Goal: Information Seeking & Learning: Learn about a topic

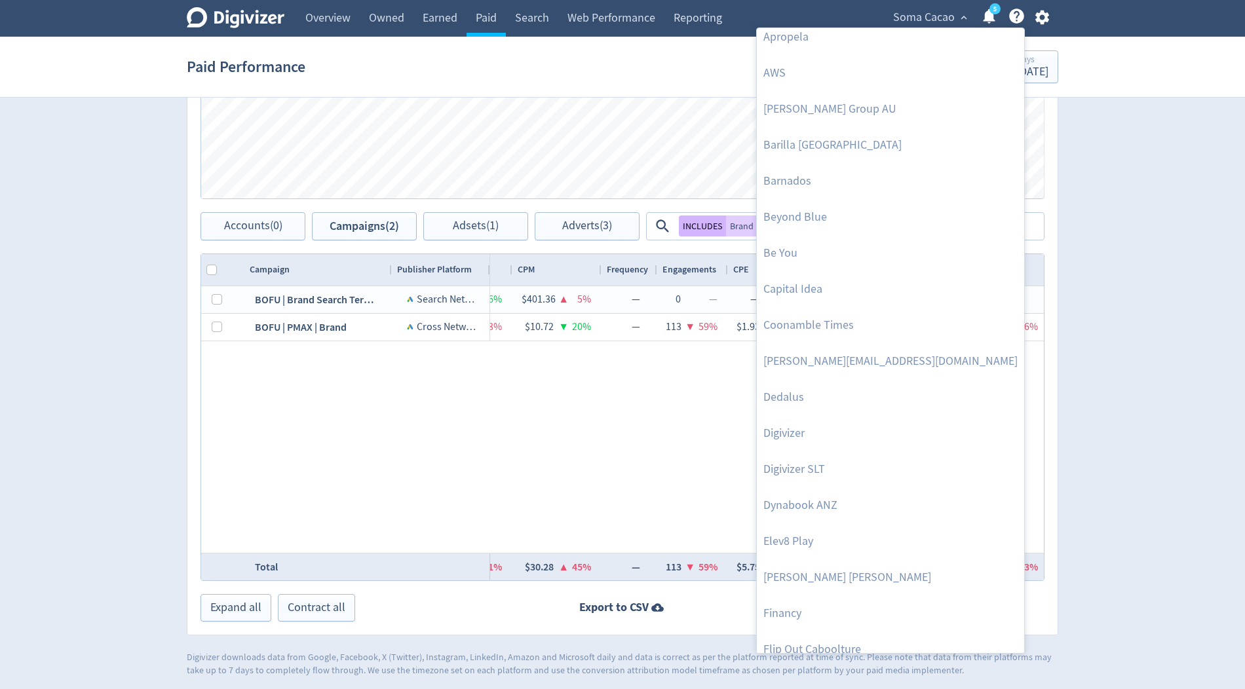
scroll to position [194, 0]
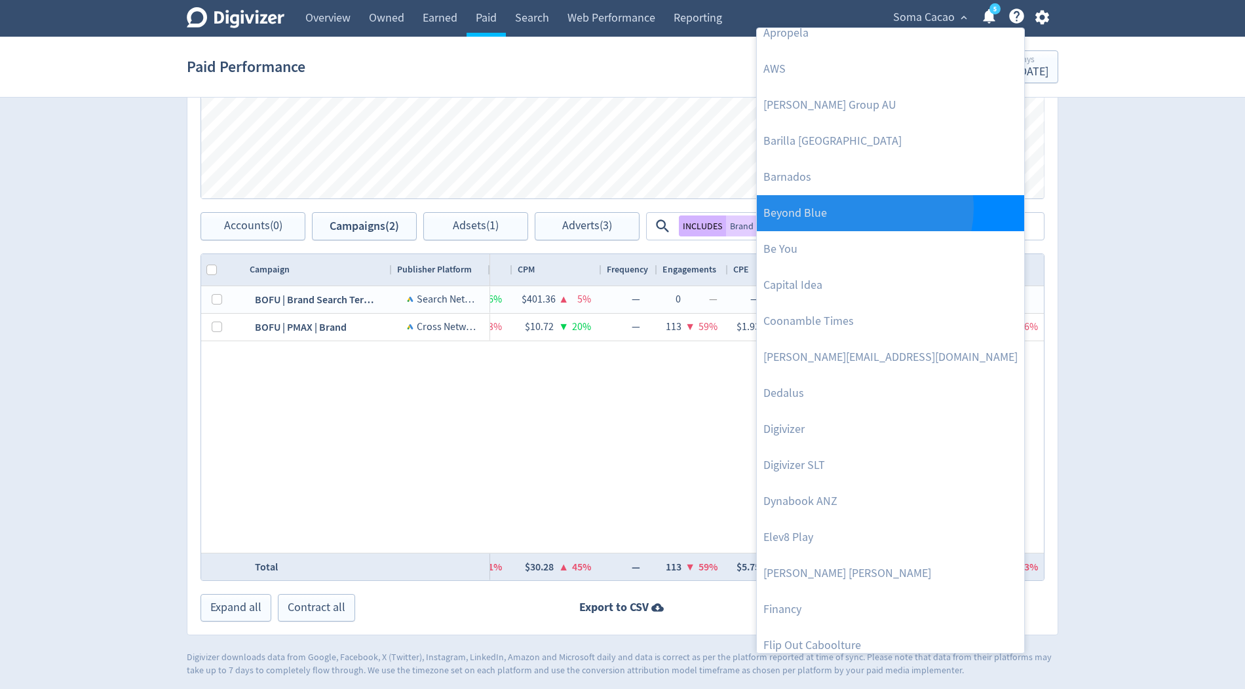
click at [862, 207] on link "Beyond Blue" at bounding box center [890, 213] width 267 height 36
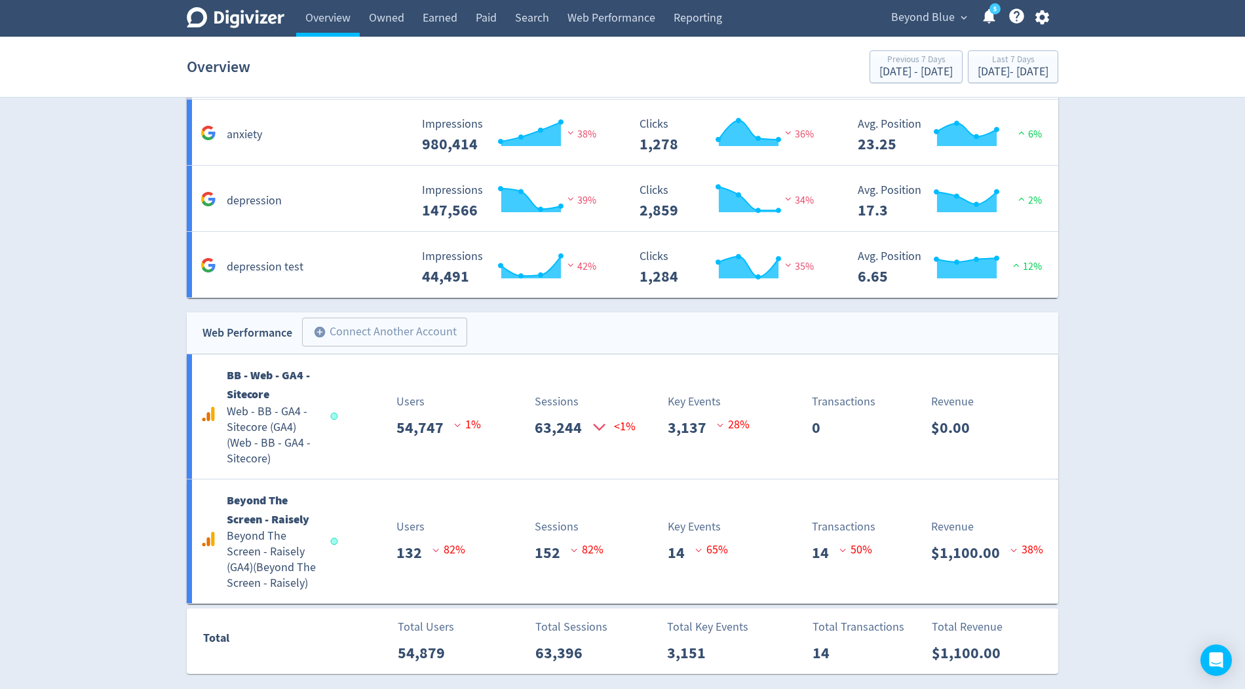
scroll to position [2859, 0]
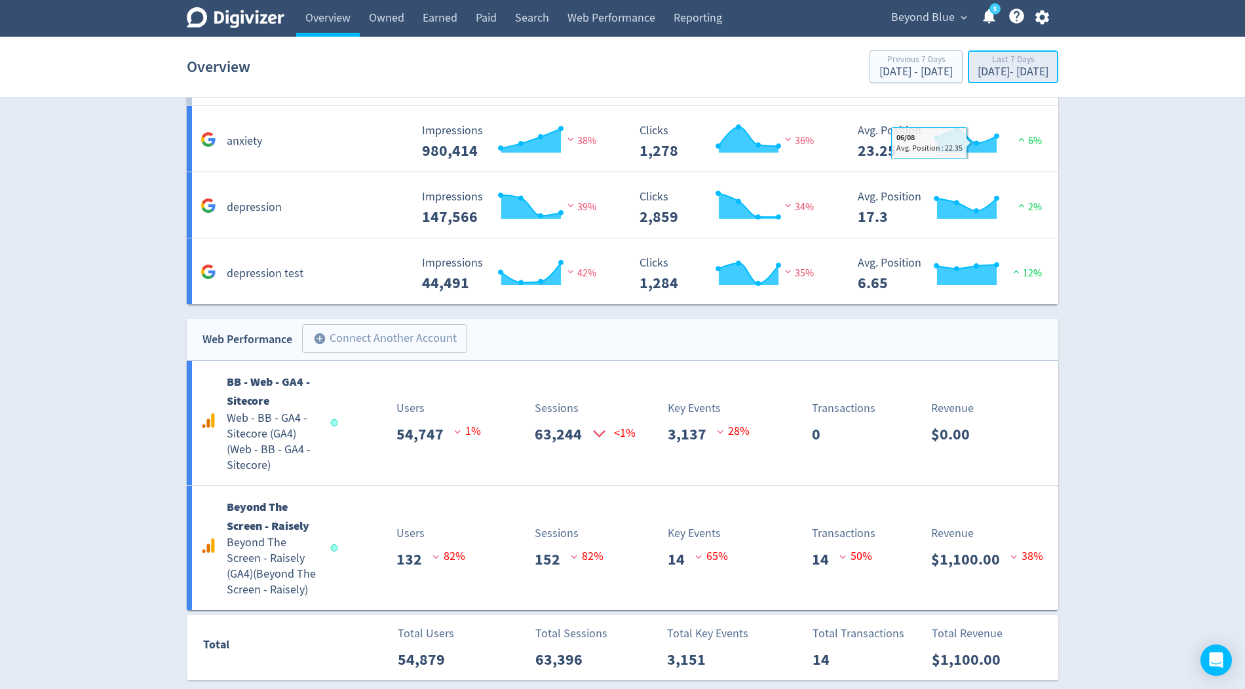
click at [978, 64] on div "Last 7 Days" at bounding box center [1013, 60] width 71 height 11
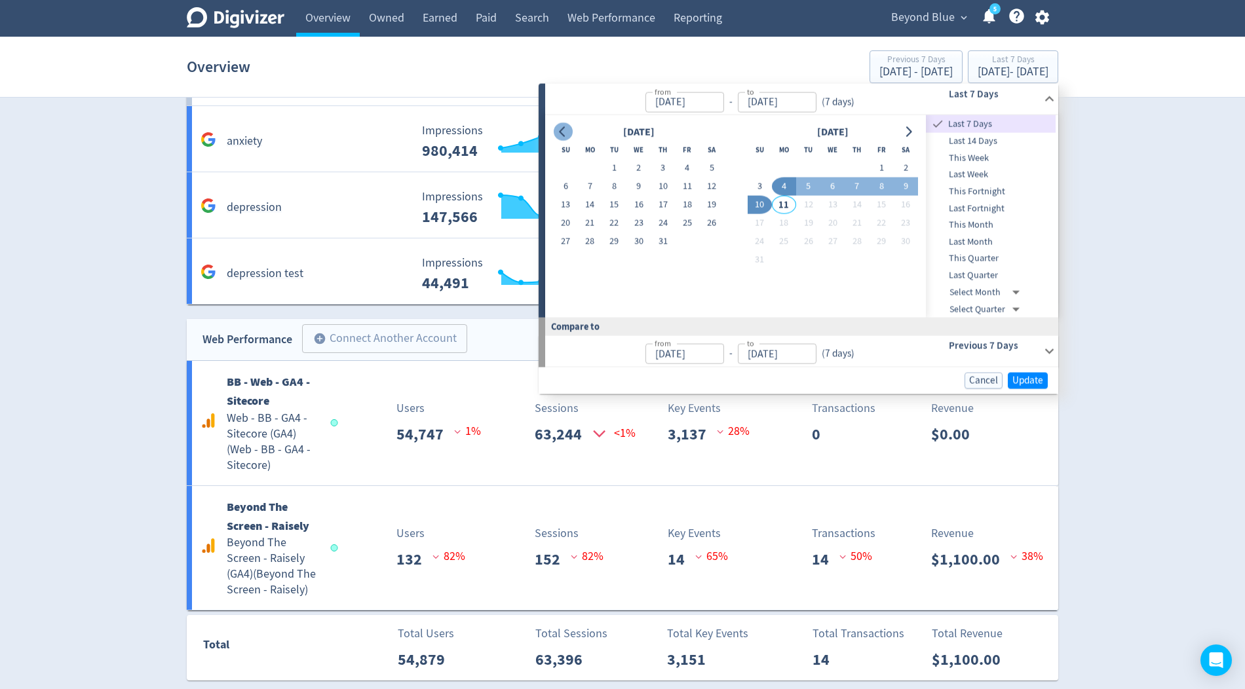
click at [568, 126] on button "Go to previous month" at bounding box center [563, 132] width 19 height 18
click at [567, 170] on button "1" at bounding box center [566, 168] width 24 height 18
type input "[DATE]"
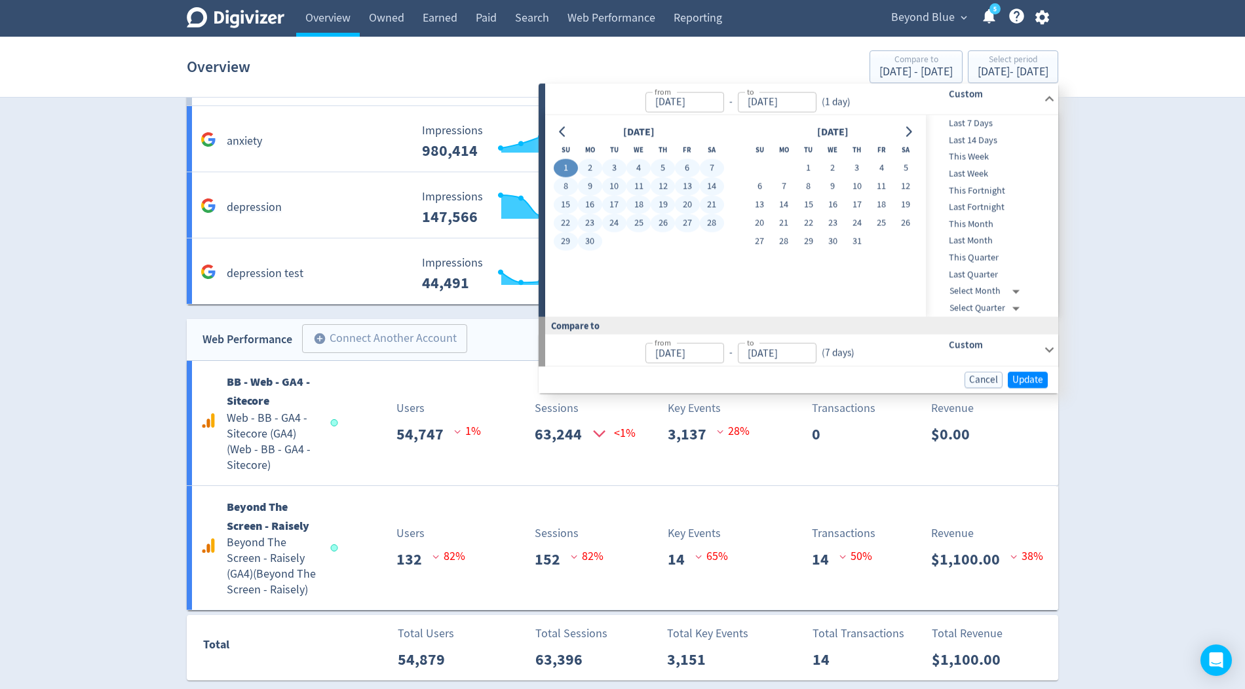
click at [592, 242] on button "30" at bounding box center [590, 242] width 24 height 18
type input "[DATE]"
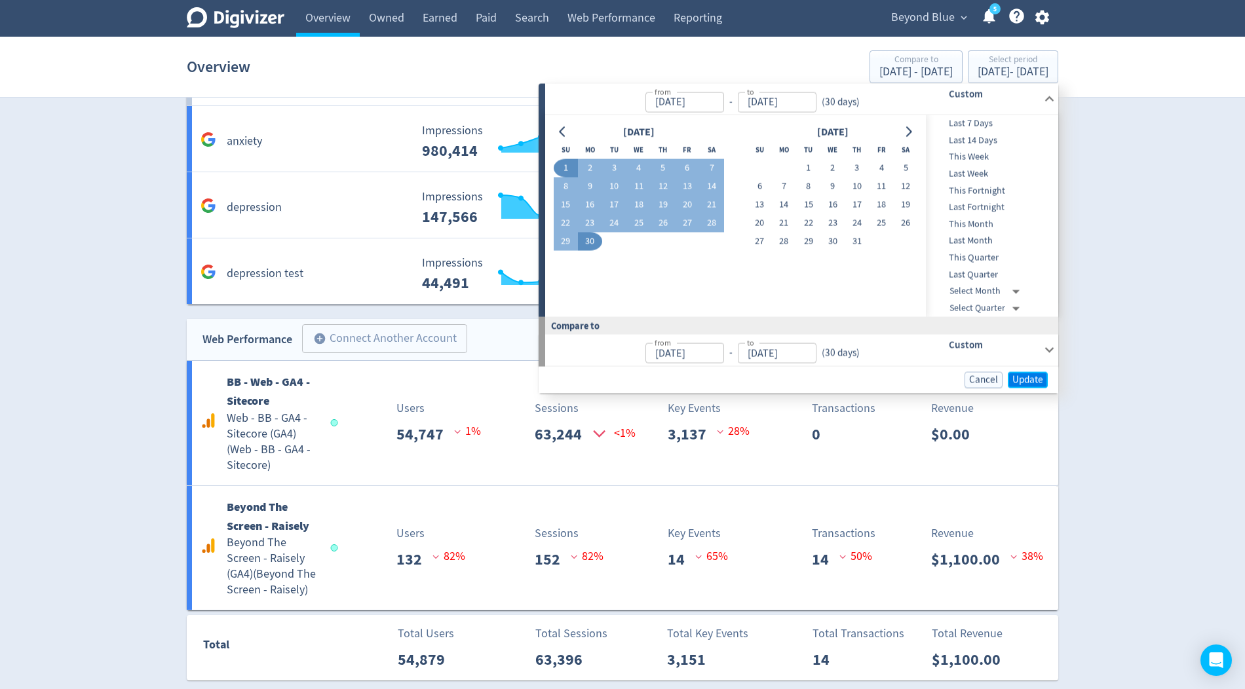
click at [1030, 380] on span "Update" at bounding box center [1027, 380] width 31 height 10
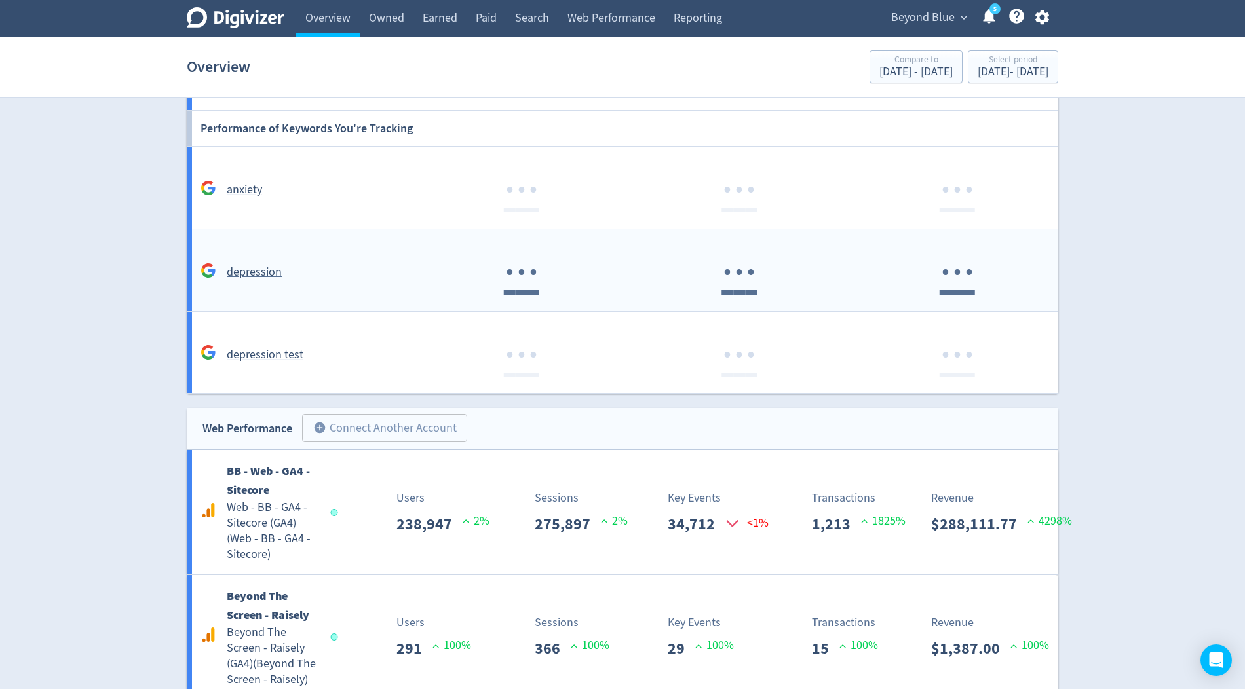
scroll to position [2944, 0]
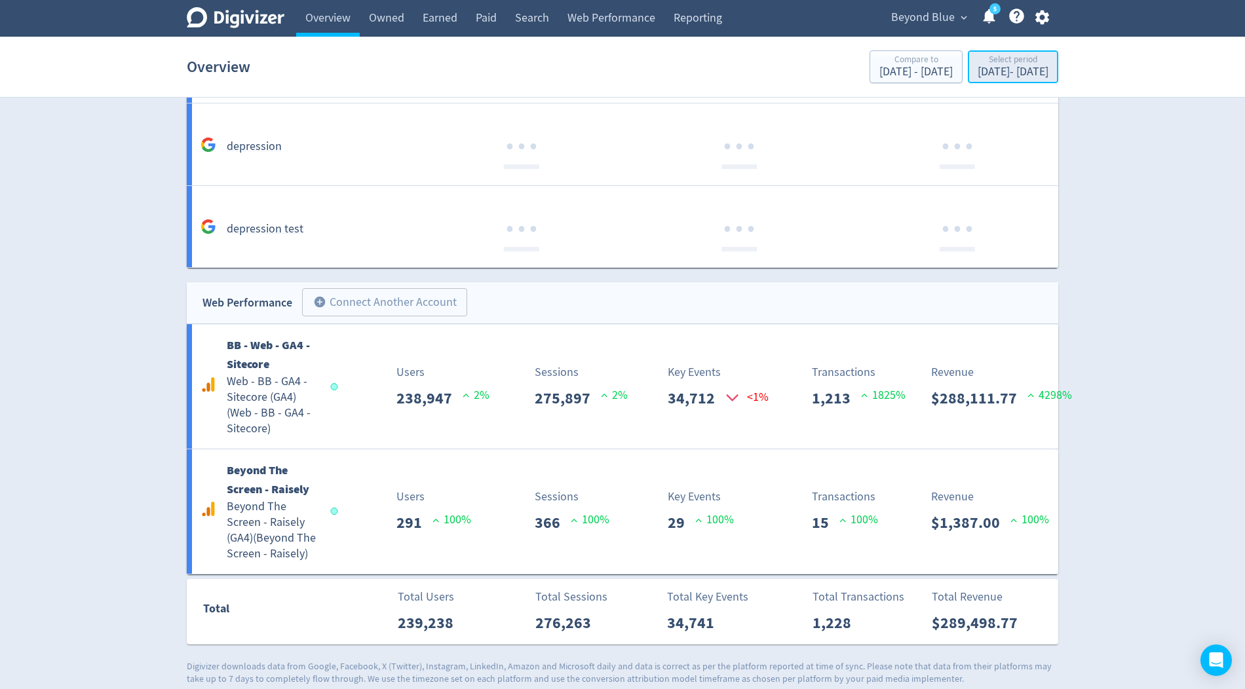
click at [978, 77] on div "[DATE] - [DATE]" at bounding box center [1013, 72] width 71 height 12
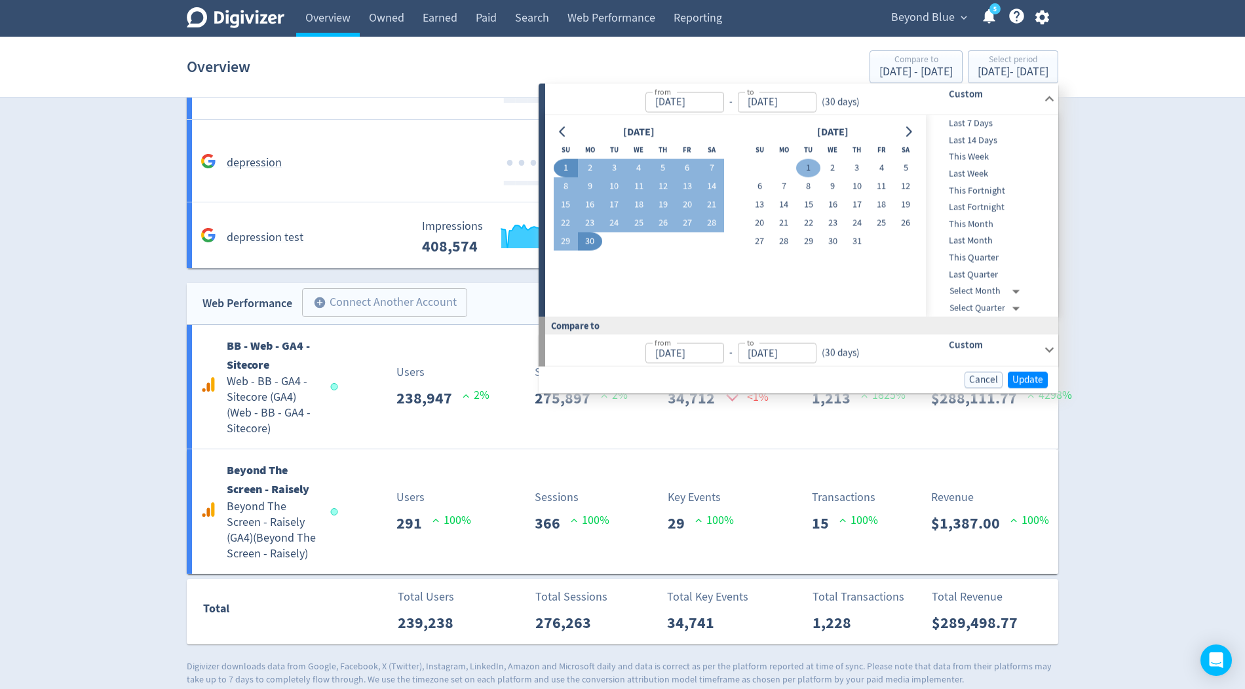
click at [808, 166] on button "1" at bounding box center [808, 168] width 24 height 18
type input "[DATE]"
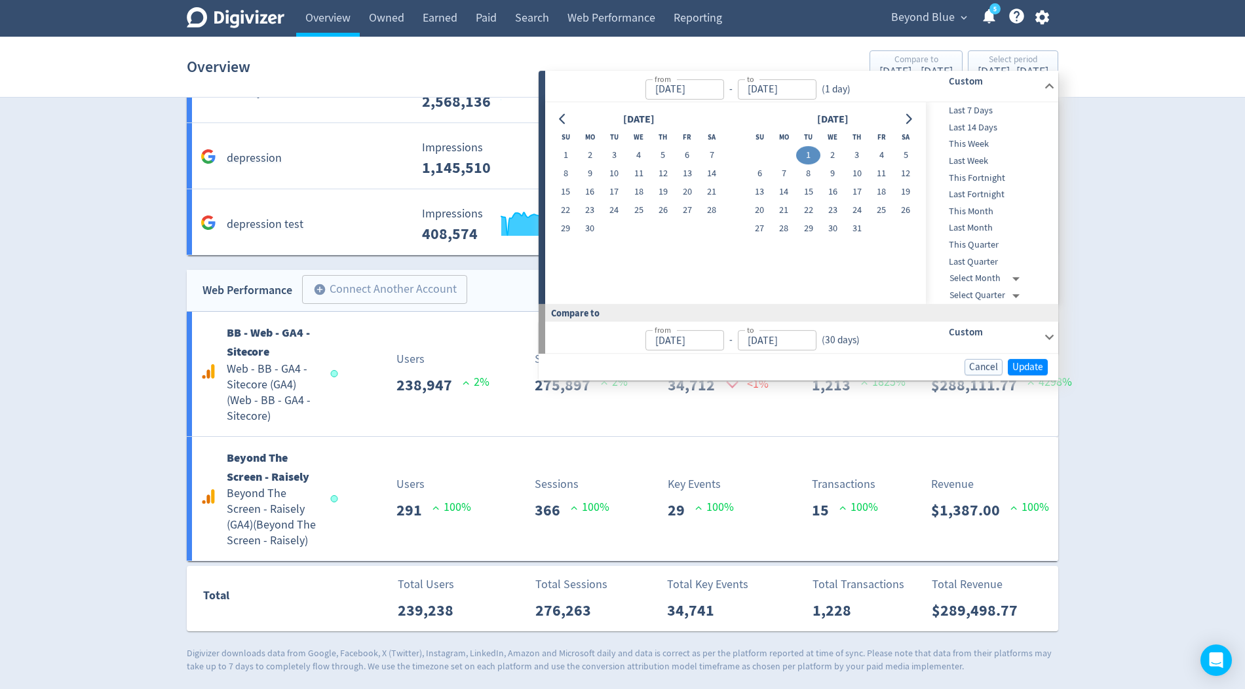
scroll to position [2895, 0]
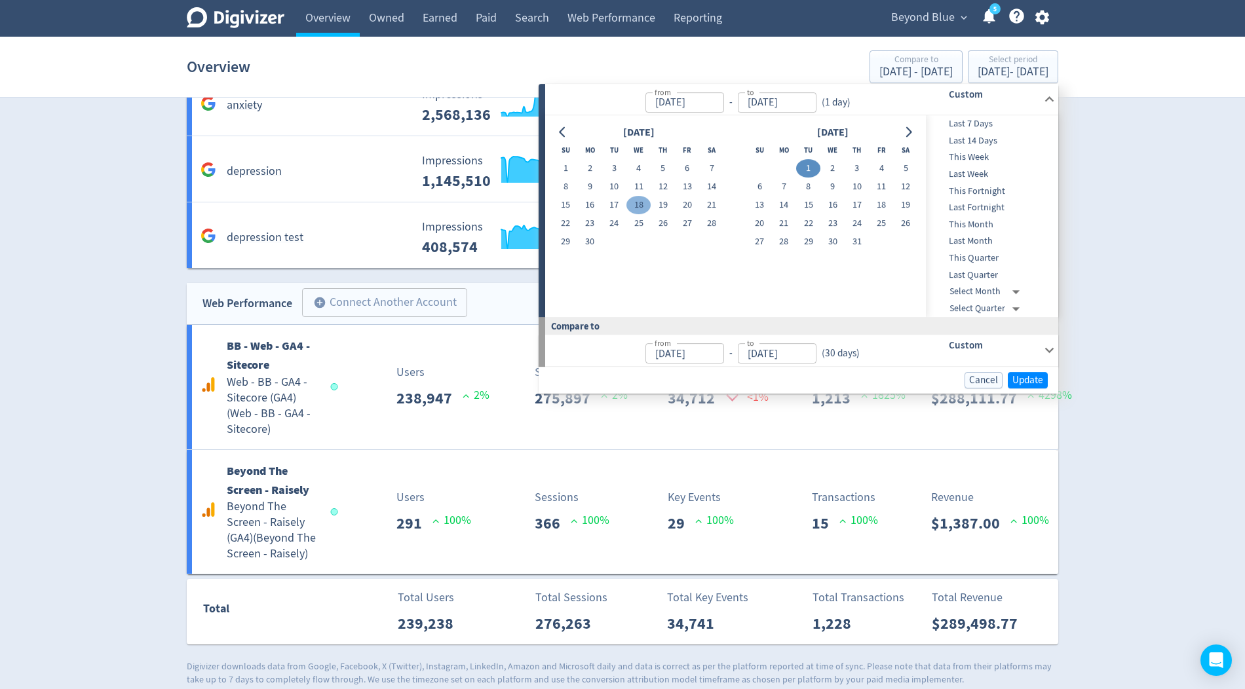
click at [640, 208] on button "18" at bounding box center [638, 206] width 24 height 18
type input "[DATE]"
click at [904, 127] on icon "Go to next month" at bounding box center [908, 132] width 10 height 10
click at [609, 162] on button "1" at bounding box center [614, 169] width 24 height 18
type input "[DATE]"
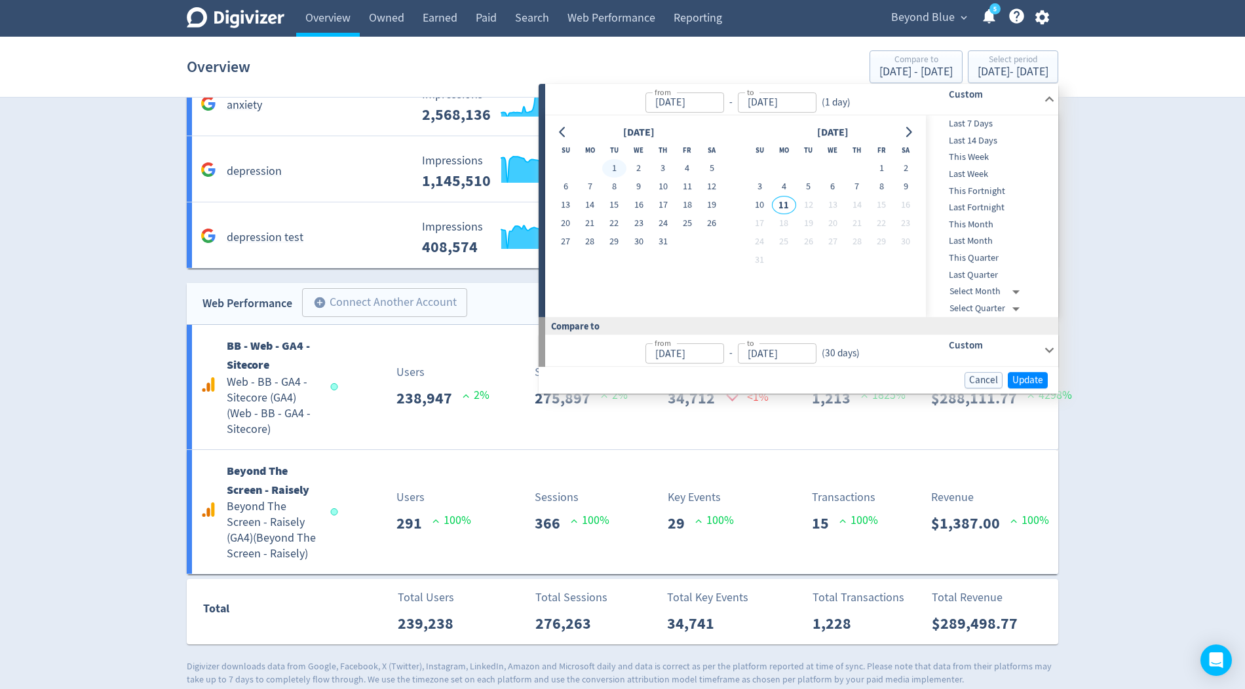
type input "[DATE]"
click at [658, 235] on button "31" at bounding box center [663, 242] width 24 height 18
type input "[DATE]"
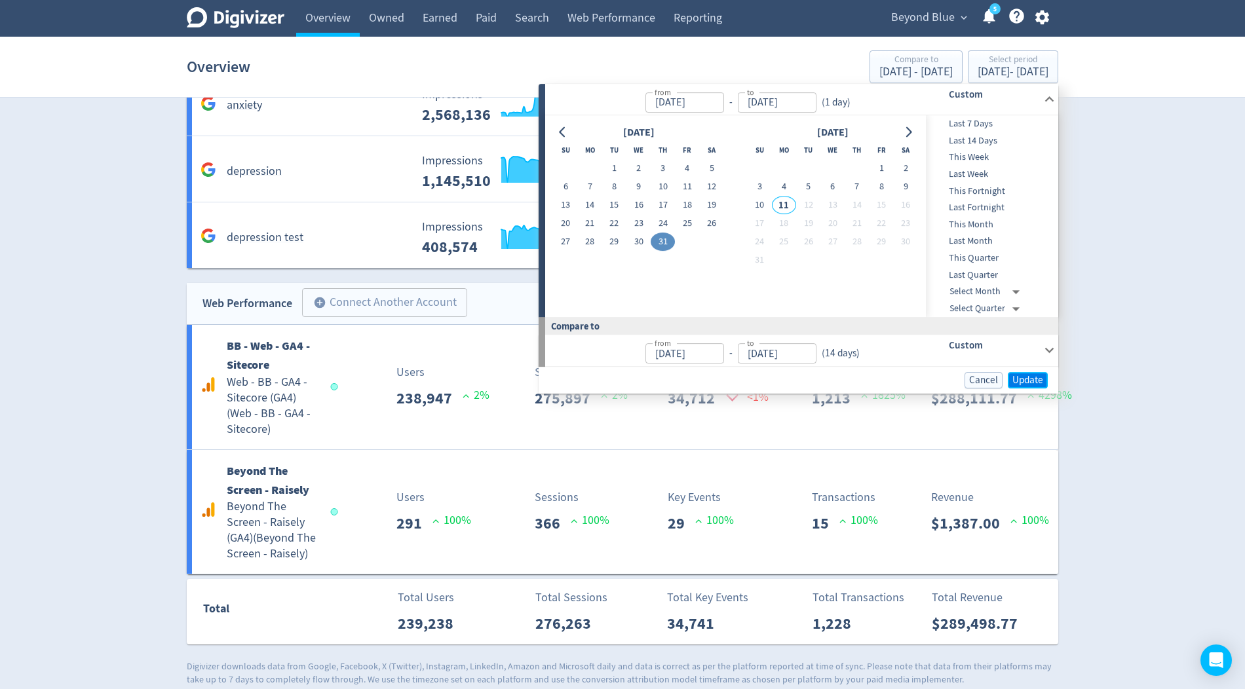
click at [1030, 378] on span "Update" at bounding box center [1027, 380] width 31 height 10
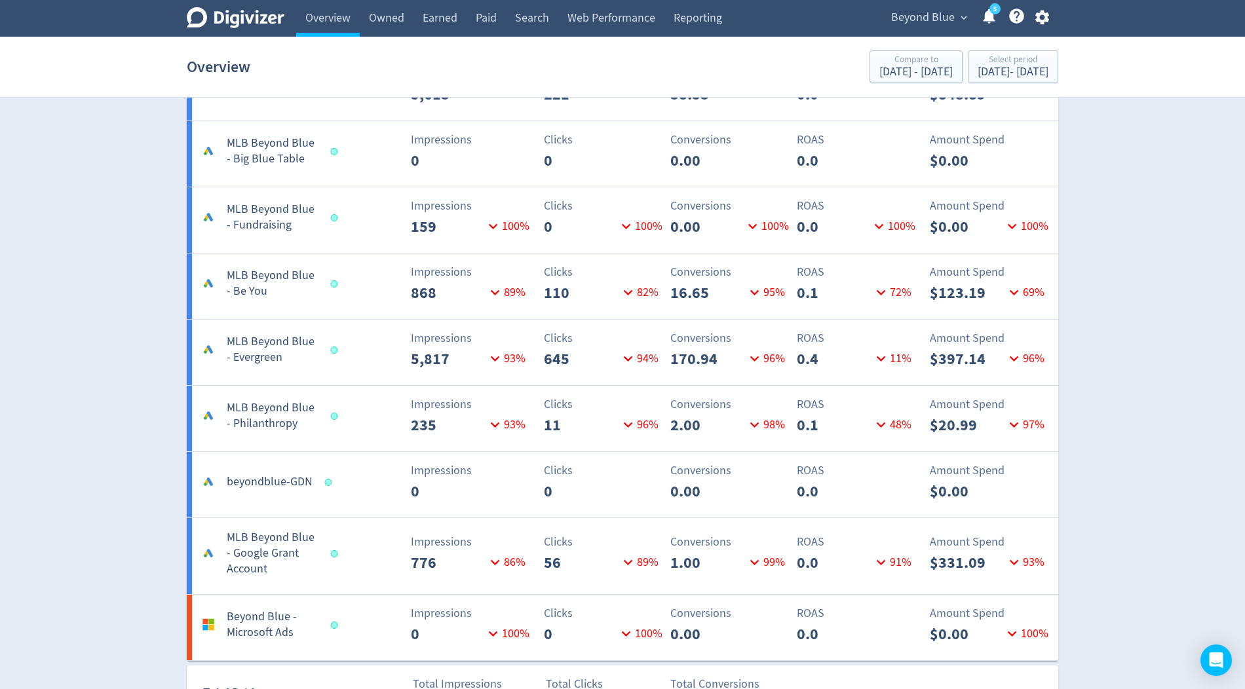
scroll to position [2007, 0]
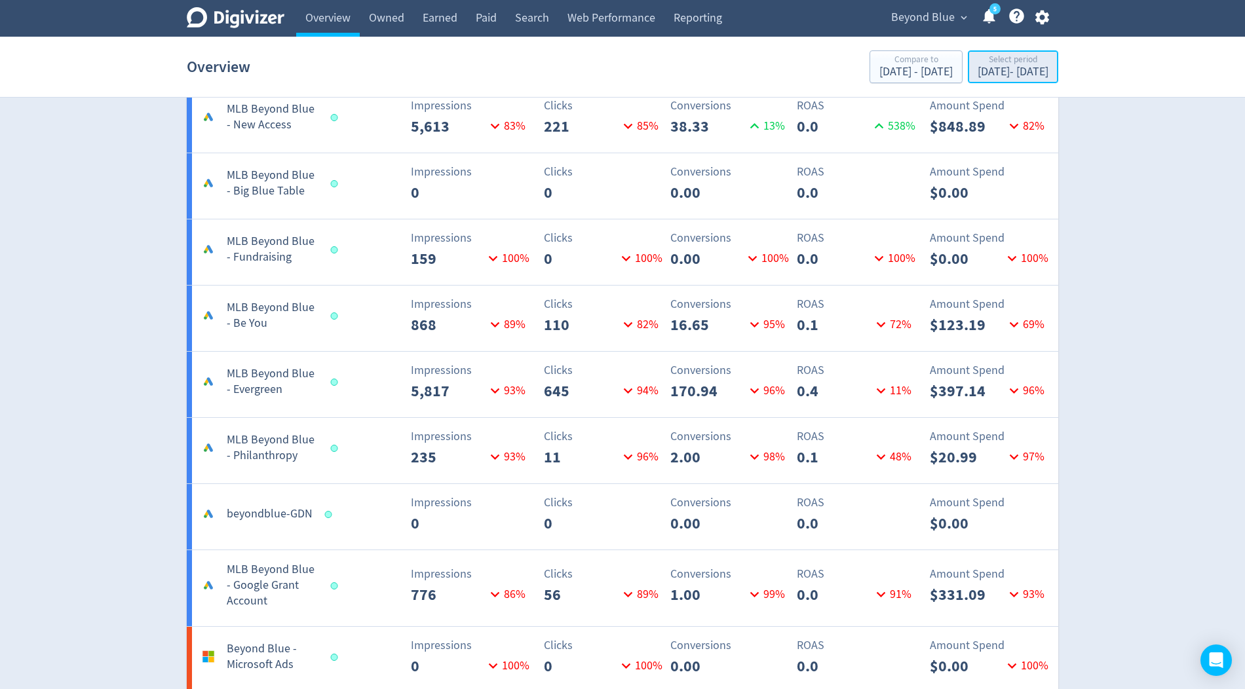
click at [978, 64] on div "Select period" at bounding box center [1013, 60] width 71 height 11
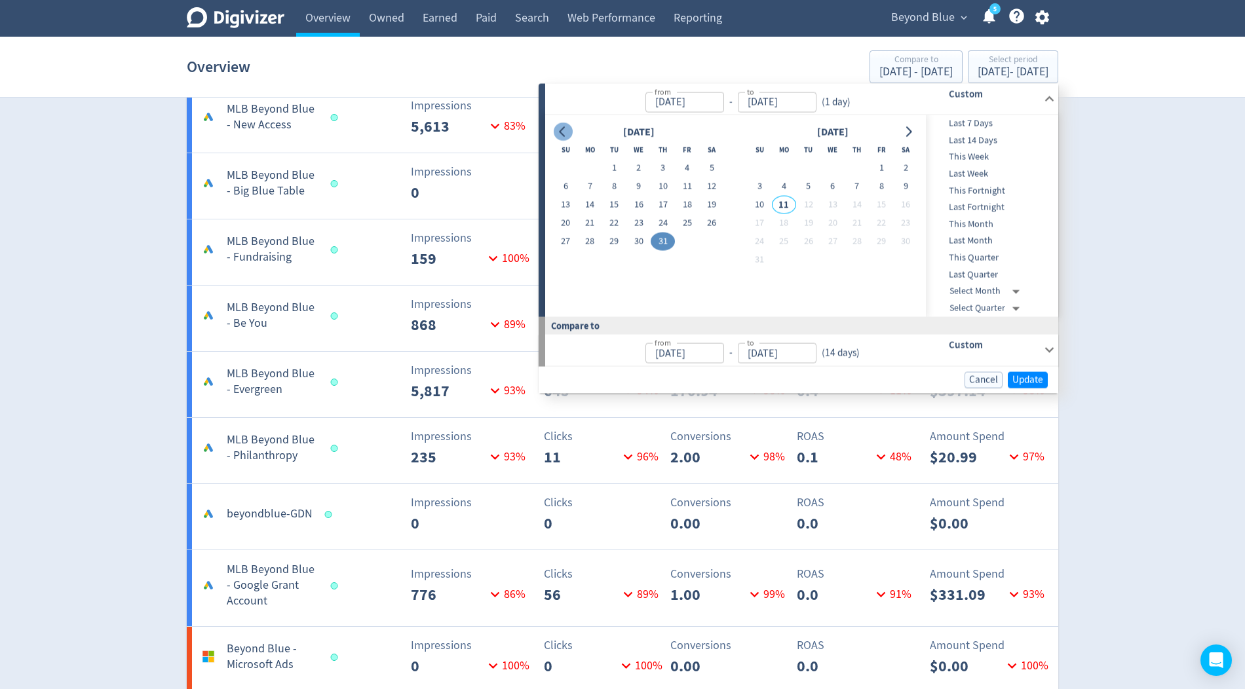
click at [563, 133] on icon "Go to previous month" at bounding box center [563, 131] width 10 height 10
click at [587, 206] on button "16" at bounding box center [590, 205] width 24 height 18
type input "[DATE]"
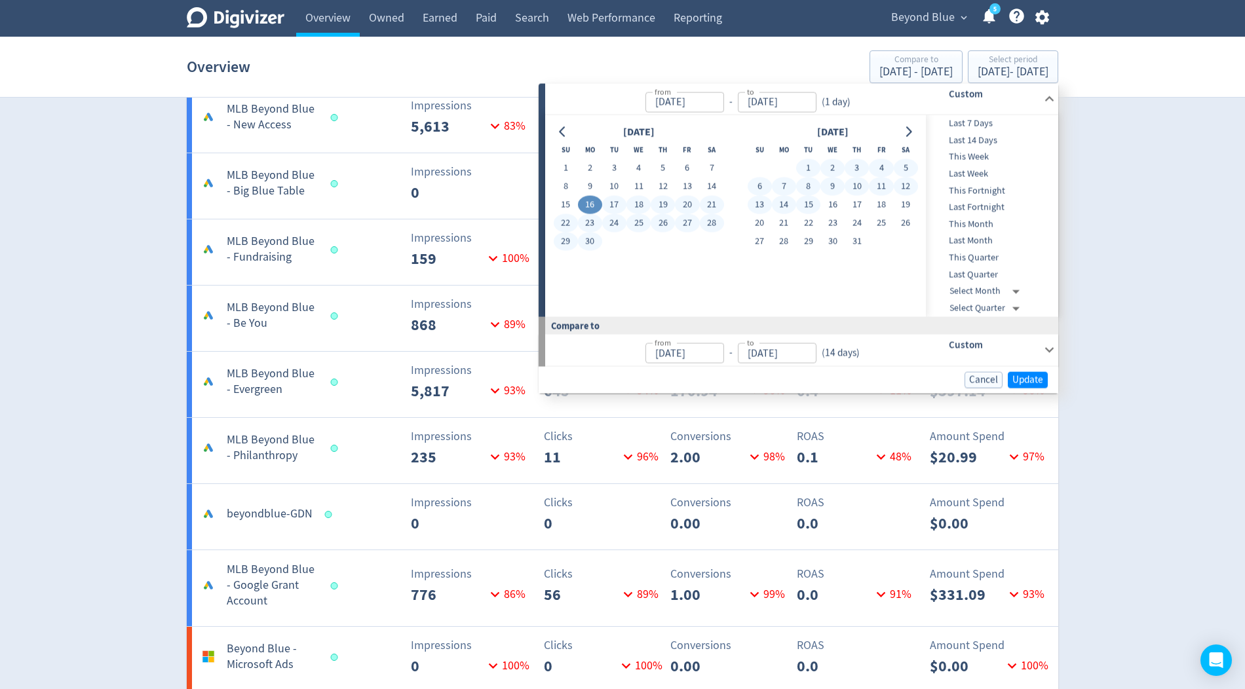
click at [809, 206] on button "15" at bounding box center [808, 205] width 24 height 18
type input "[DATE]"
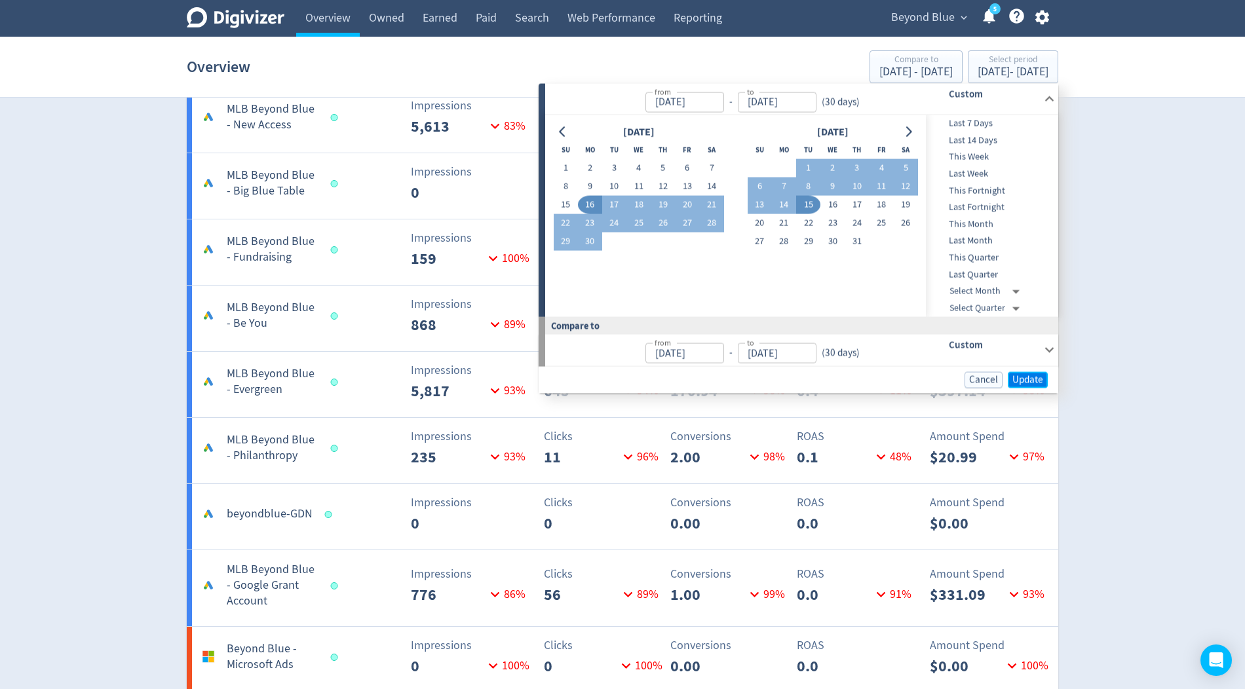
click at [1023, 376] on span "Update" at bounding box center [1027, 380] width 31 height 10
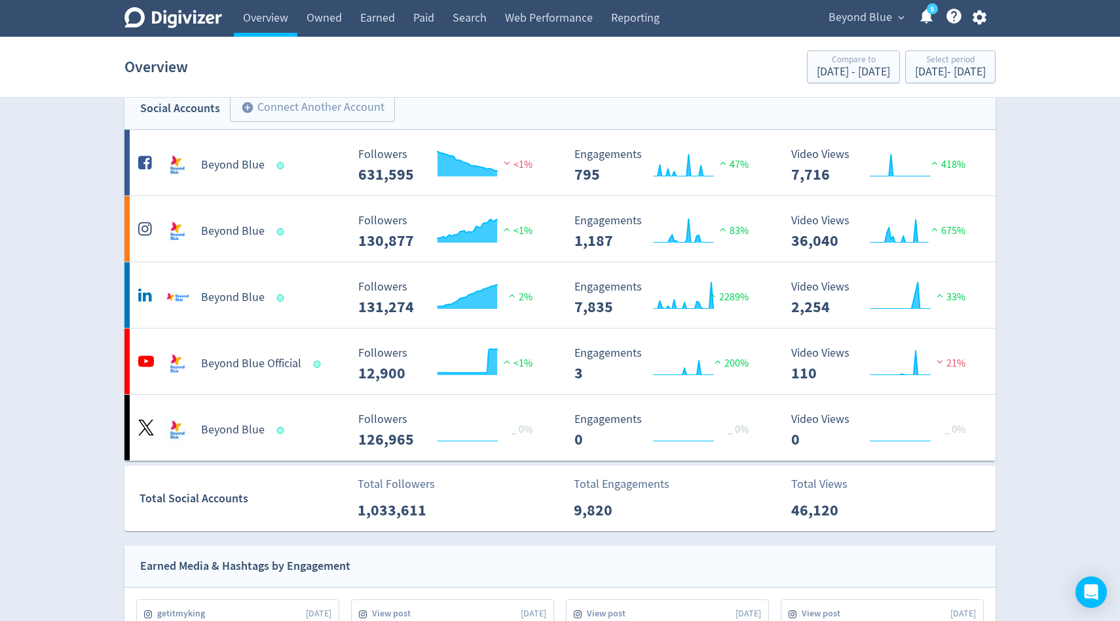
scroll to position [0, 0]
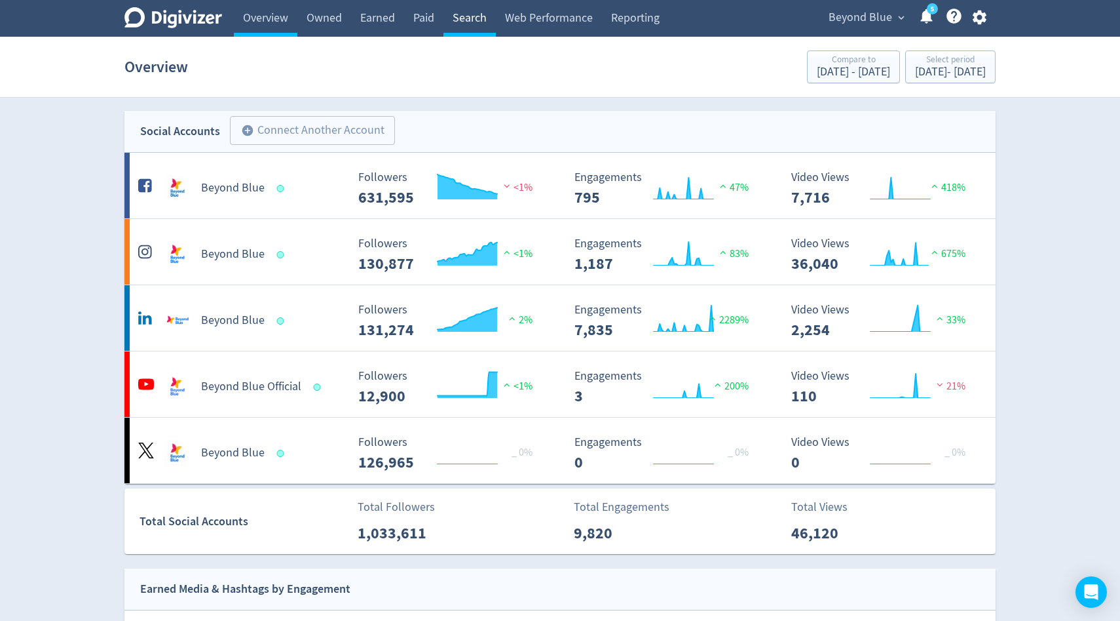
click at [468, 26] on link "Search" at bounding box center [470, 18] width 52 height 37
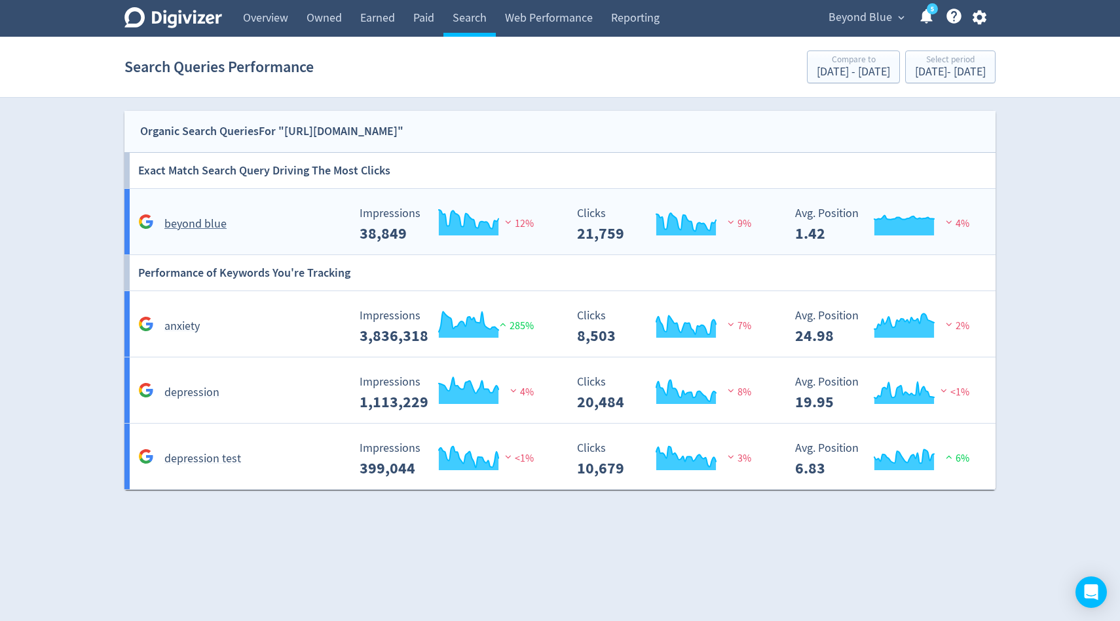
click at [417, 210] on rect "\a Impressions\a 38,849\a" at bounding box center [451, 224] width 197 height 35
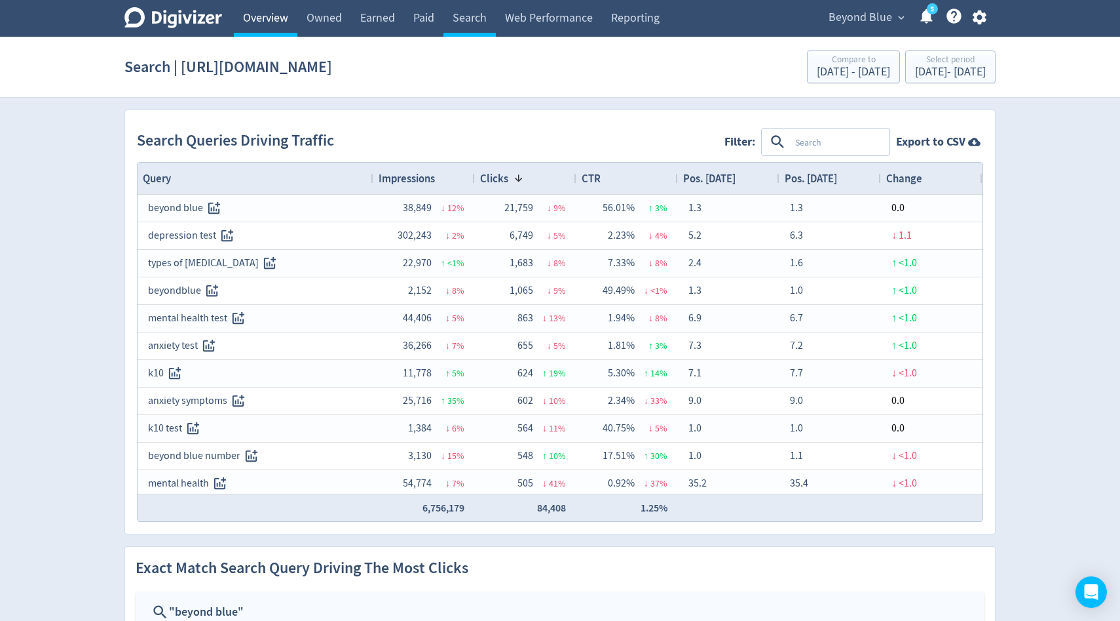
click at [263, 24] on link "Overview" at bounding box center [266, 18] width 64 height 37
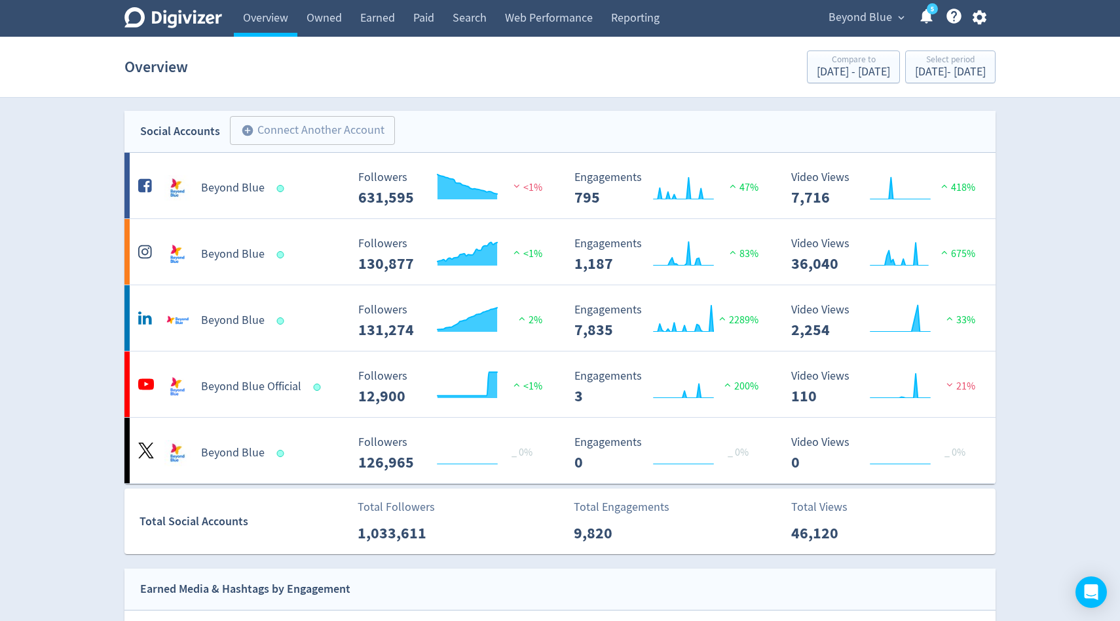
click at [871, 16] on span "Beyond Blue" at bounding box center [861, 17] width 64 height 21
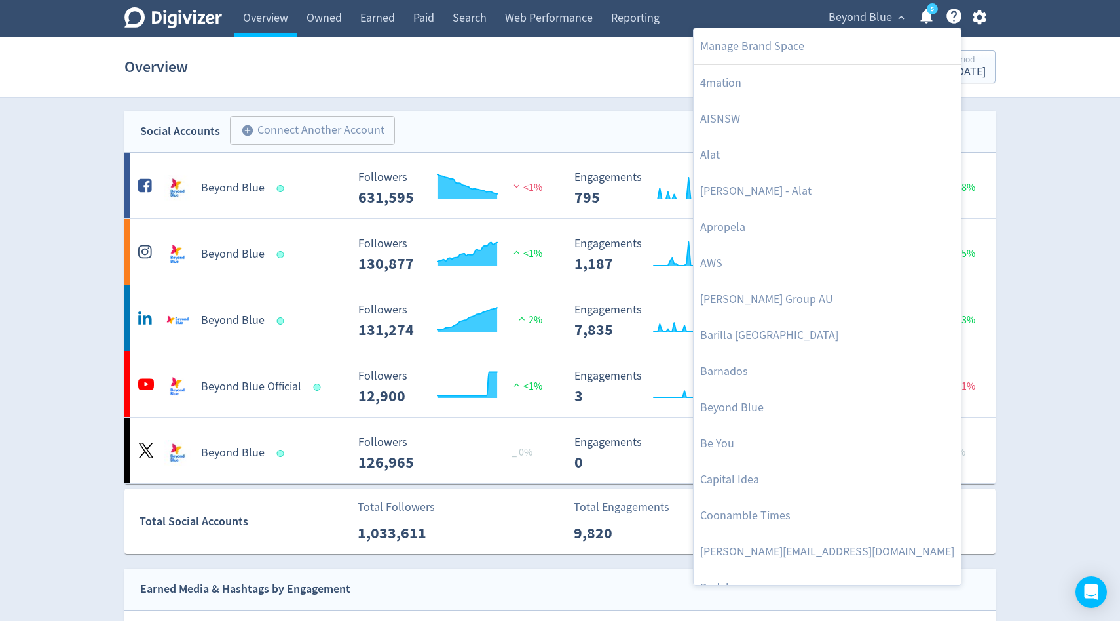
click at [586, 97] on div at bounding box center [560, 310] width 1120 height 621
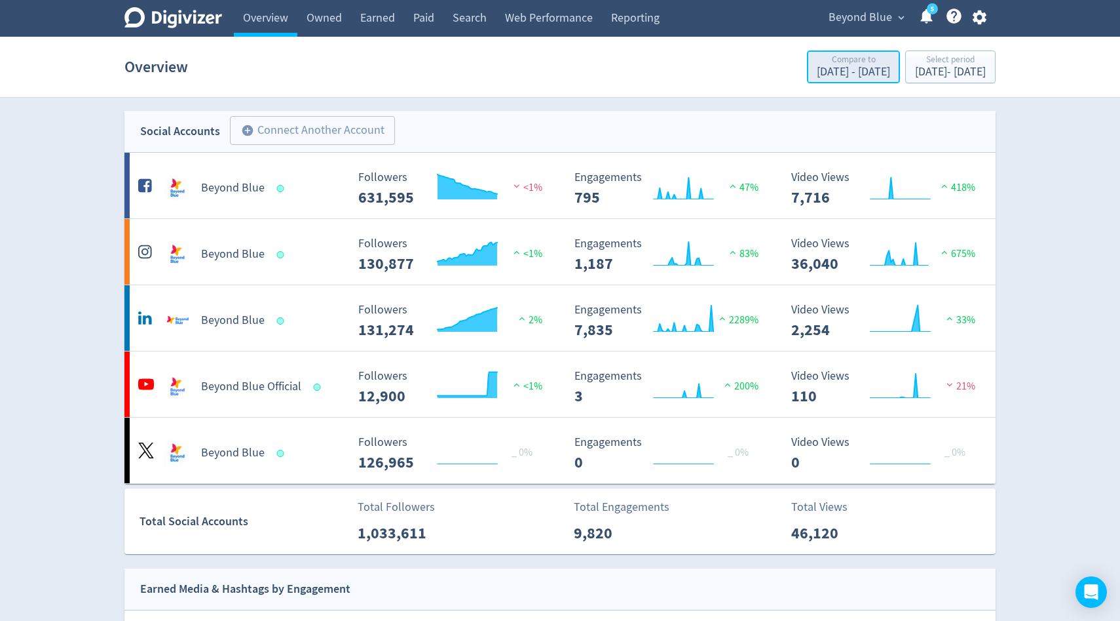
click at [817, 67] on div "[DATE] - [DATE]" at bounding box center [853, 72] width 73 height 12
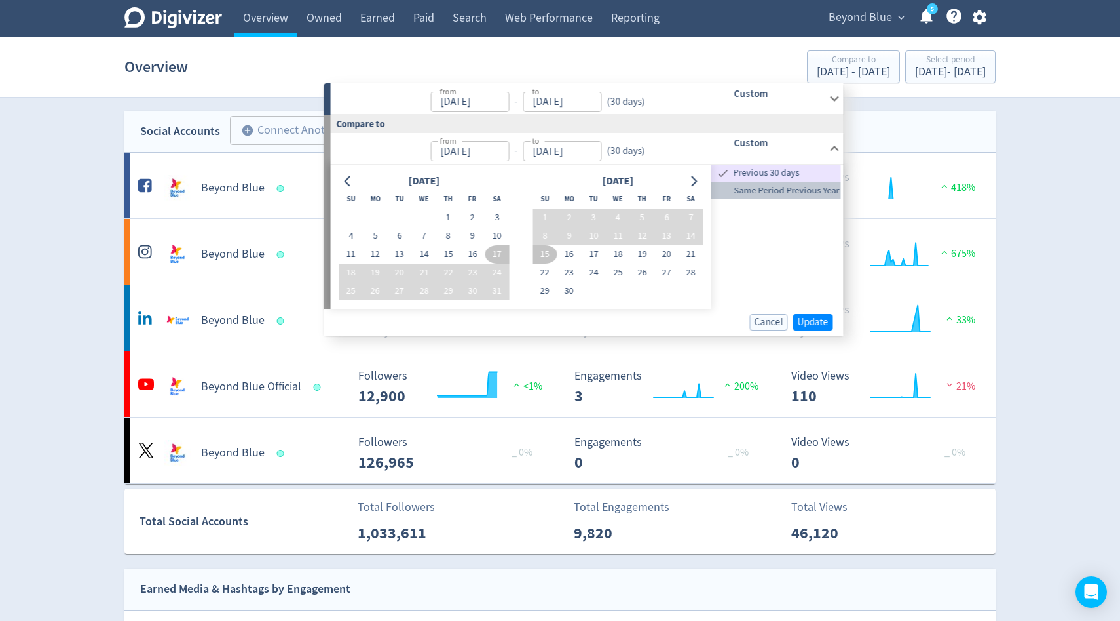
click at [773, 186] on span "Same Period Previous Year" at bounding box center [777, 190] width 130 height 14
type input "[DATE]"
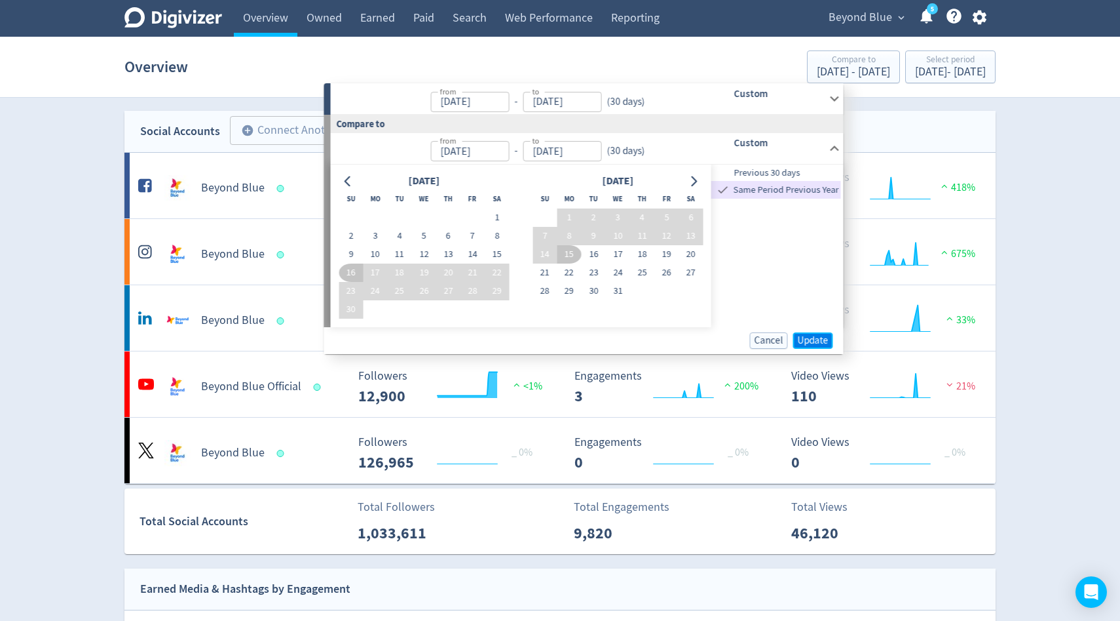
click at [810, 341] on span "Update" at bounding box center [813, 340] width 31 height 10
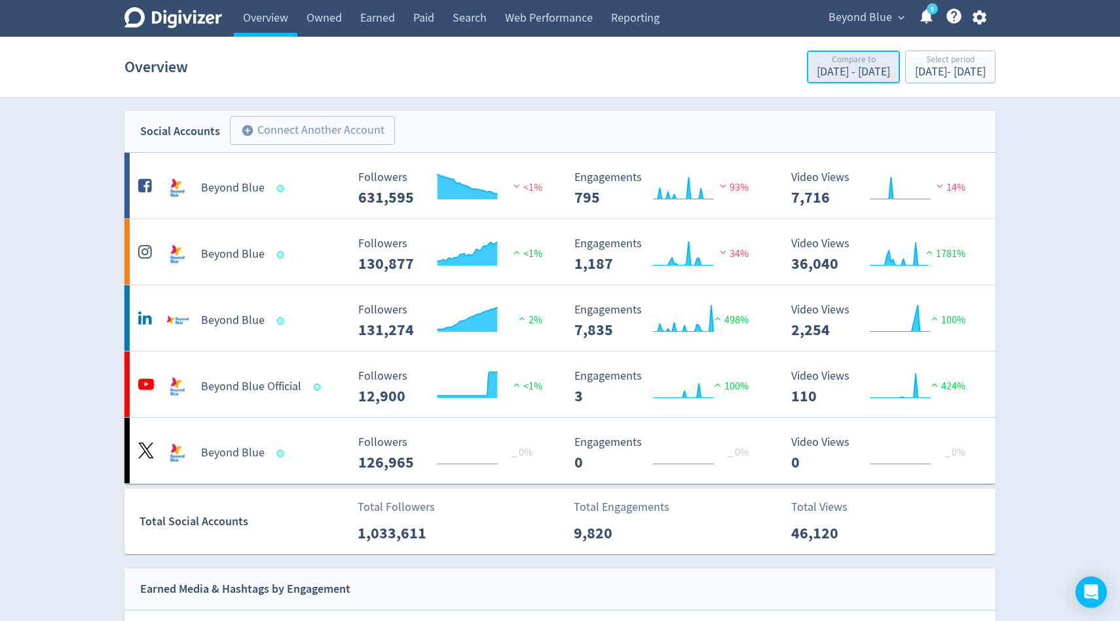
click at [817, 57] on div "Compare to" at bounding box center [853, 60] width 73 height 11
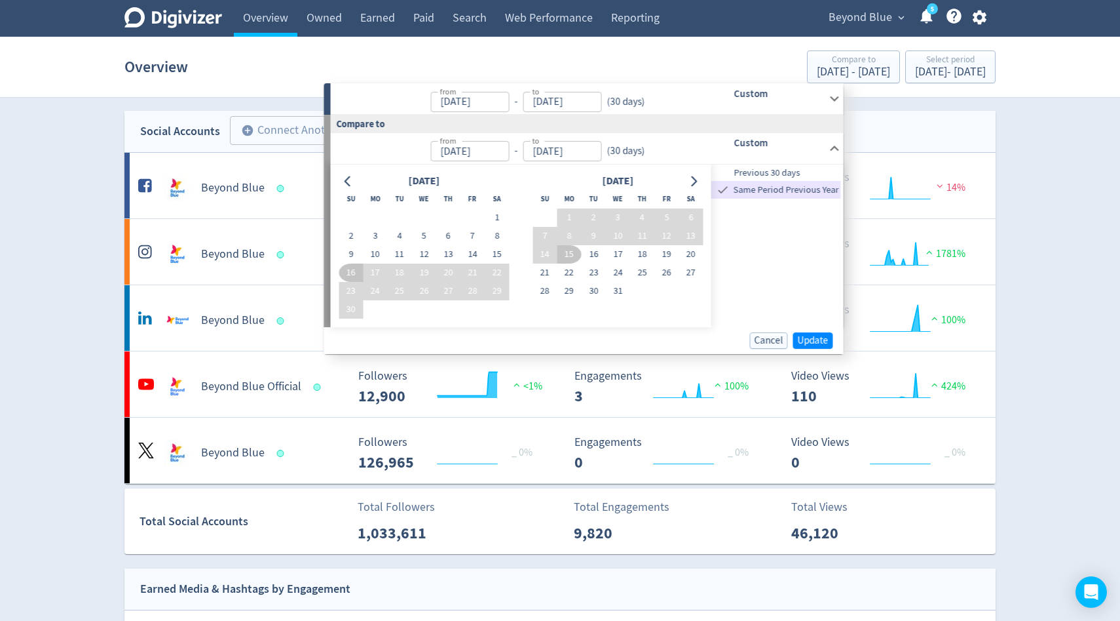
click at [771, 170] on span "Previous 30 days" at bounding box center [777, 173] width 130 height 14
type input "[DATE]"
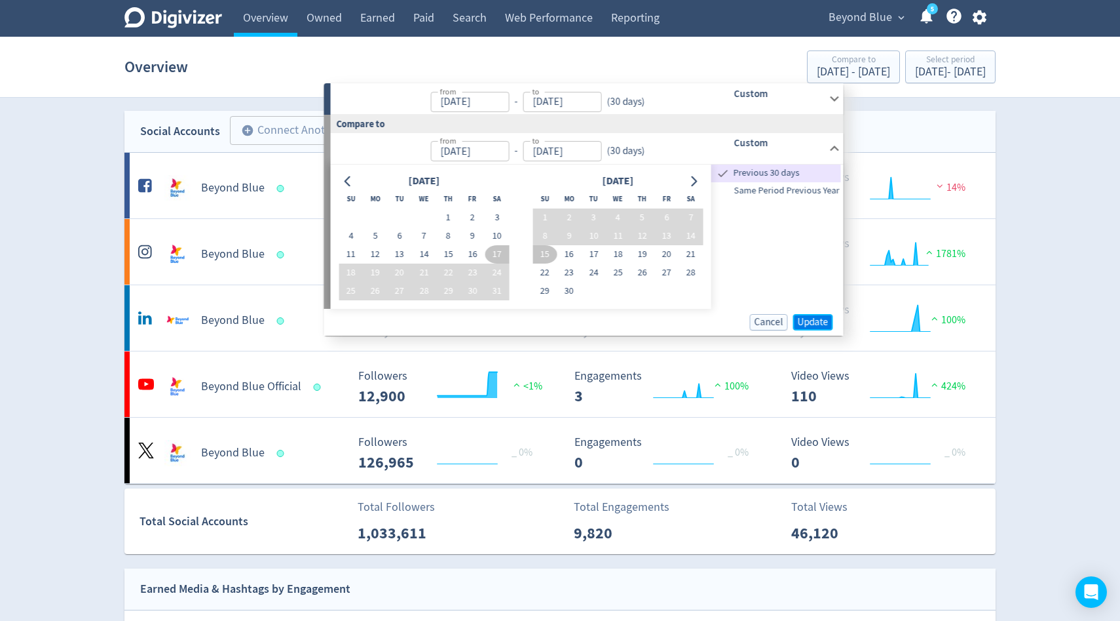
click at [806, 328] on button "Update" at bounding box center [813, 322] width 40 height 16
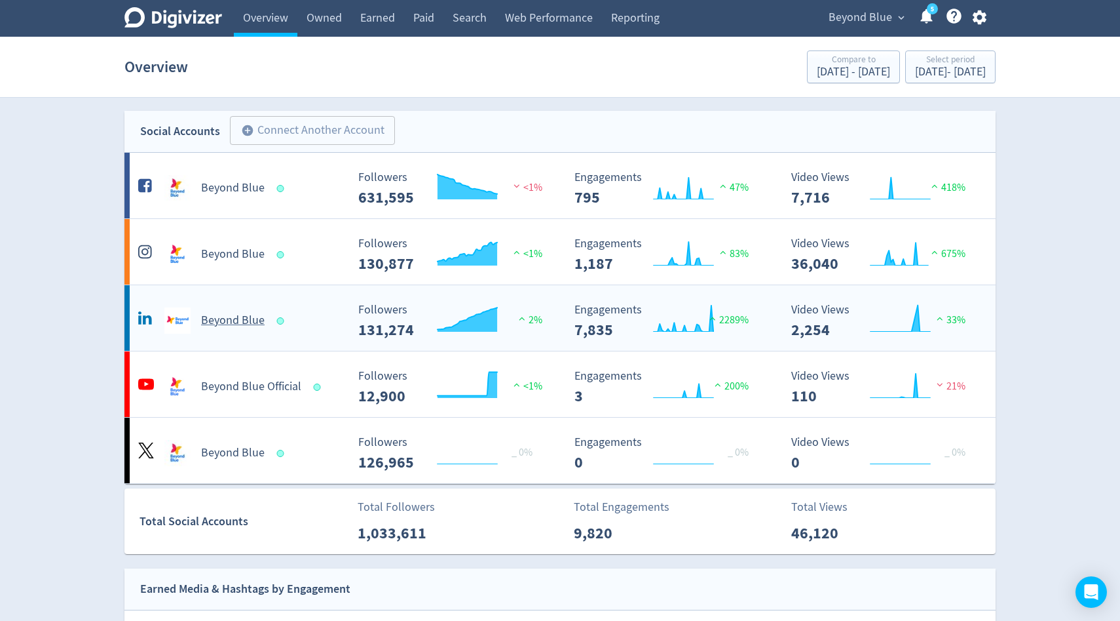
click at [237, 328] on h5 "Beyond Blue" at bounding box center [233, 321] width 64 height 16
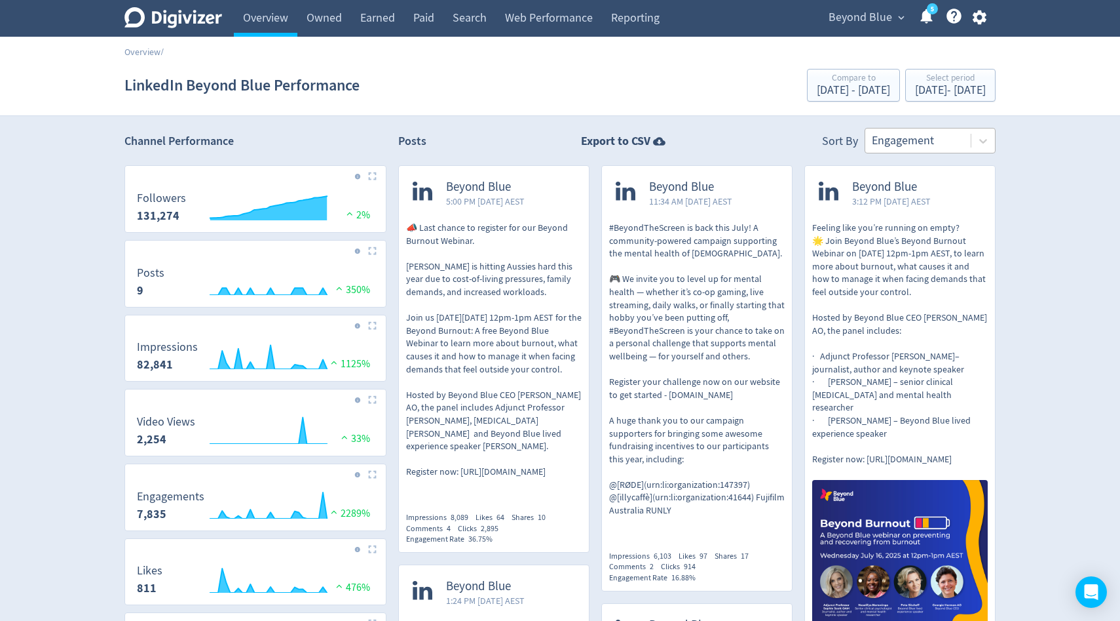
click at [935, 143] on div at bounding box center [918, 140] width 92 height 19
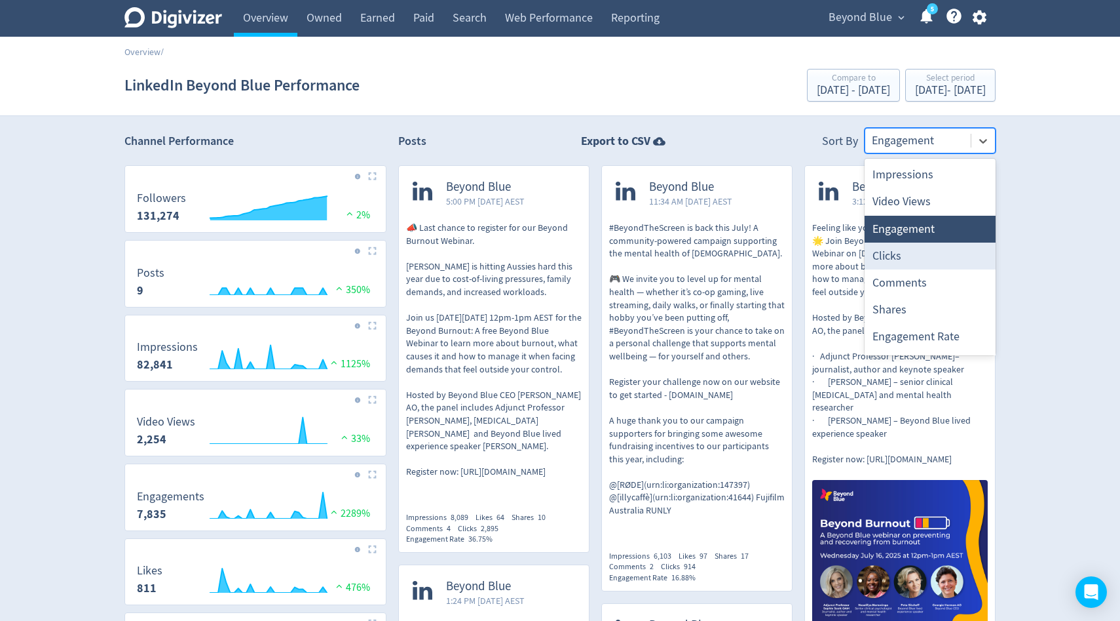
click at [904, 254] on div "Clicks" at bounding box center [930, 255] width 131 height 27
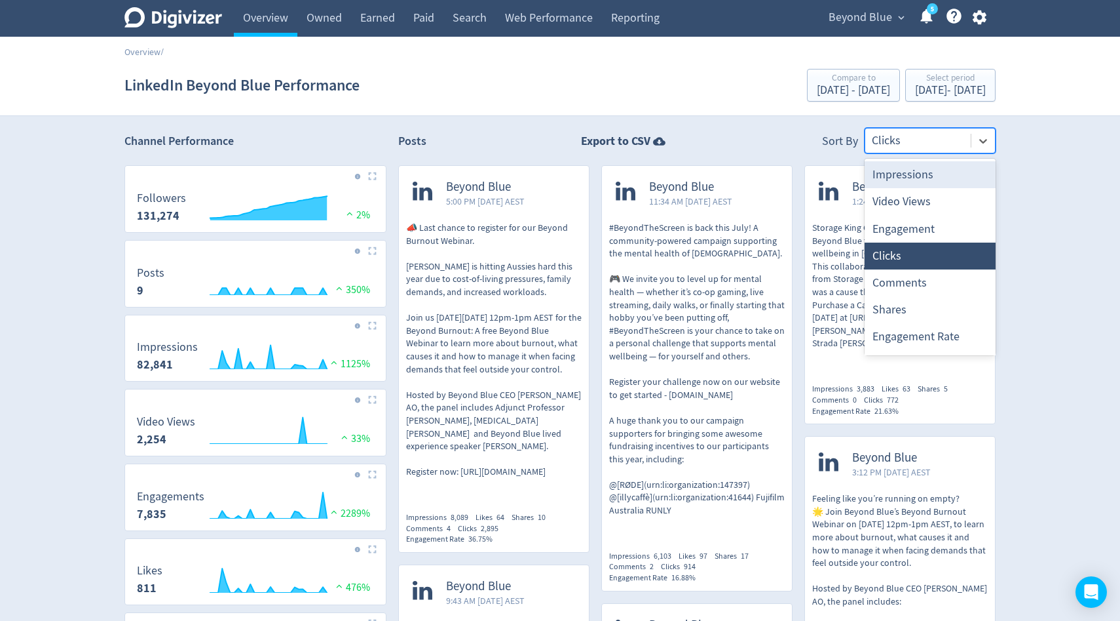
click at [971, 138] on span at bounding box center [971, 141] width 1 height 14
click at [924, 286] on div "Comments" at bounding box center [930, 282] width 131 height 27
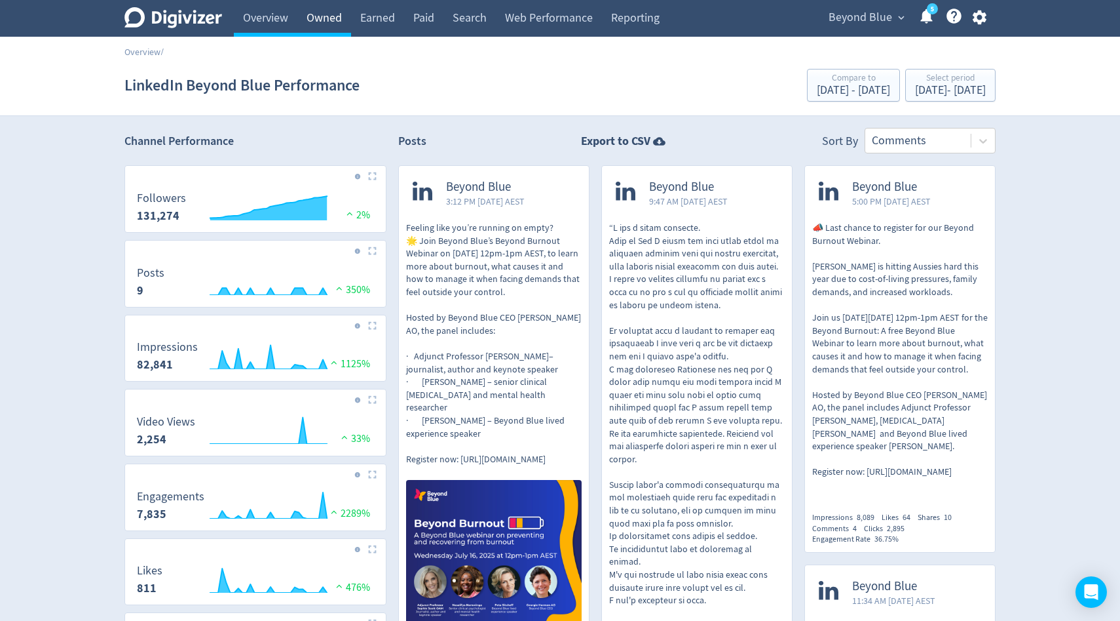
click at [338, 22] on link "Owned" at bounding box center [324, 18] width 54 height 37
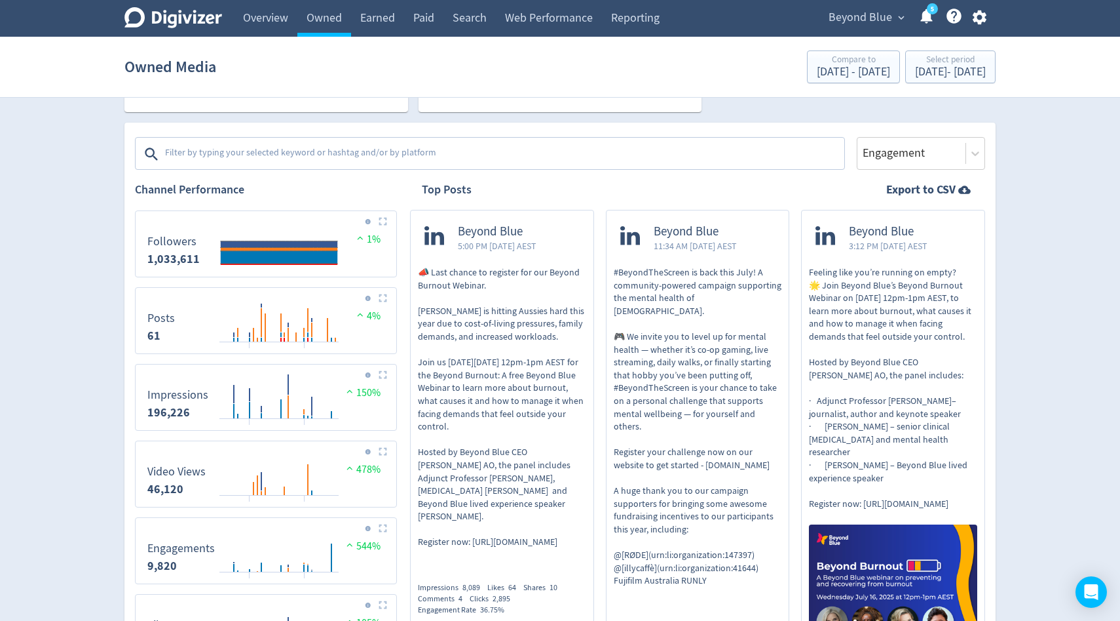
scroll to position [396, 0]
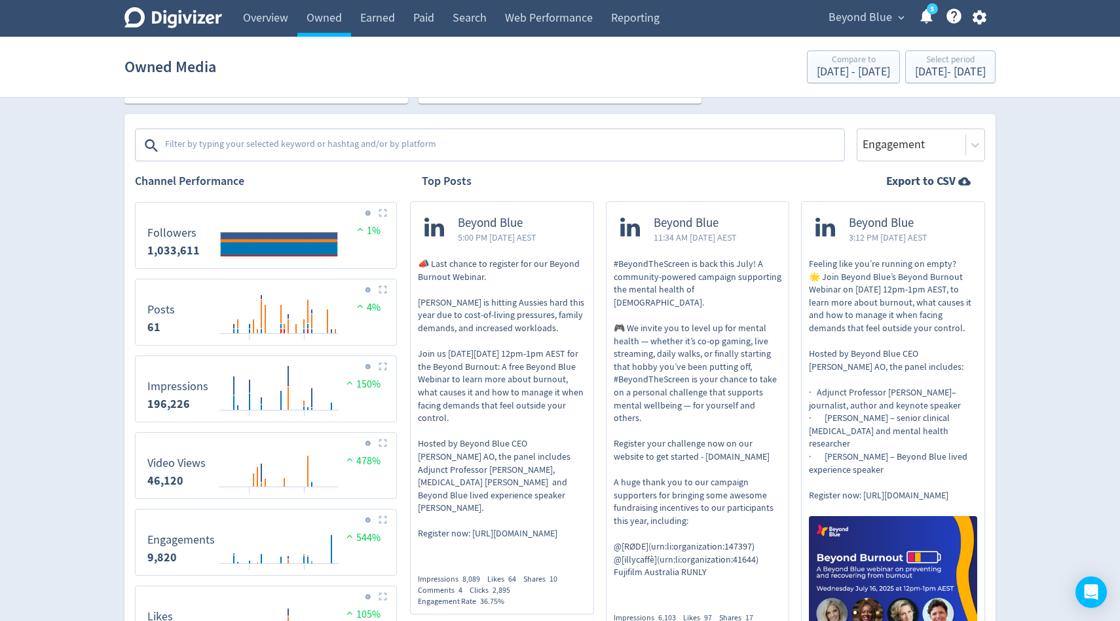
click at [233, 140] on textarea at bounding box center [503, 145] width 679 height 26
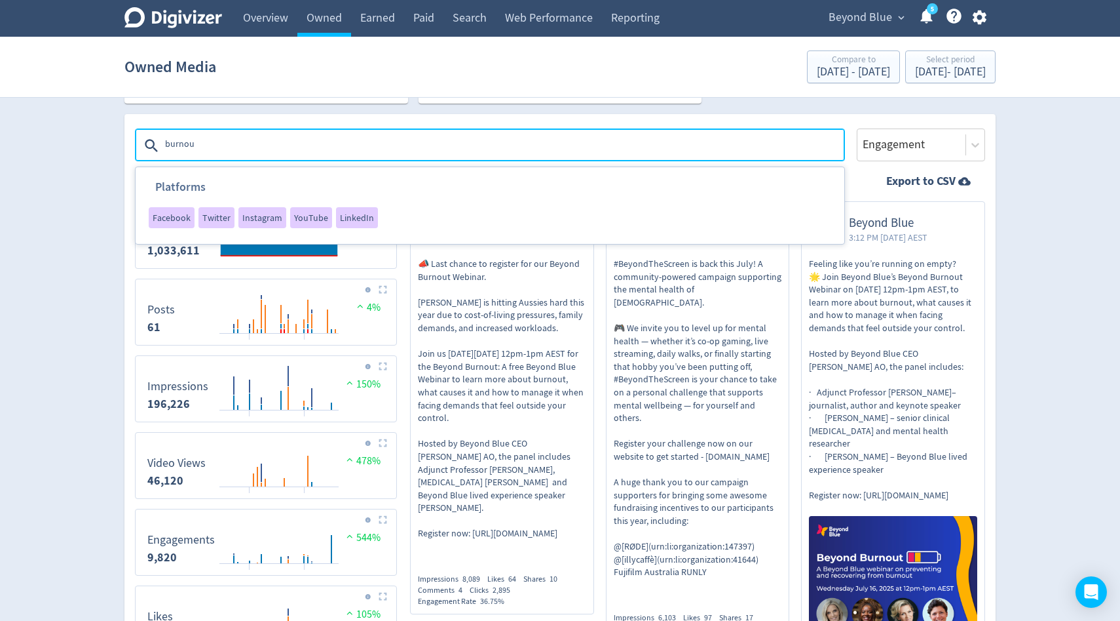
type textarea "burnout"
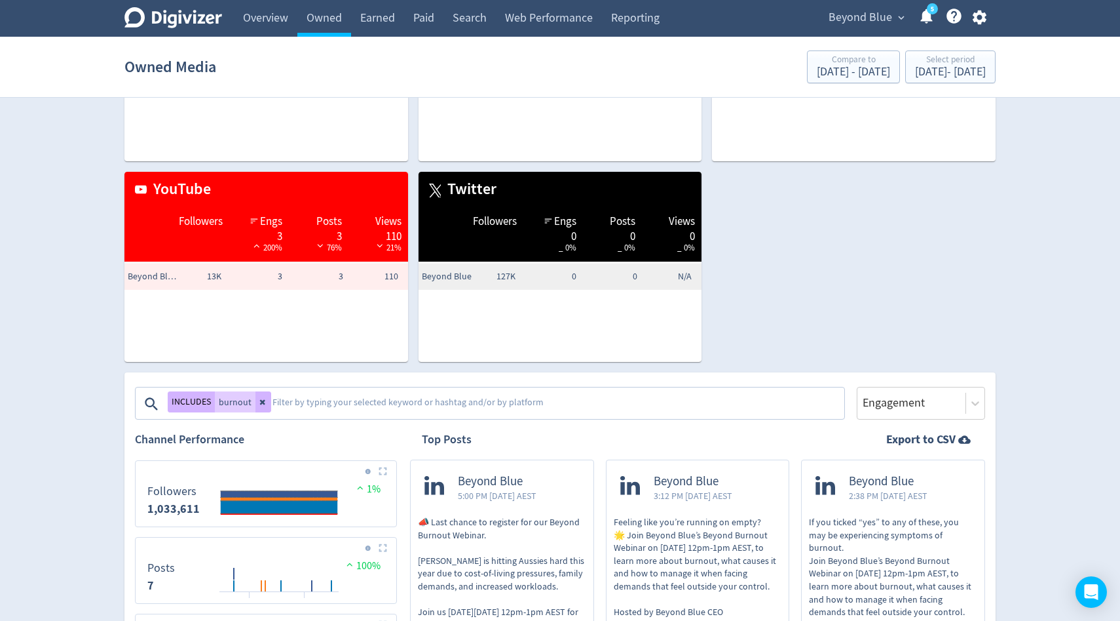
scroll to position [102, 0]
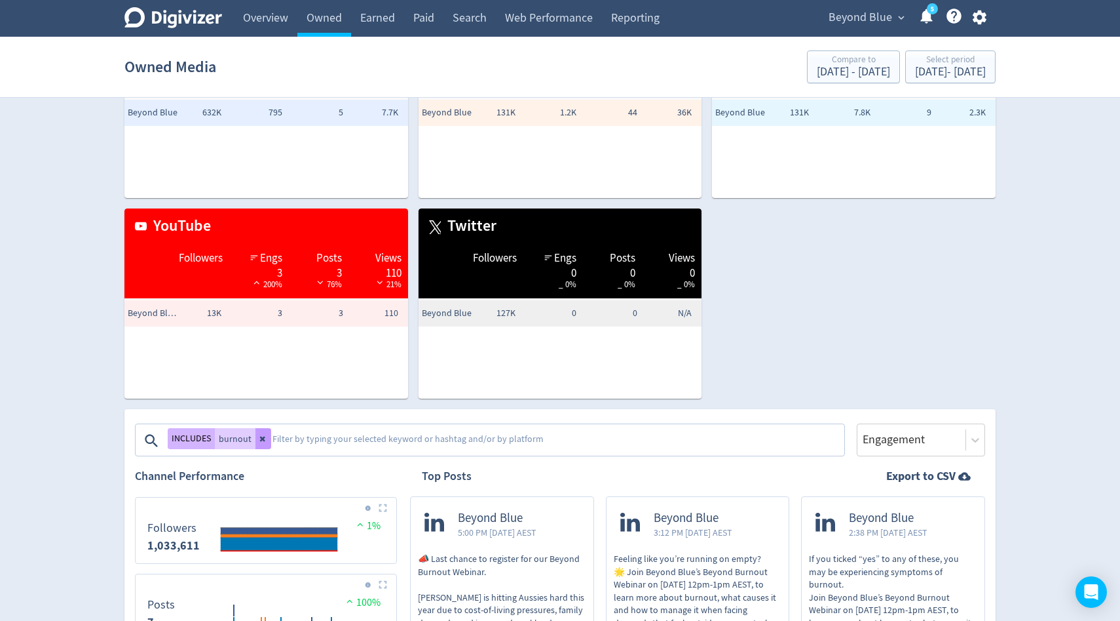
click at [264, 437] on icon at bounding box center [263, 438] width 8 height 8
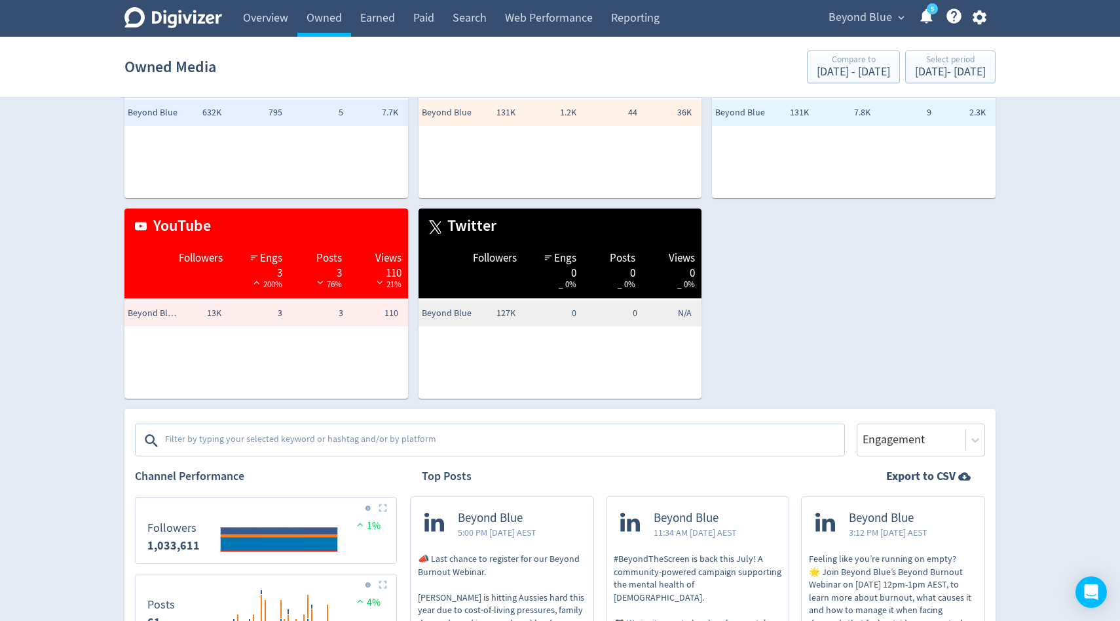
click at [259, 442] on textarea at bounding box center [503, 440] width 679 height 26
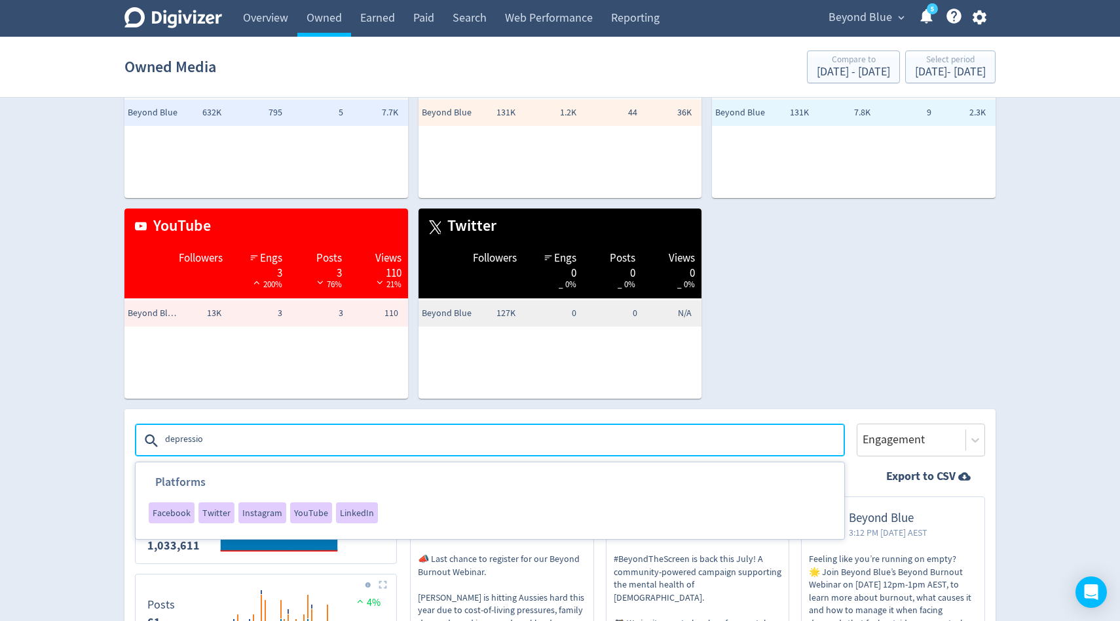
type textarea "depression"
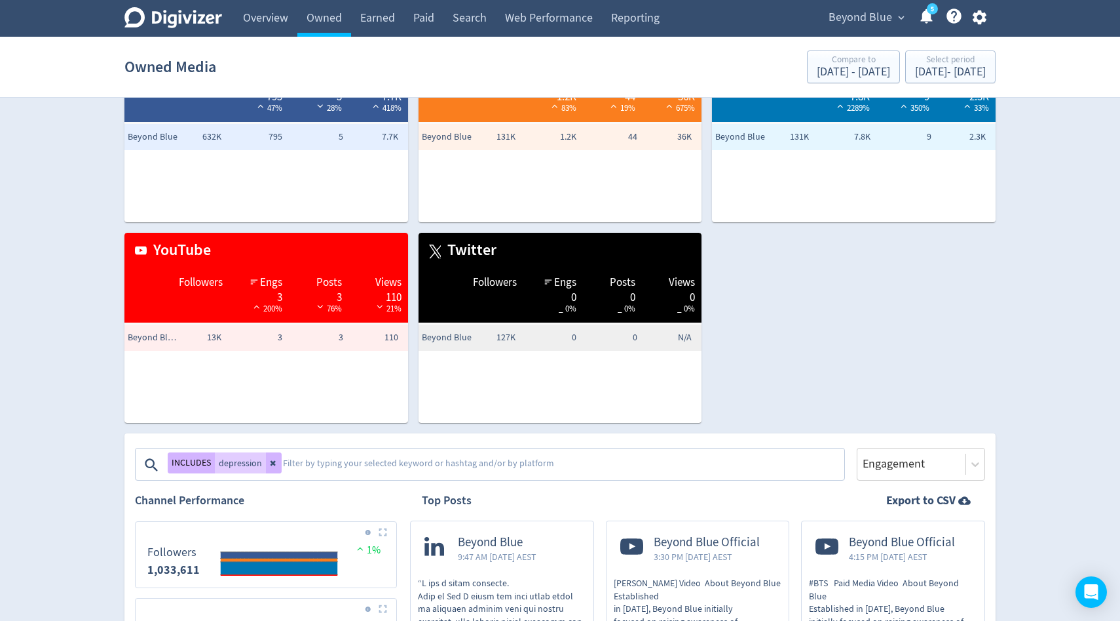
scroll to position [0, 0]
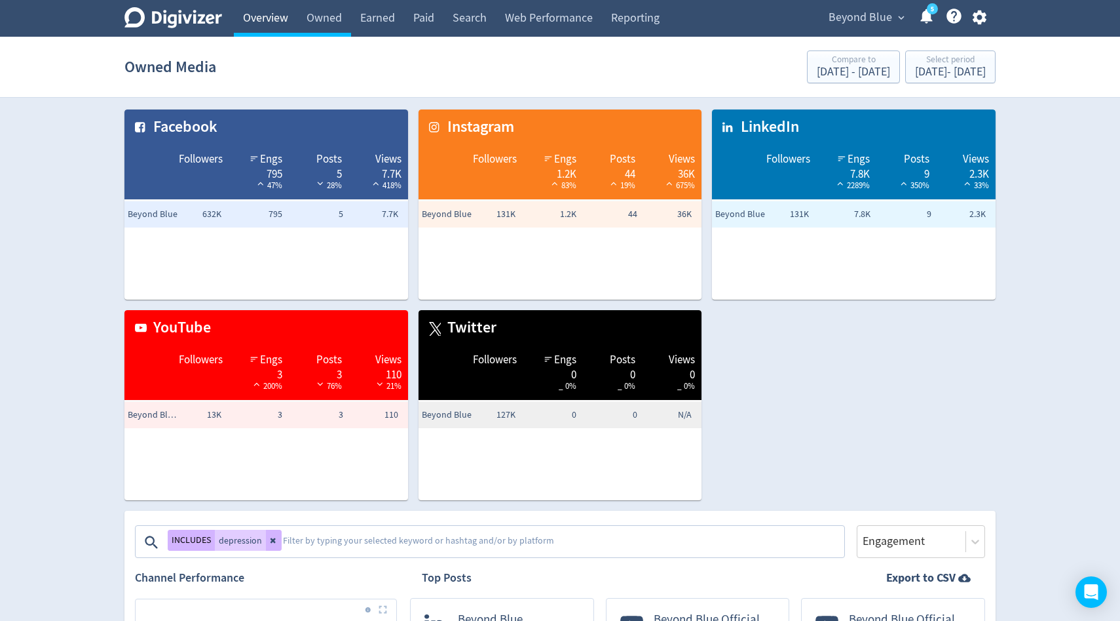
click at [248, 26] on link "Overview" at bounding box center [266, 18] width 64 height 37
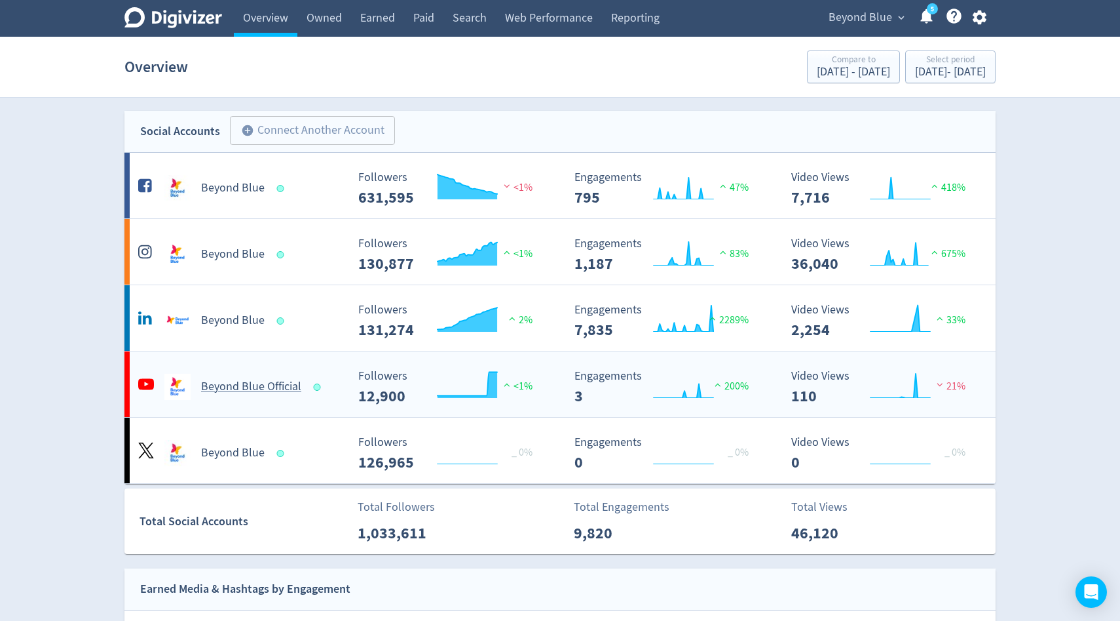
click at [262, 390] on h5 "Beyond Blue Official" at bounding box center [251, 387] width 100 height 16
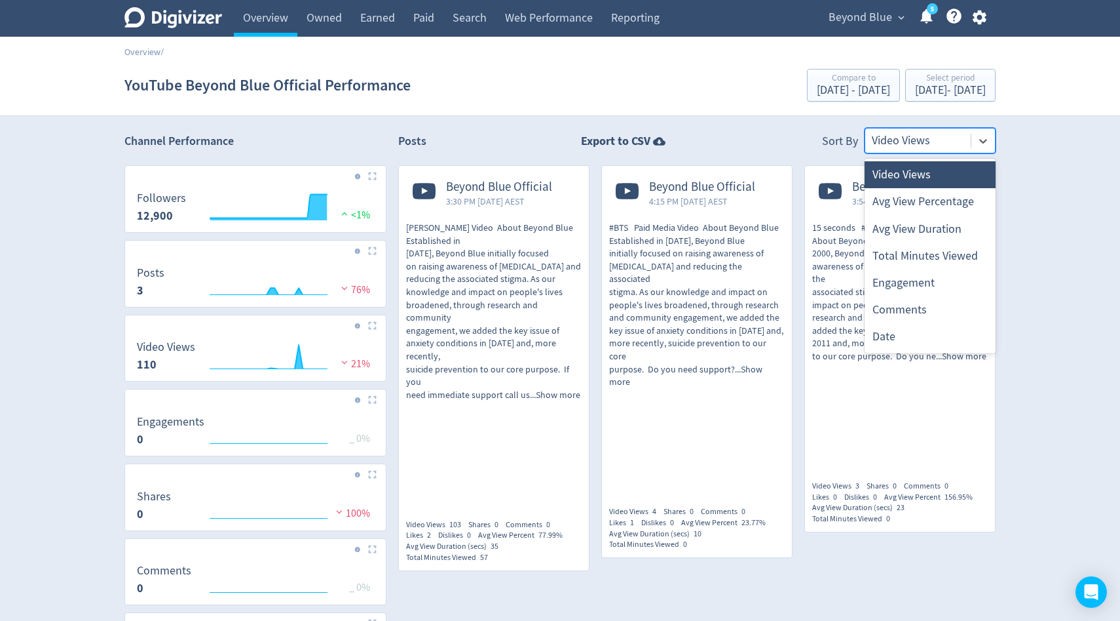
click at [888, 138] on div at bounding box center [918, 140] width 92 height 19
click at [387, 18] on link "Earned" at bounding box center [377, 18] width 53 height 37
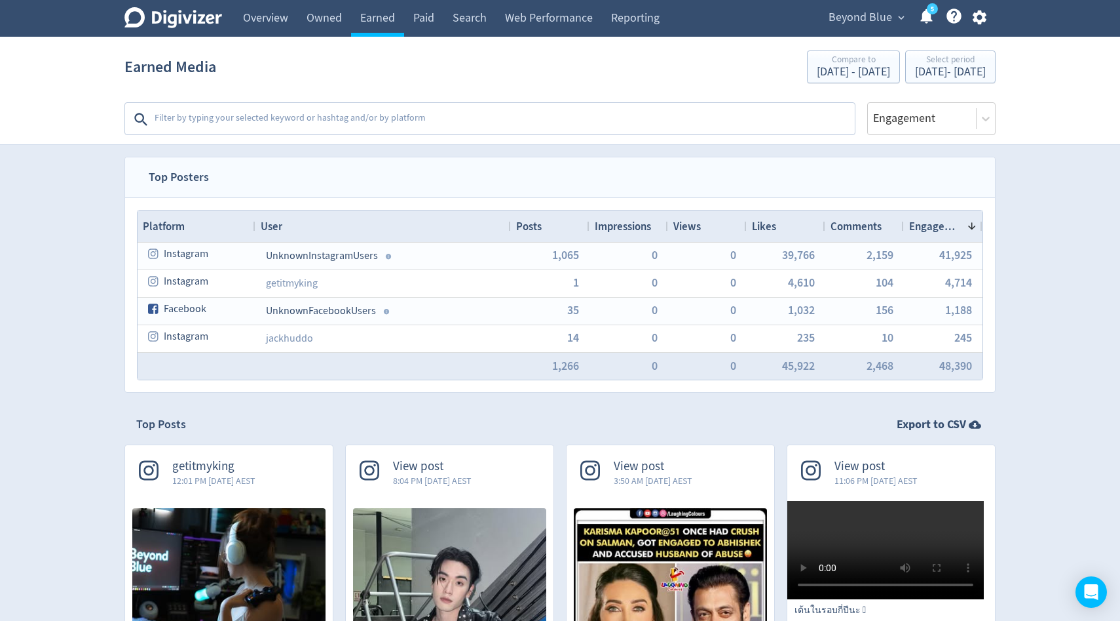
click at [252, 117] on textarea at bounding box center [503, 119] width 700 height 26
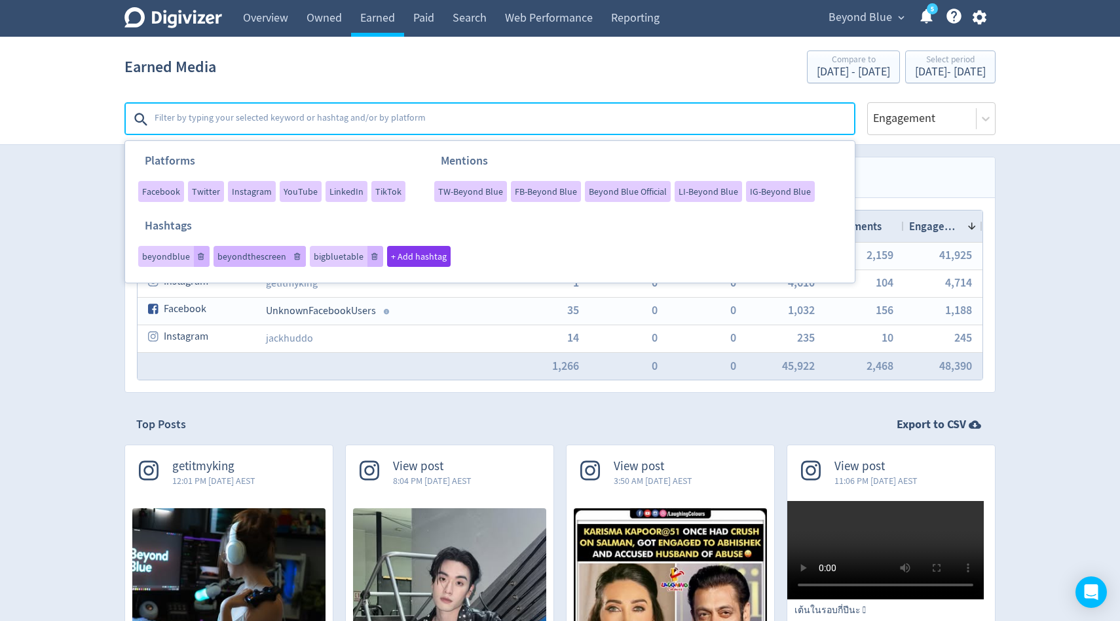
click at [237, 258] on span "beyondthescreen" at bounding box center [252, 256] width 69 height 9
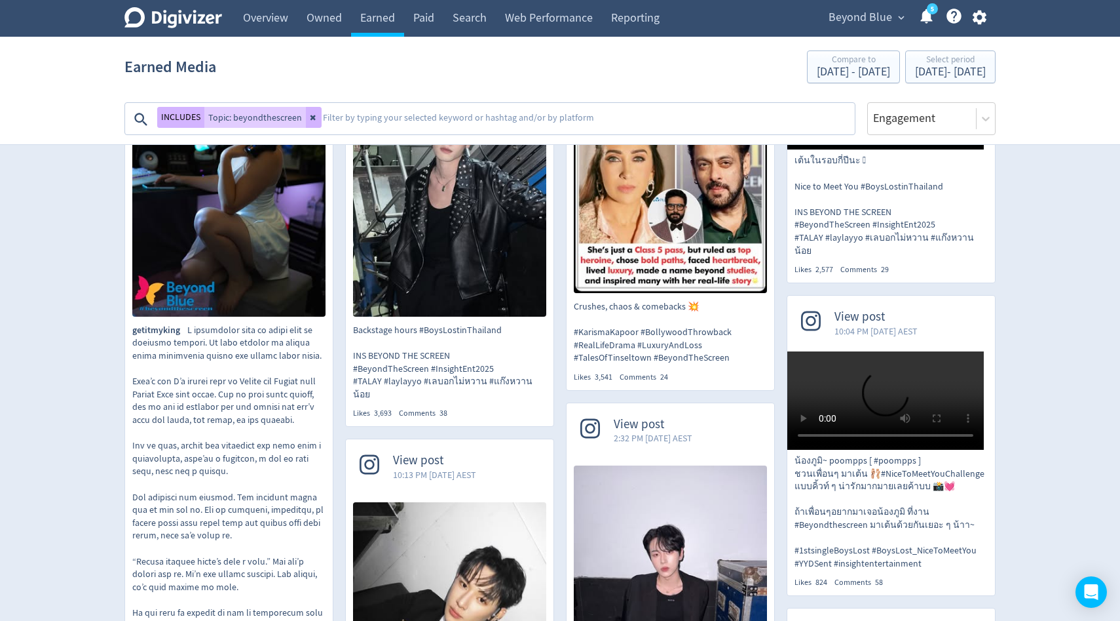
scroll to position [1, 0]
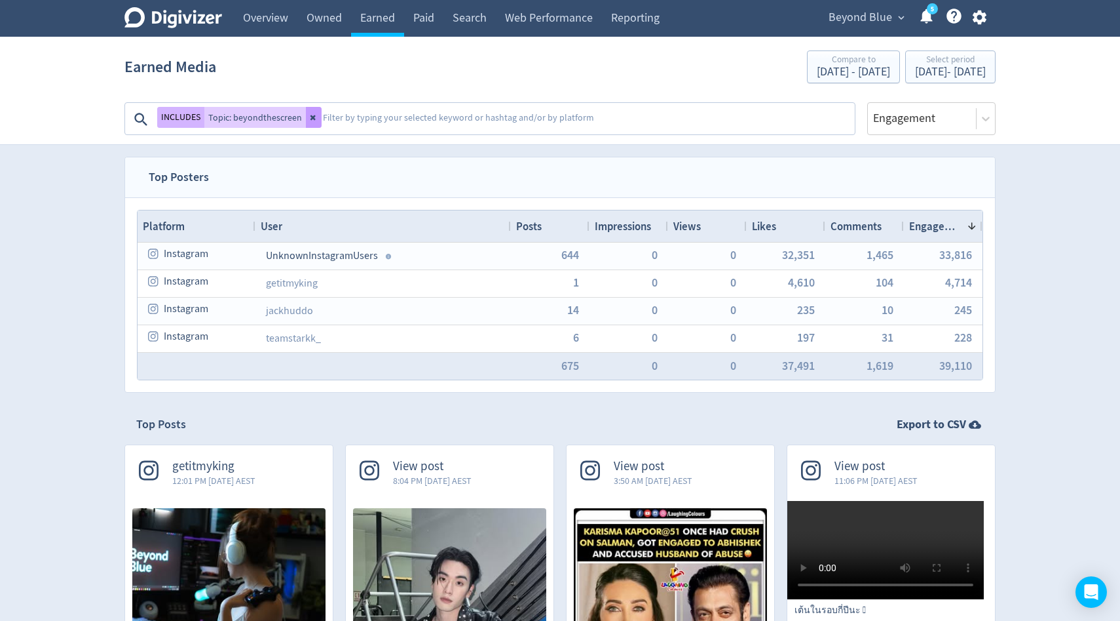
click at [310, 114] on icon at bounding box center [314, 117] width 8 height 8
click at [318, 118] on textarea at bounding box center [503, 119] width 700 height 26
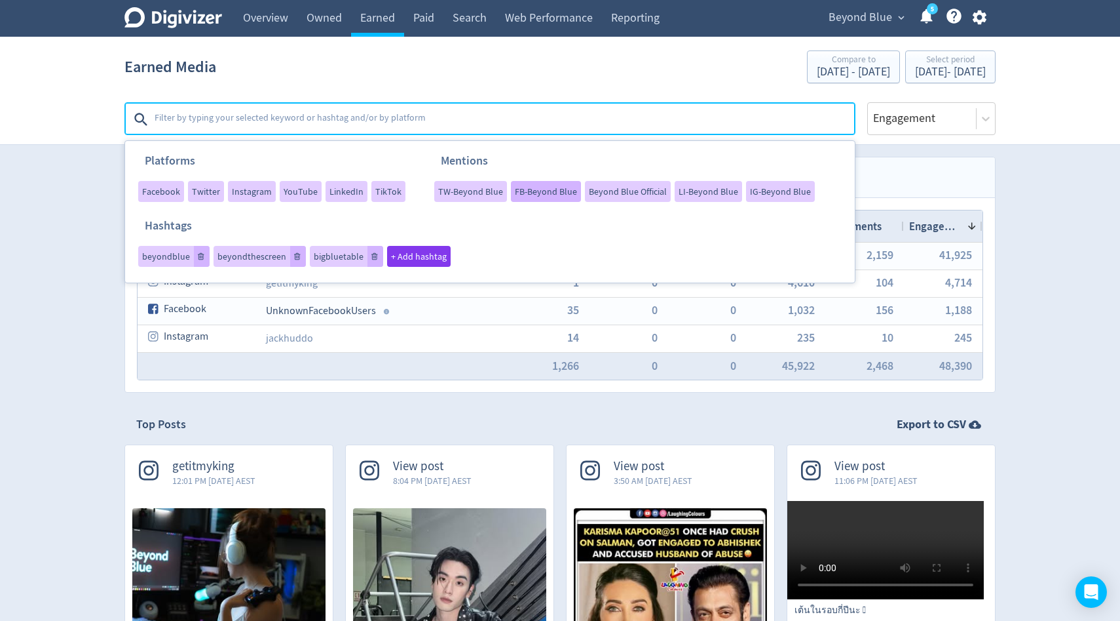
click at [549, 193] on span "FB-Beyond Blue" at bounding box center [546, 191] width 62 height 9
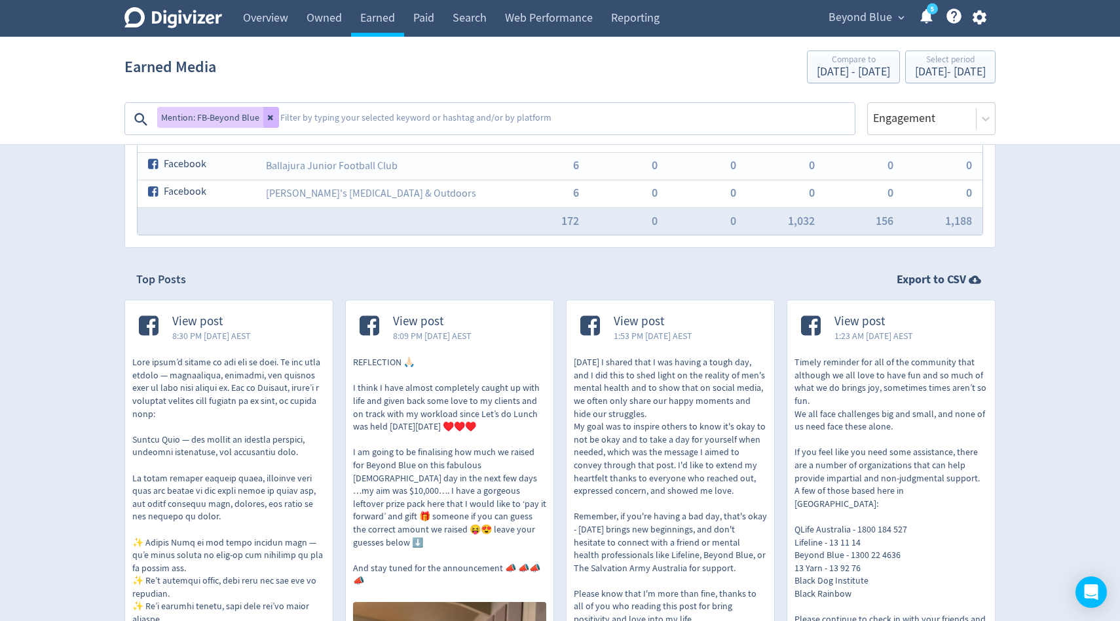
scroll to position [64, 0]
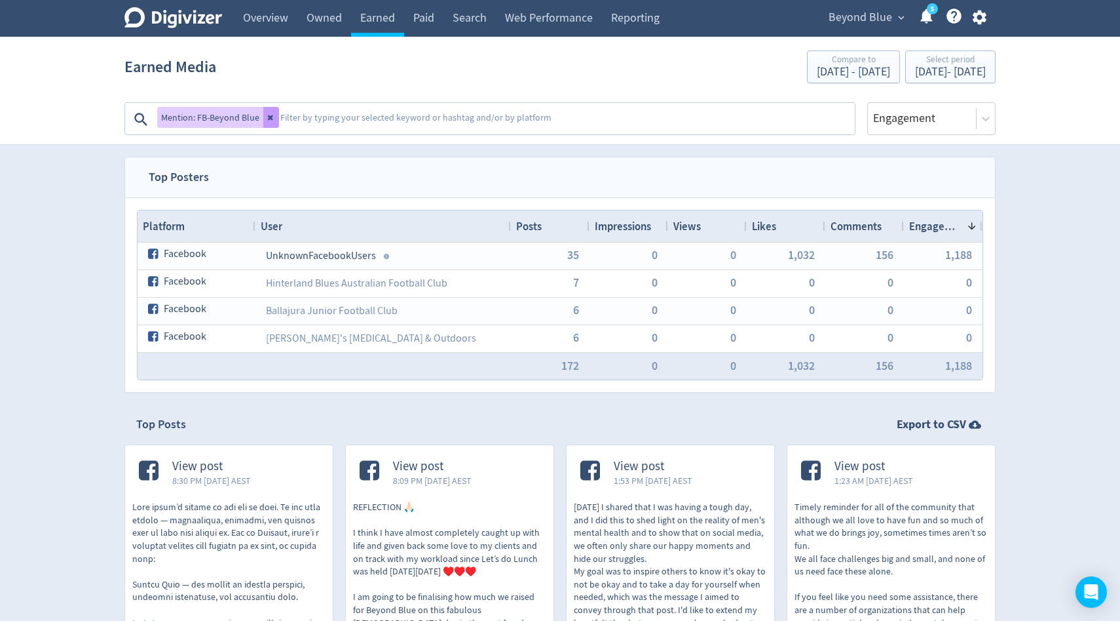
click at [271, 117] on icon at bounding box center [271, 117] width 8 height 8
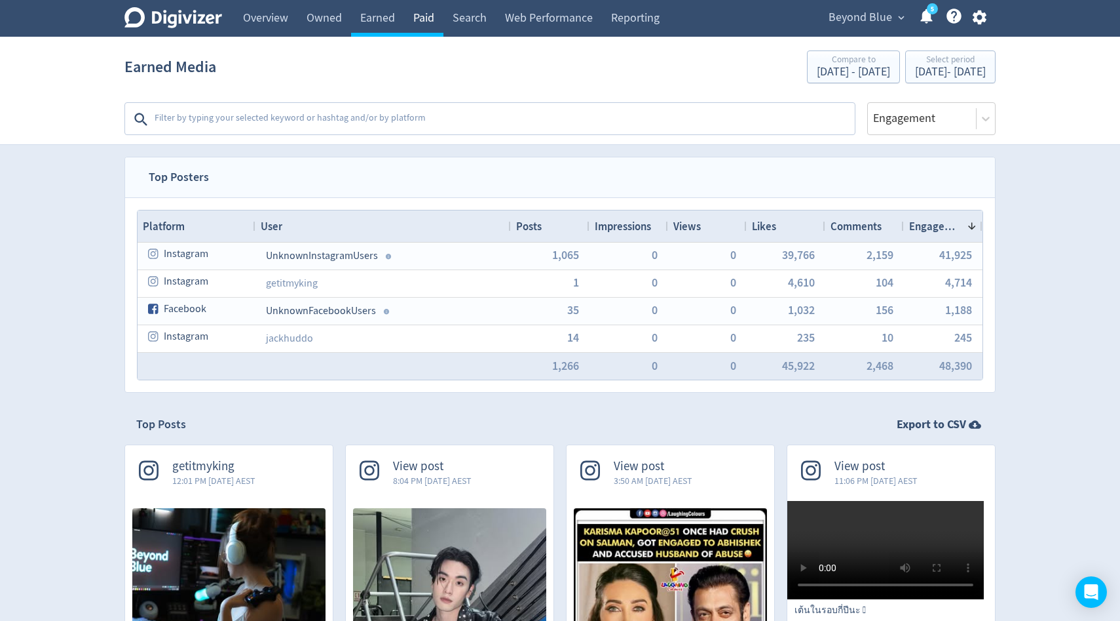
click at [419, 18] on link "Paid" at bounding box center [423, 18] width 39 height 37
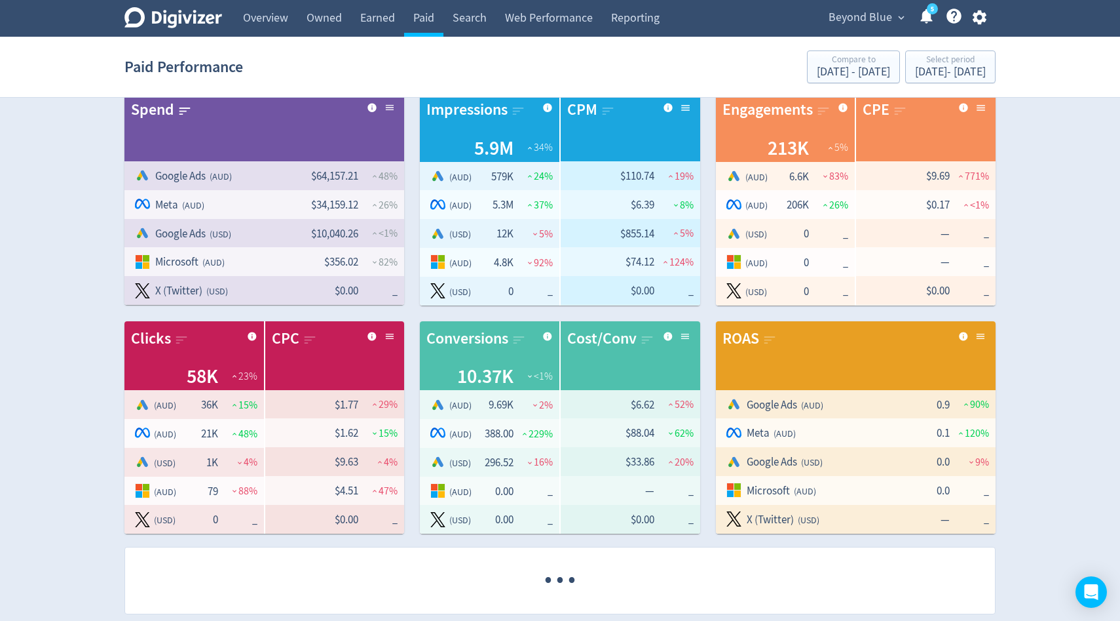
scroll to position [26, 0]
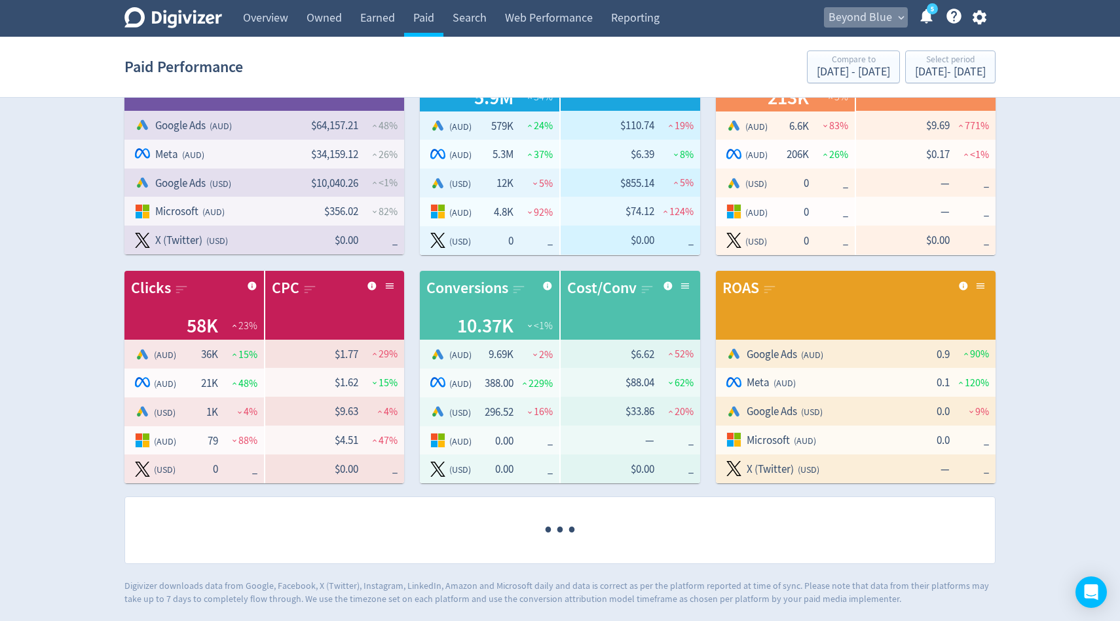
click at [862, 17] on span "Beyond Blue" at bounding box center [861, 17] width 64 height 21
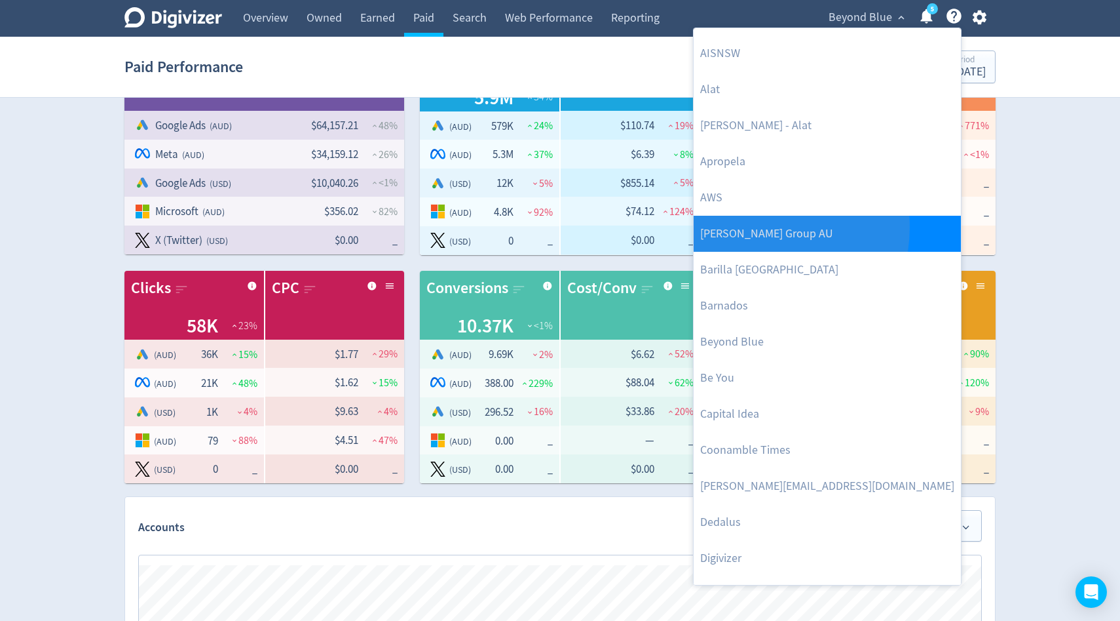
click at [744, 227] on link "[PERSON_NAME] Group AU" at bounding box center [827, 234] width 267 height 36
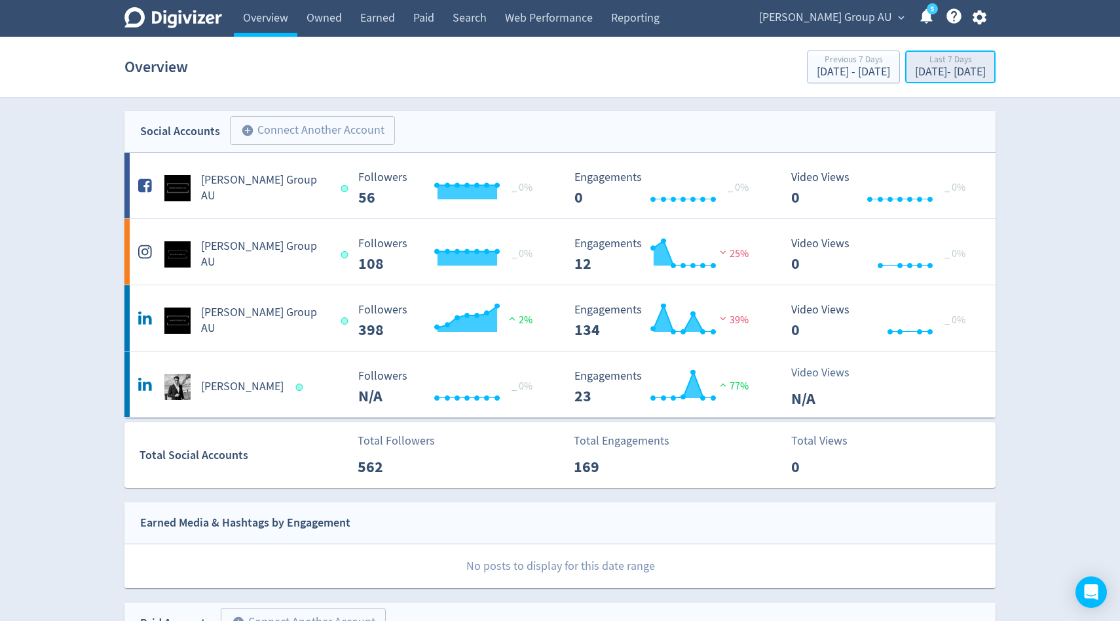
click at [915, 67] on div "[DATE] - [DATE]" at bounding box center [950, 72] width 71 height 12
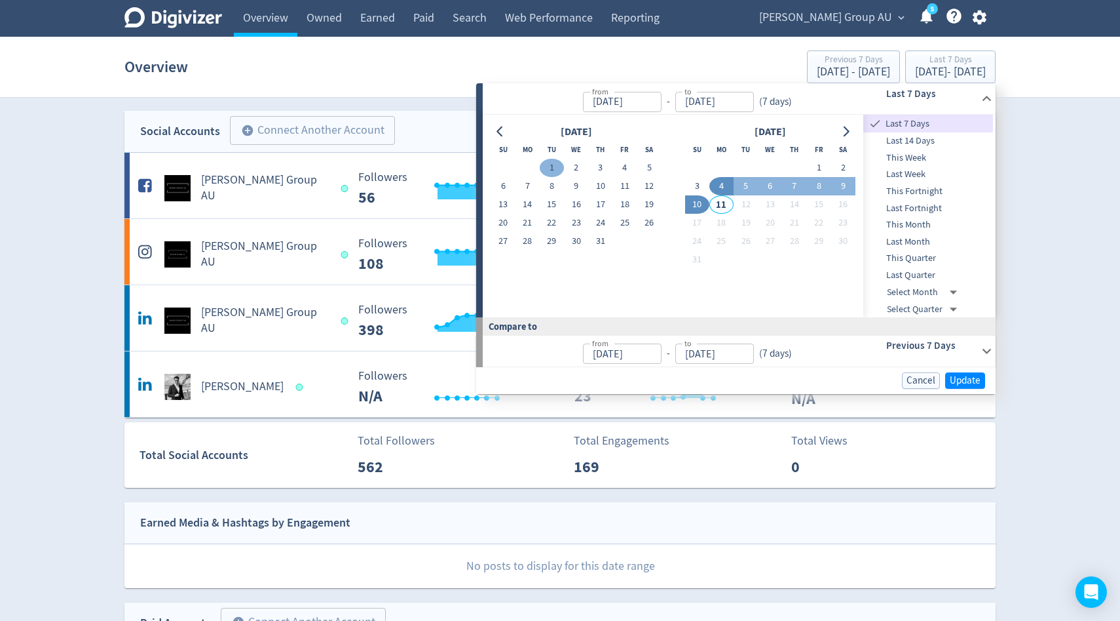
click at [550, 164] on button "1" at bounding box center [552, 168] width 24 height 18
type input "[DATE]"
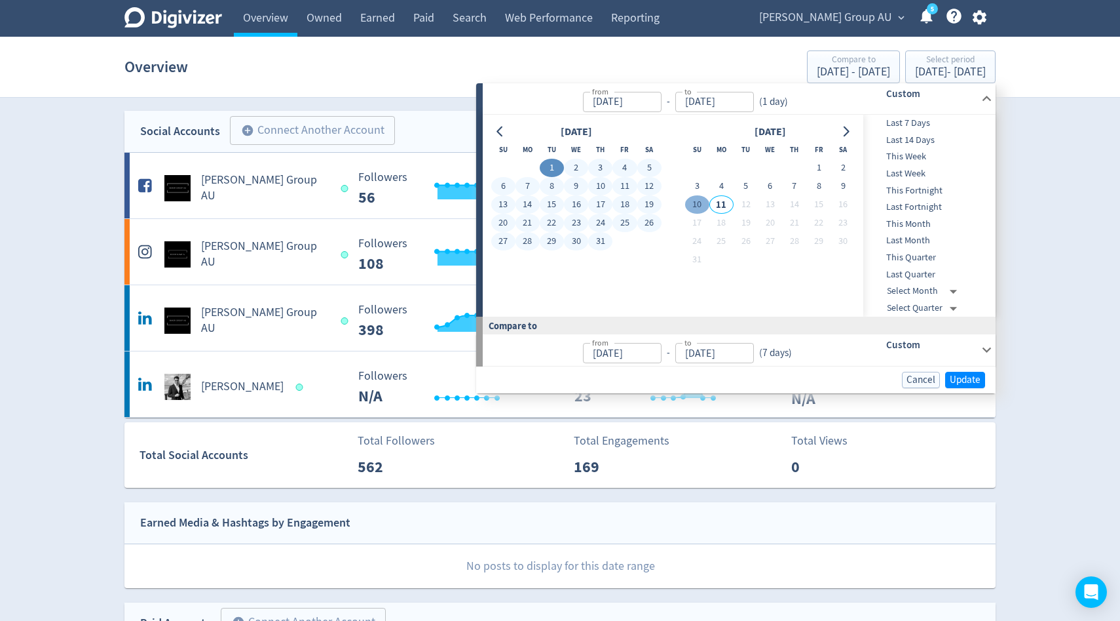
click at [694, 208] on button "10" at bounding box center [697, 204] width 24 height 18
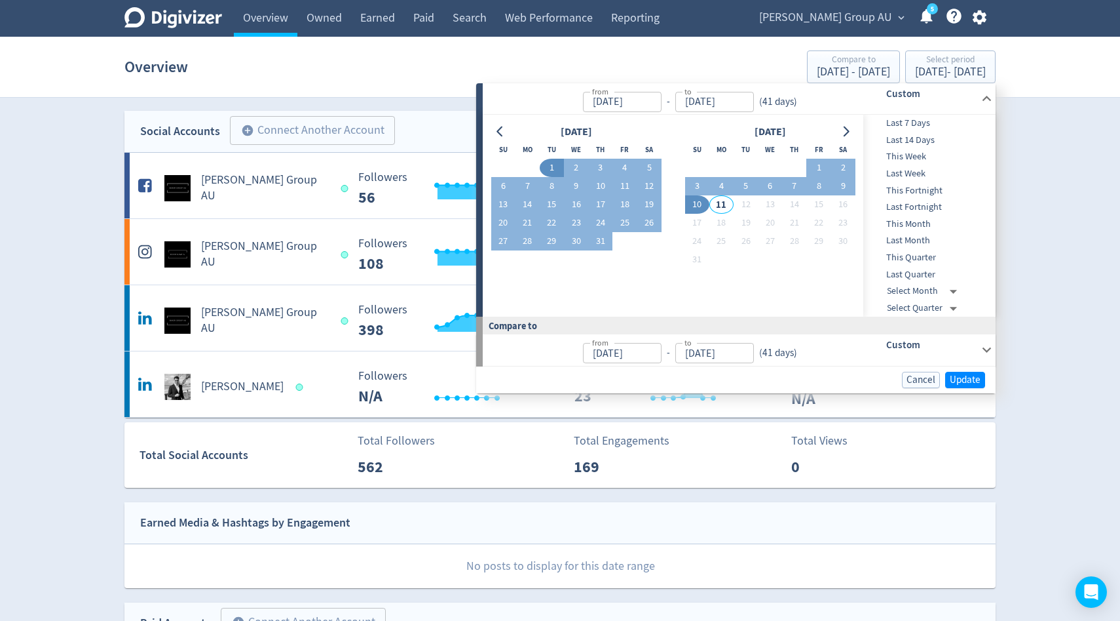
type input "[DATE]"
click at [958, 381] on span "Update" at bounding box center [965, 380] width 31 height 10
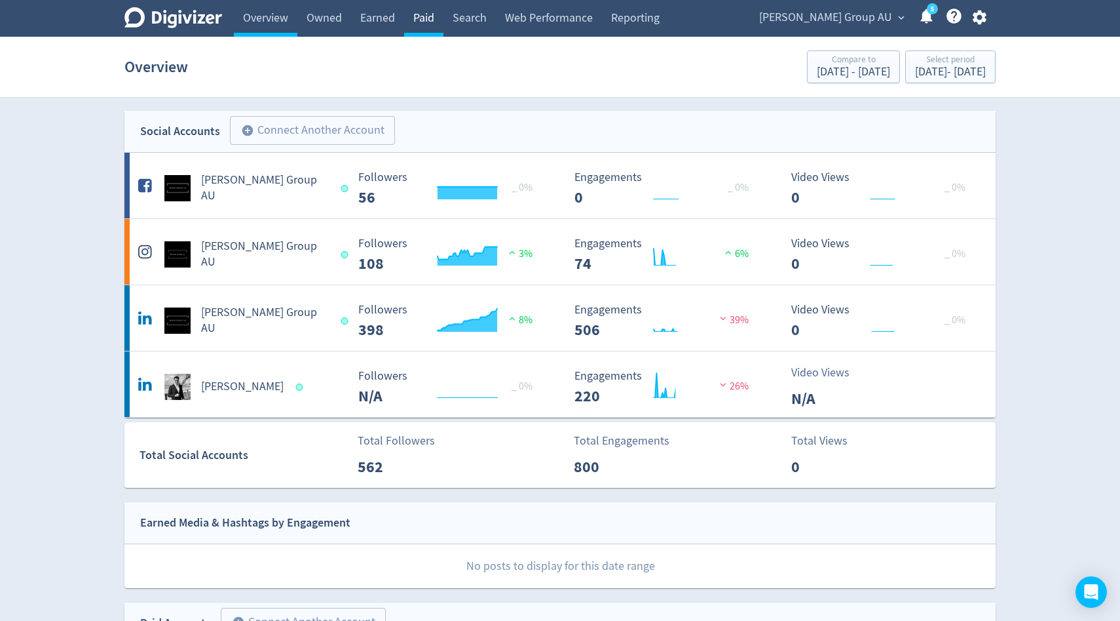
click at [429, 17] on link "Paid" at bounding box center [423, 18] width 39 height 37
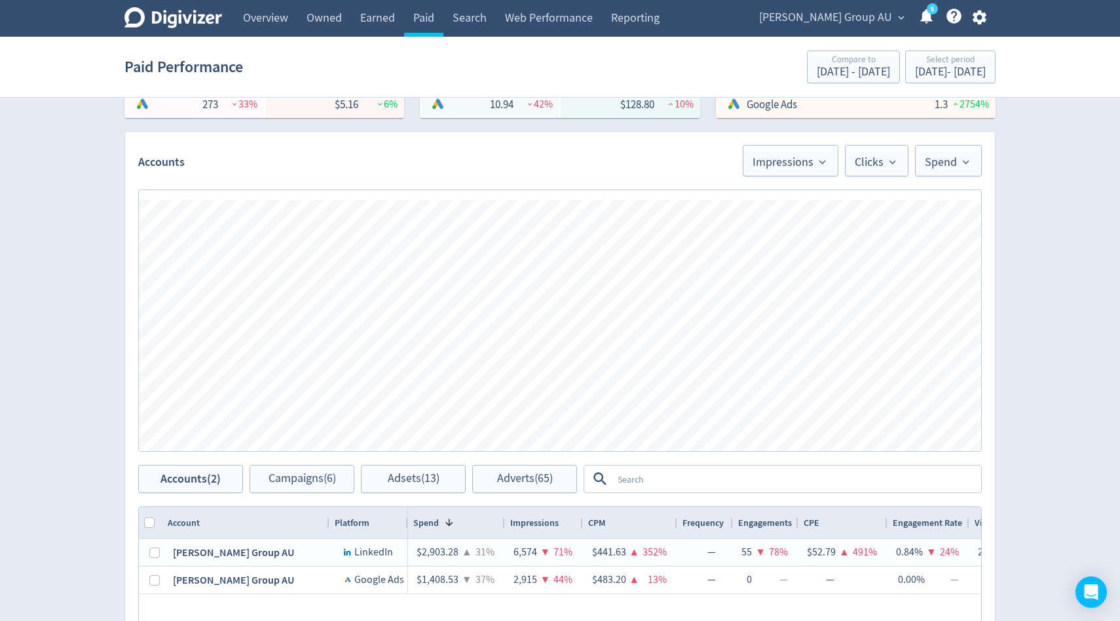
scroll to position [261, 0]
click at [801, 163] on span "Impressions" at bounding box center [791, 160] width 76 height 16
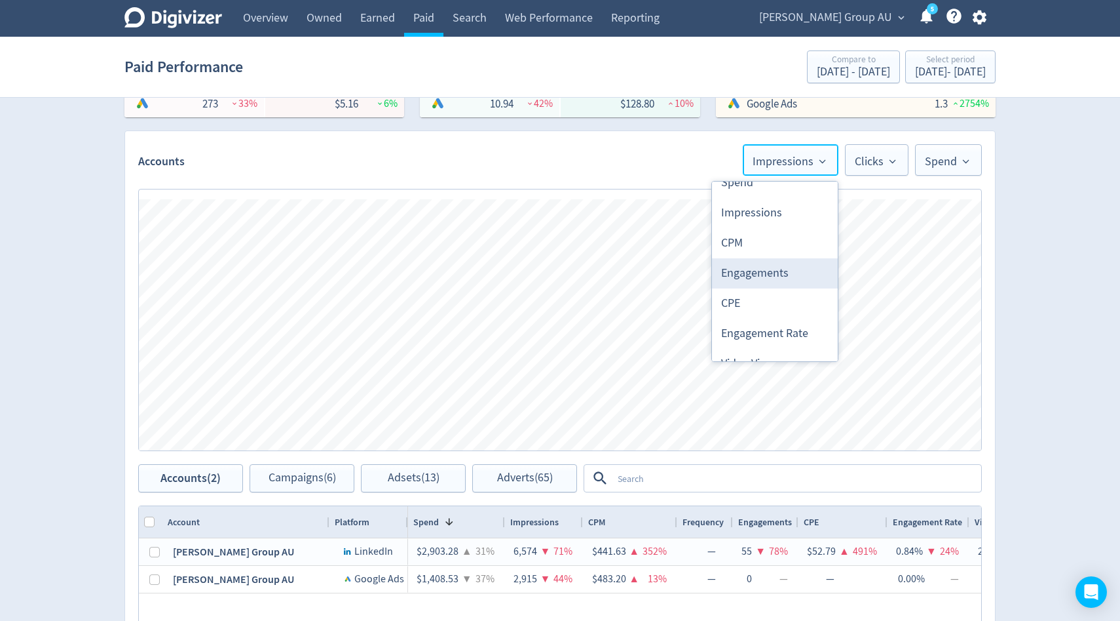
scroll to position [53, 0]
click at [759, 276] on li "Engagements" at bounding box center [775, 274] width 126 height 30
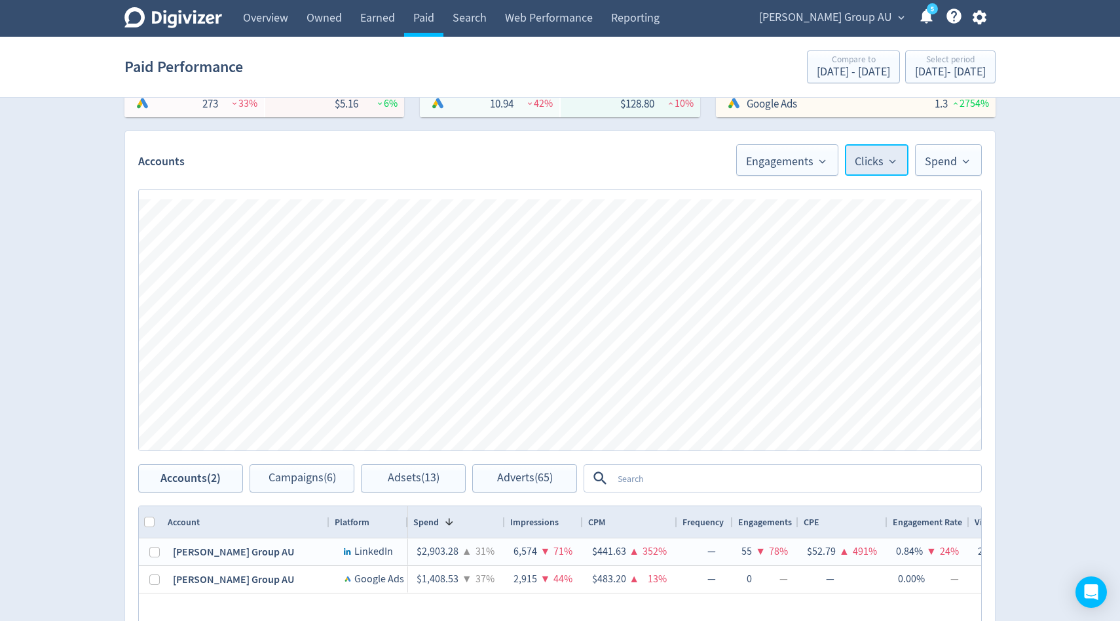
click at [856, 167] on span "Clicks" at bounding box center [877, 160] width 44 height 16
click at [877, 156] on span "Clicks" at bounding box center [877, 160] width 44 height 16
click at [834, 303] on li "Conversions" at bounding box center [845, 301] width 126 height 30
click at [792, 163] on icon at bounding box center [791, 158] width 12 height 12
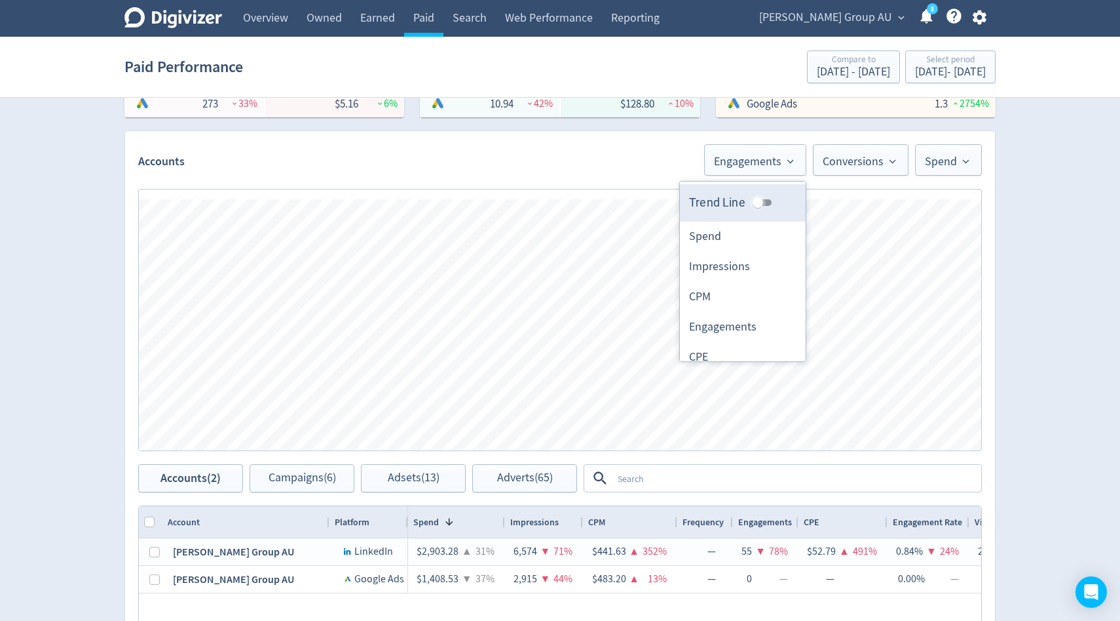
click at [764, 199] on input "Trend Line" at bounding box center [758, 203] width 47 height 16
checkbox input "true"
click at [869, 161] on span "Conversions" at bounding box center [861, 160] width 76 height 16
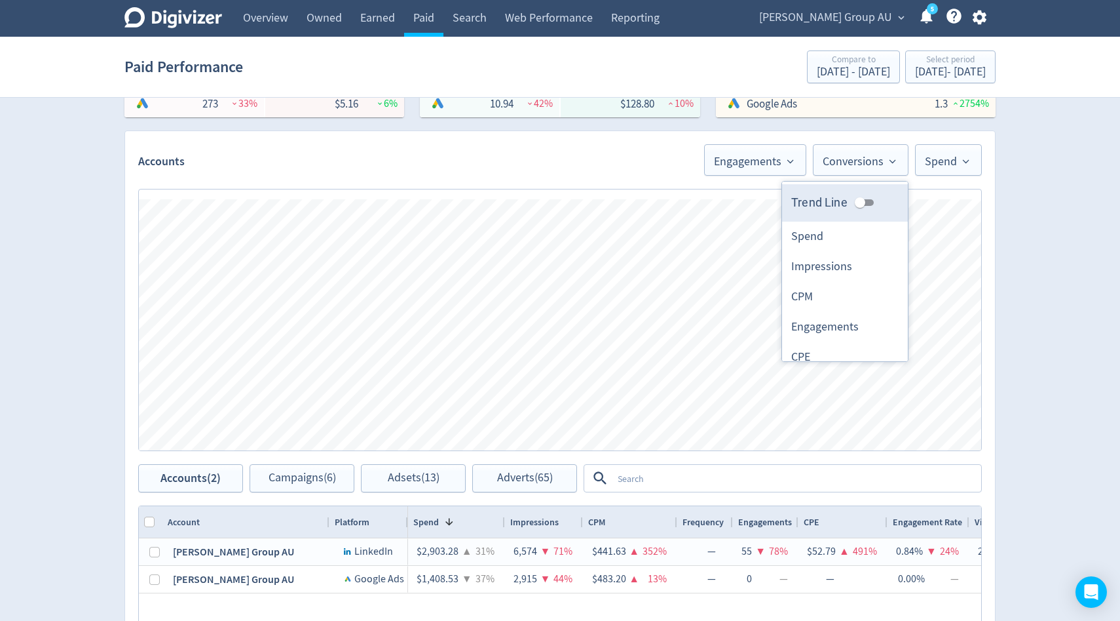
click at [864, 202] on input "Trend Line" at bounding box center [860, 203] width 47 height 16
checkbox input "true"
click at [961, 157] on icon at bounding box center [967, 158] width 12 height 12
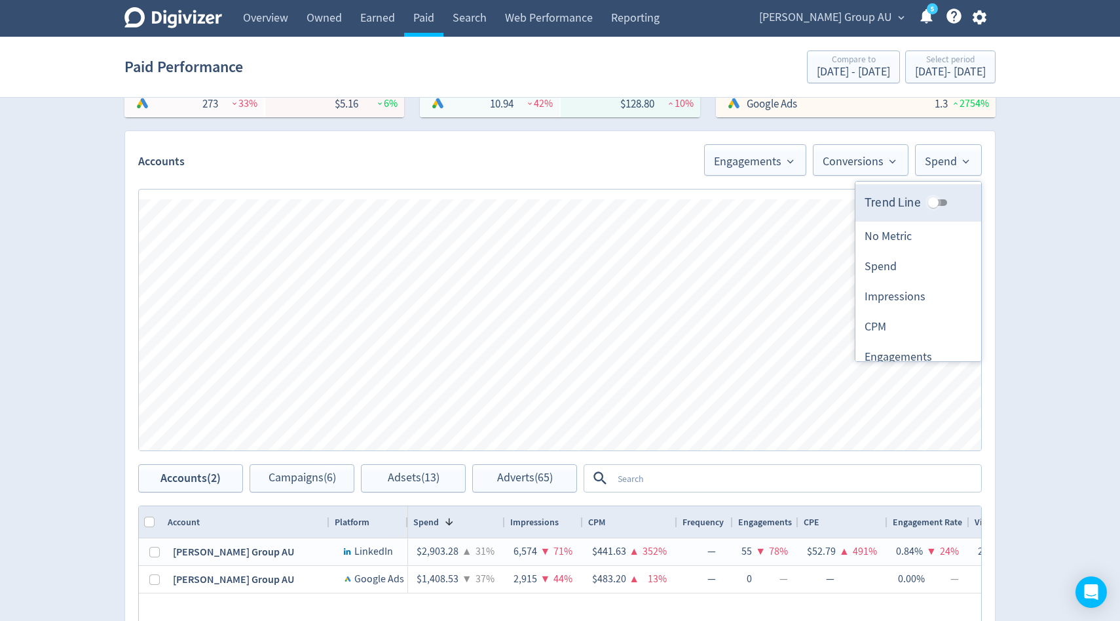
click at [934, 204] on input "Trend Line" at bounding box center [933, 203] width 47 height 16
checkbox input "true"
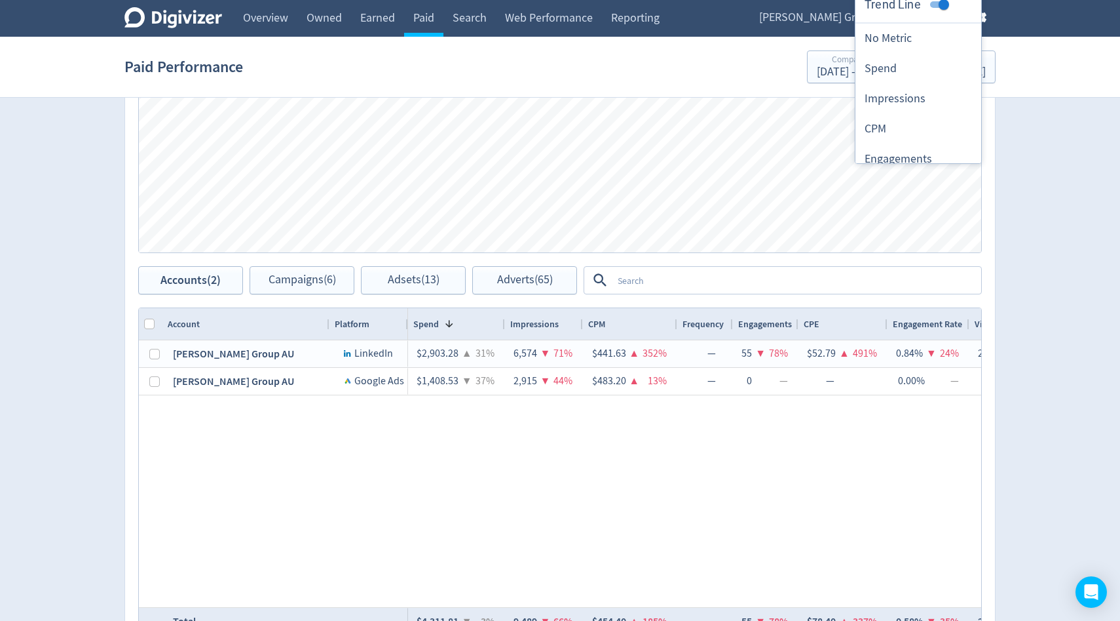
scroll to position [453, 0]
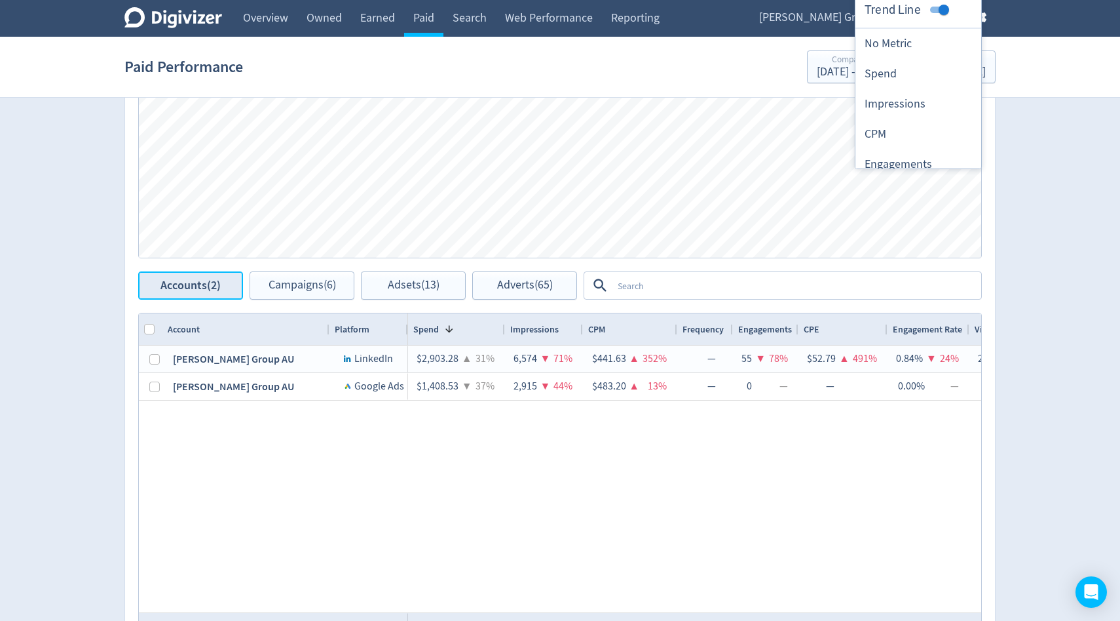
click at [189, 283] on span "Accounts (2)" at bounding box center [191, 285] width 60 height 12
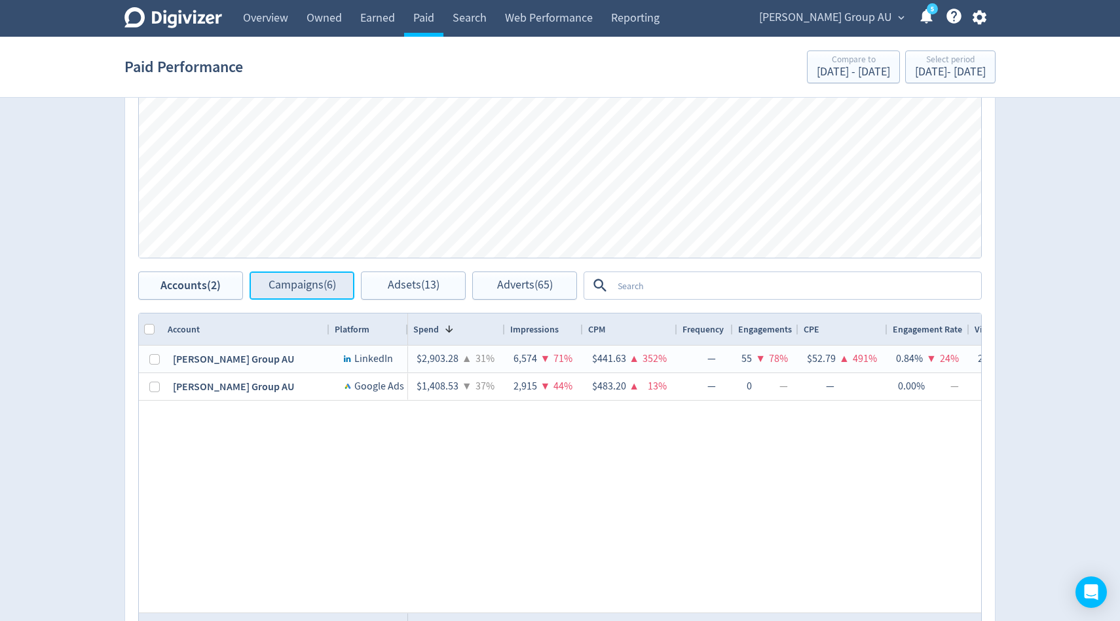
click at [305, 287] on span "Campaigns (6)" at bounding box center [302, 285] width 67 height 12
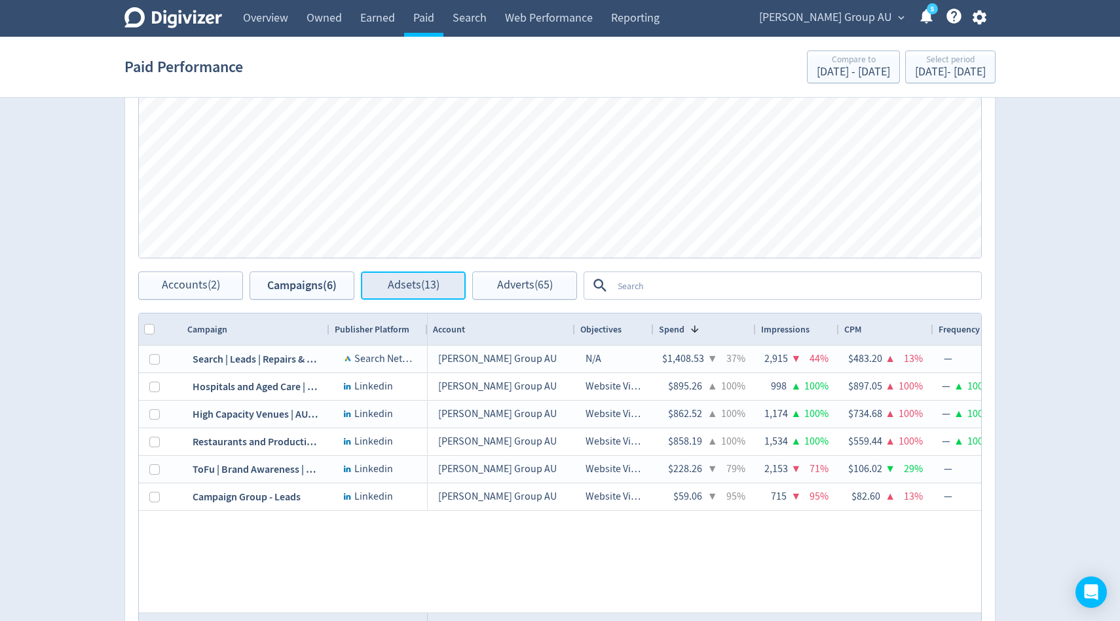
click at [394, 284] on span "Adsets (13)" at bounding box center [414, 285] width 52 height 12
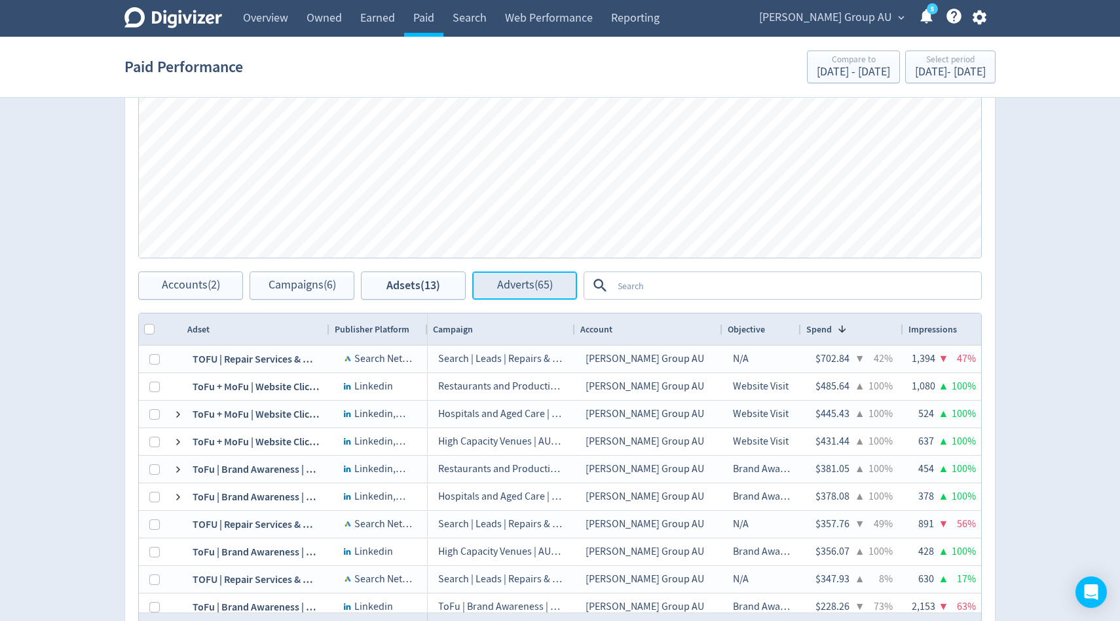
click at [514, 287] on span "Adverts (65)" at bounding box center [525, 285] width 56 height 12
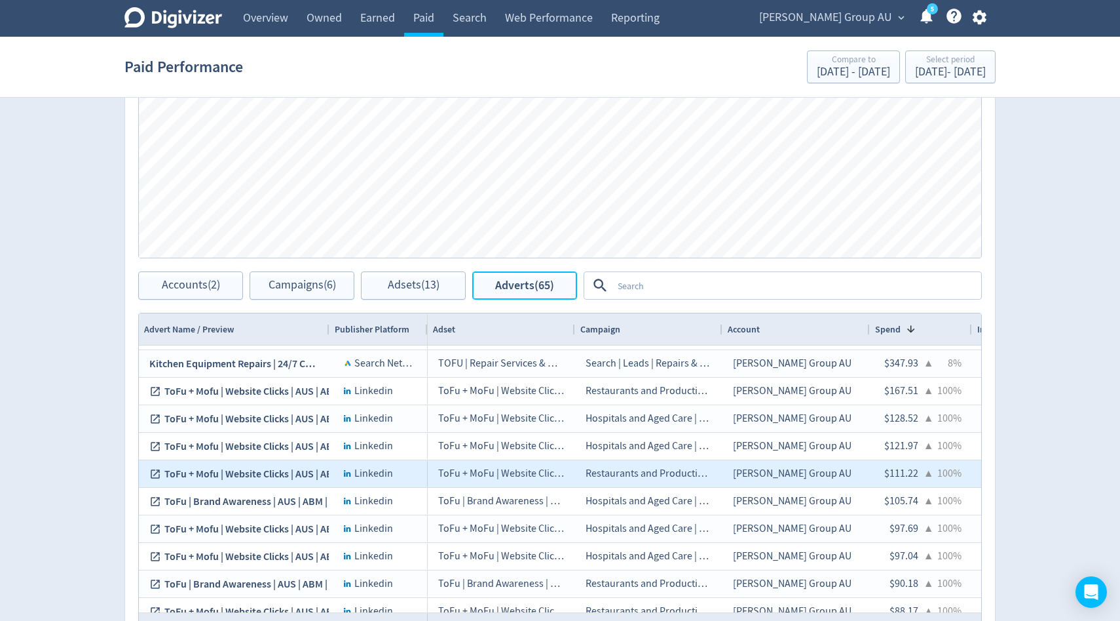
scroll to position [48, 0]
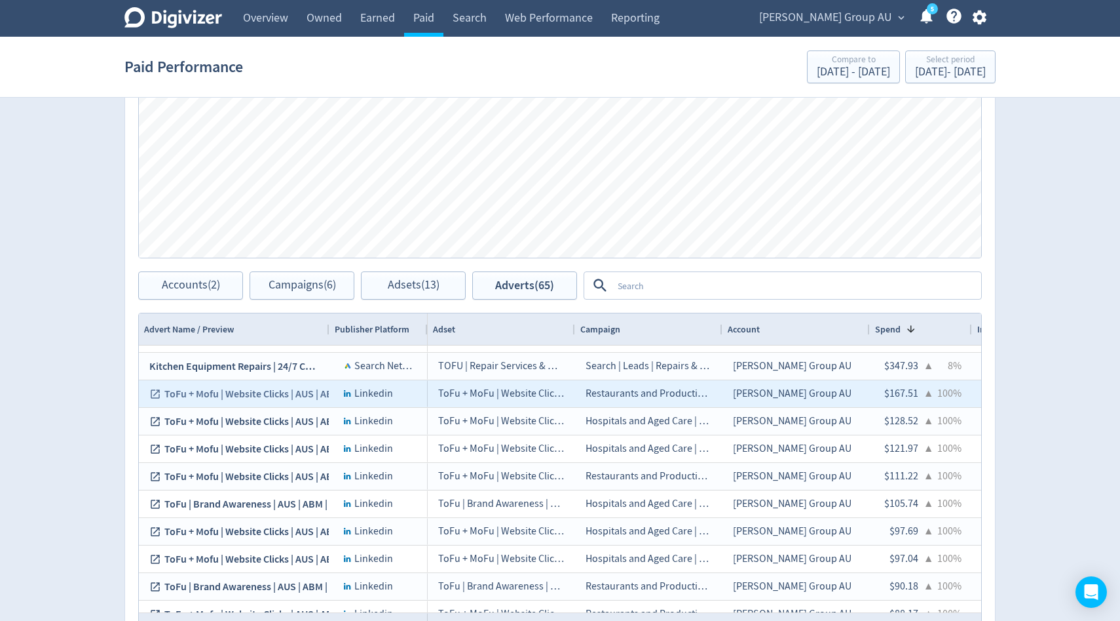
click at [274, 396] on link "ToFu + Mofu | Website Clicks | AUS | ABM | Restaurants and Production Kitchens …" at bounding box center [234, 394] width 170 height 26
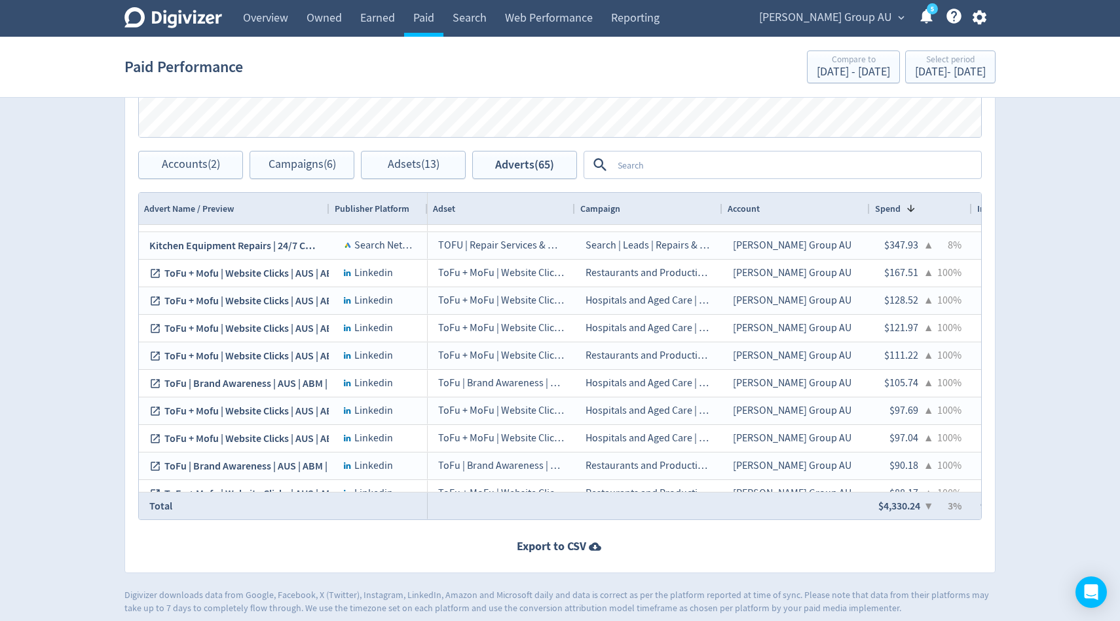
scroll to position [582, 0]
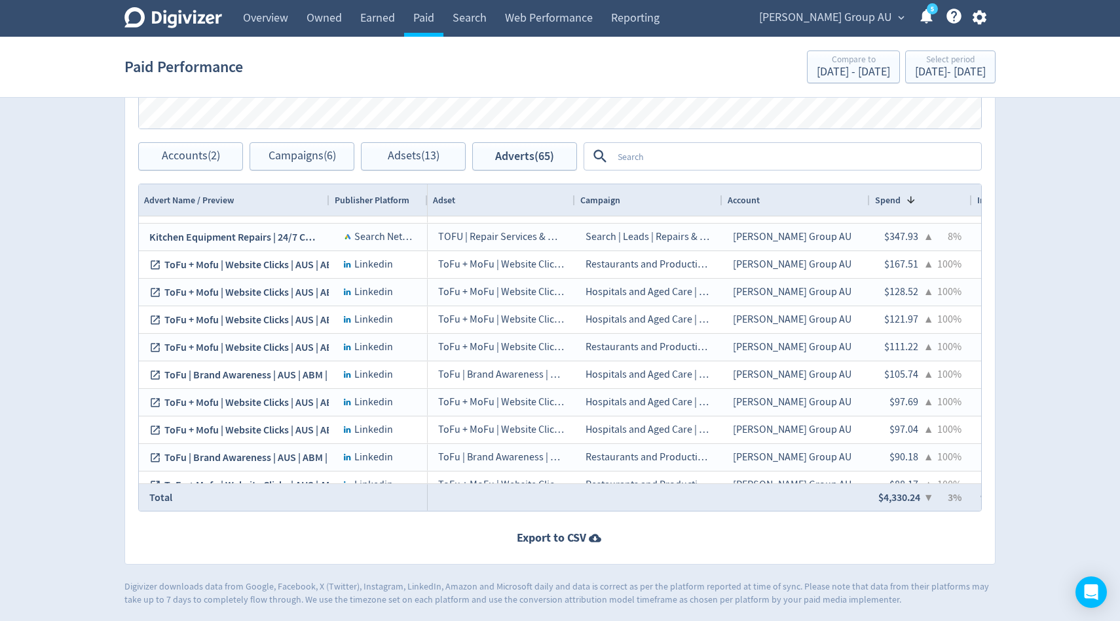
click at [649, 158] on textarea at bounding box center [797, 156] width 368 height 24
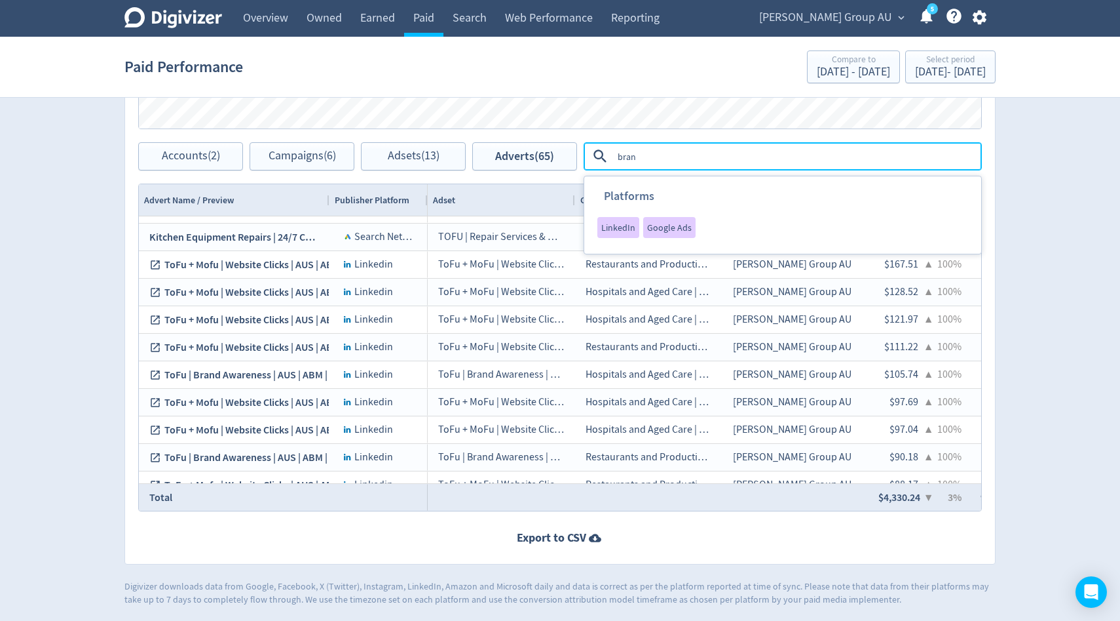
type textarea "brand"
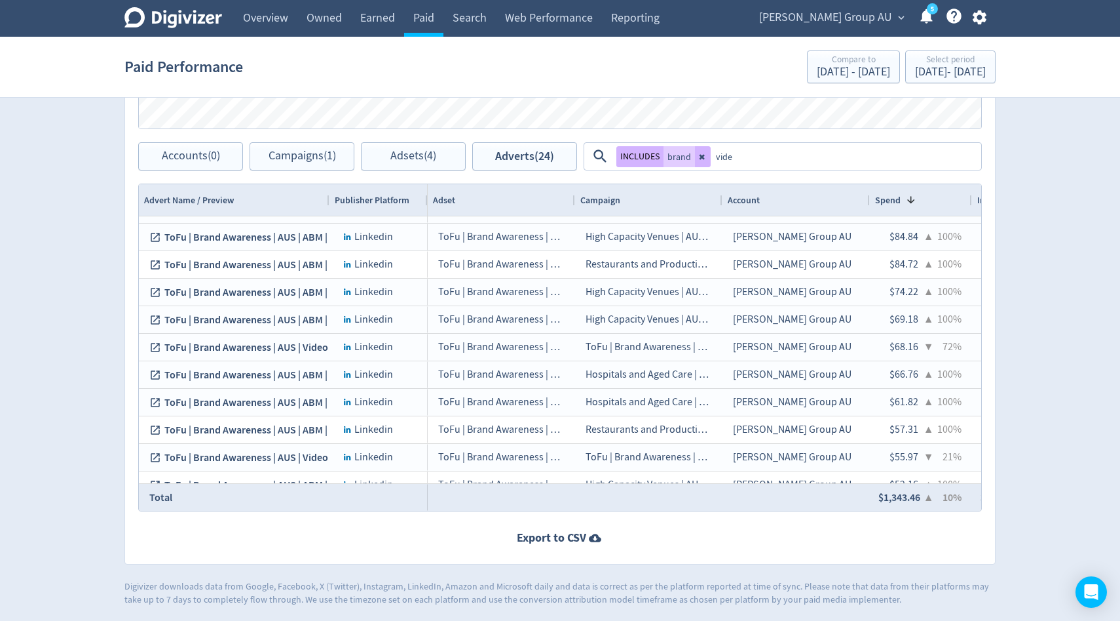
type textarea "video"
click at [747, 155] on button "INCLUDES" at bounding box center [757, 156] width 47 height 21
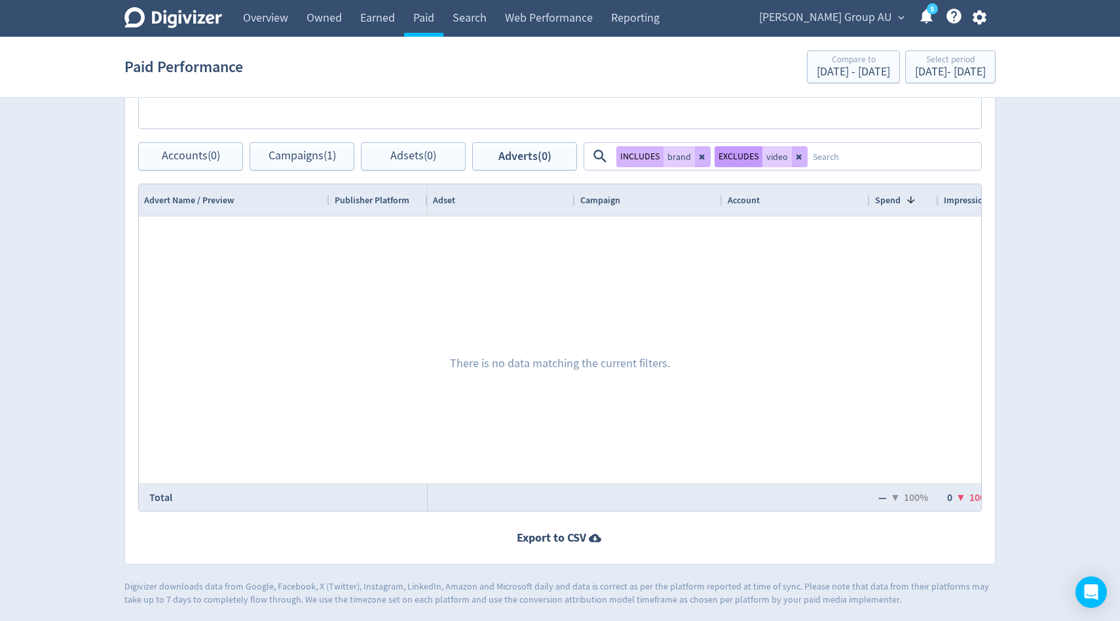
click at [727, 155] on button "EXCLUDES" at bounding box center [739, 156] width 48 height 21
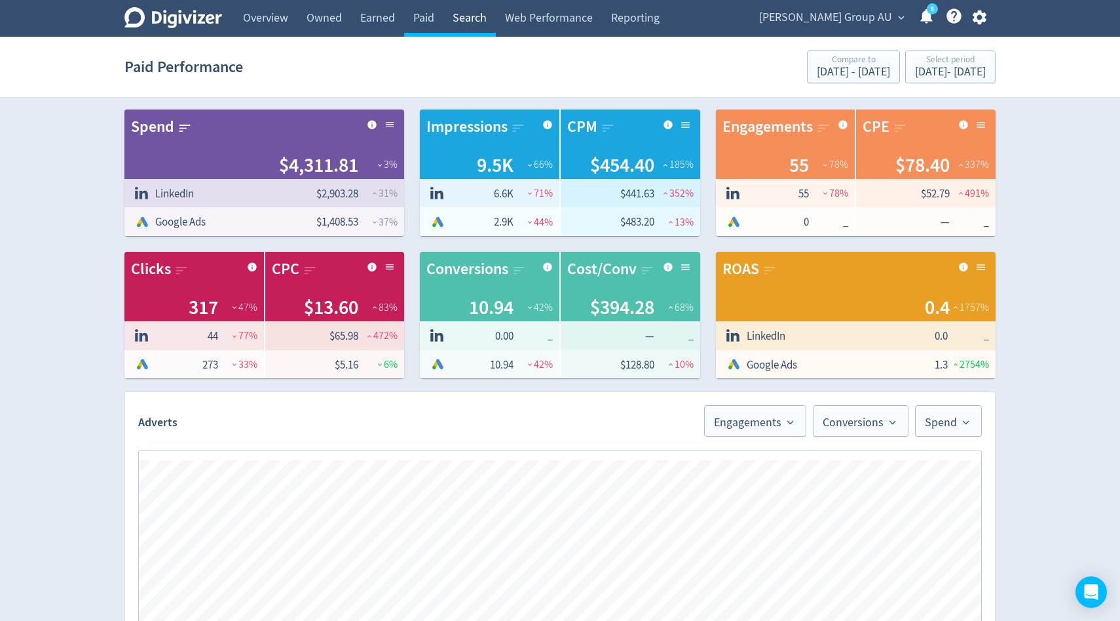
click at [470, 24] on link "Search" at bounding box center [470, 18] width 52 height 37
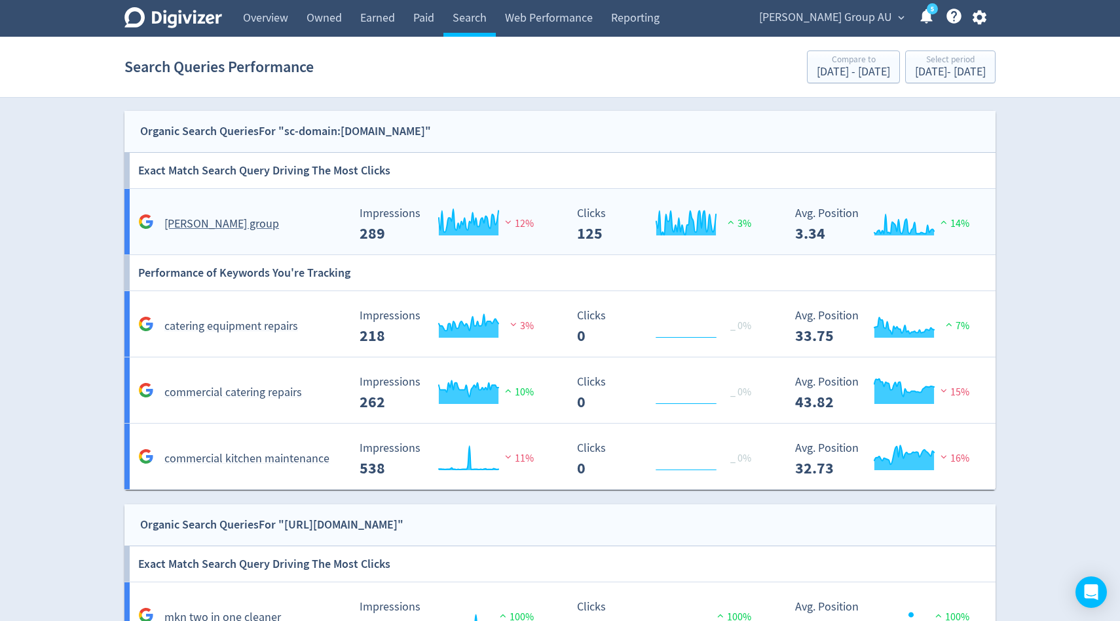
click at [554, 232] on div "Created with Highcharts 10.3.3 Impressions 289 12%" at bounding box center [459, 224] width 213 height 35
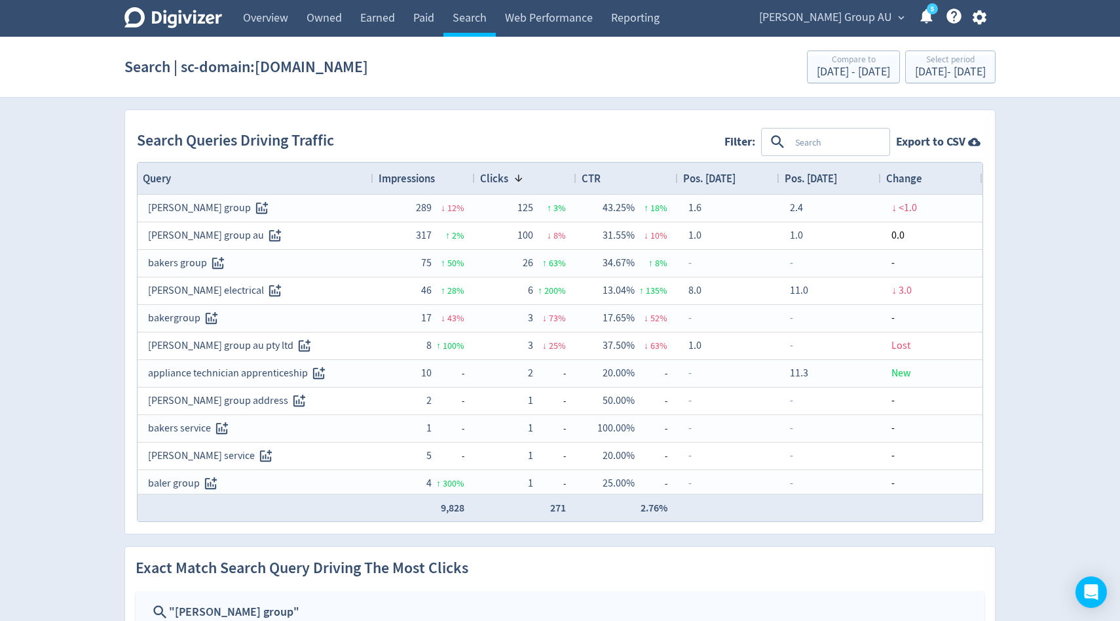
click at [422, 182] on span "Impressions" at bounding box center [407, 178] width 56 height 14
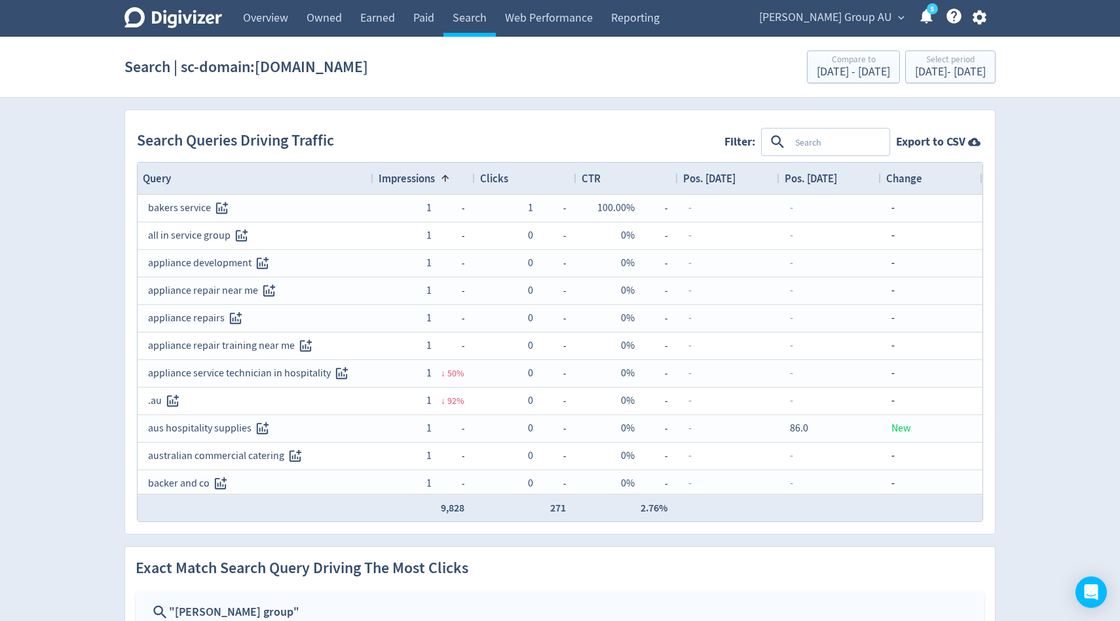
click at [422, 182] on span "Impressions" at bounding box center [407, 178] width 56 height 14
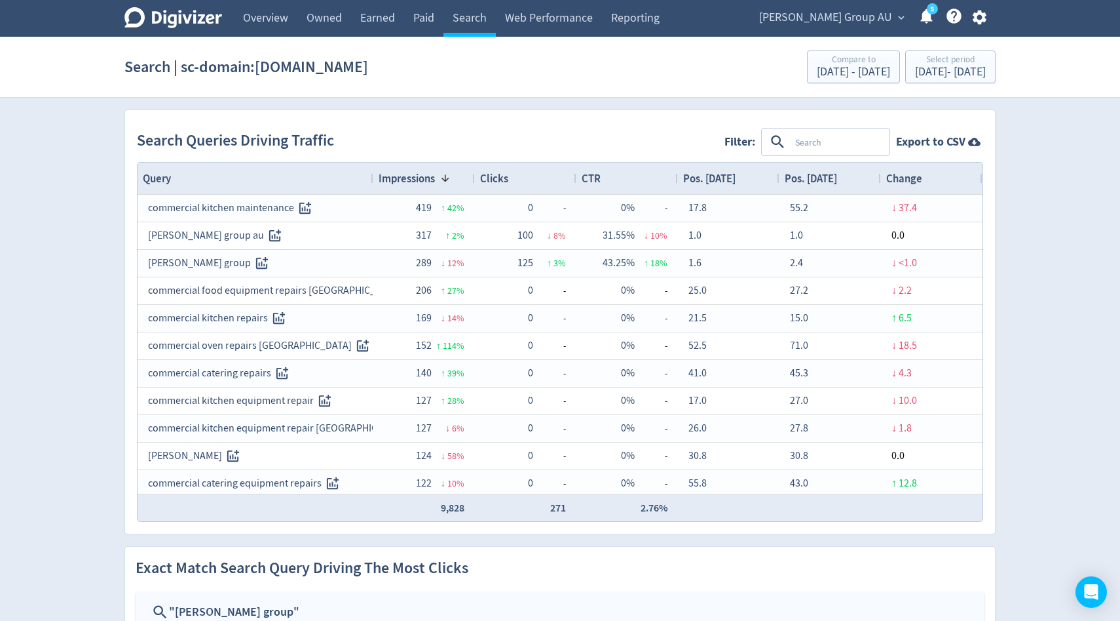
click at [805, 138] on textarea at bounding box center [839, 142] width 98 height 24
type textarea "commercial"
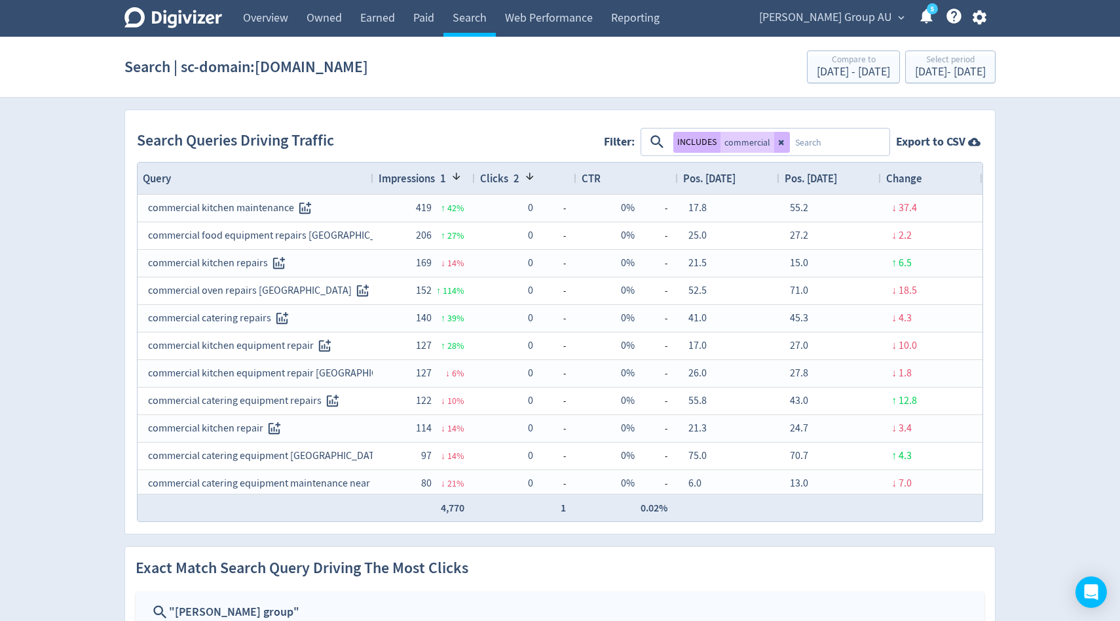
click at [854, 142] on textarea at bounding box center [839, 142] width 98 height 24
type textarea "equipment"
click at [676, 142] on button "OR" at bounding box center [666, 142] width 19 height 21
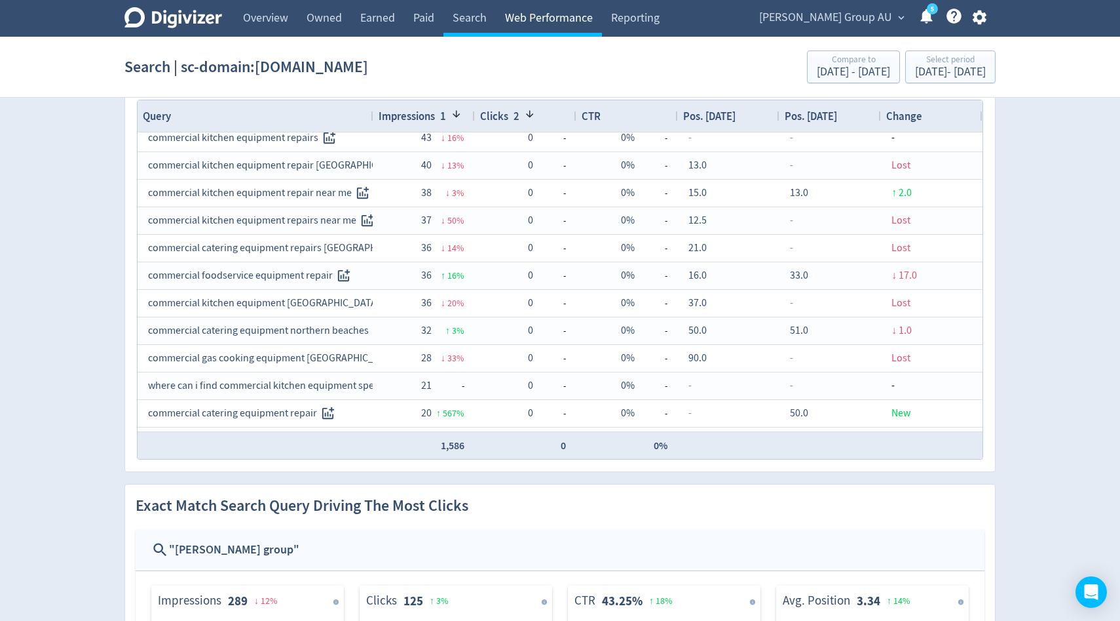
click at [555, 12] on link "Web Performance" at bounding box center [549, 18] width 106 height 37
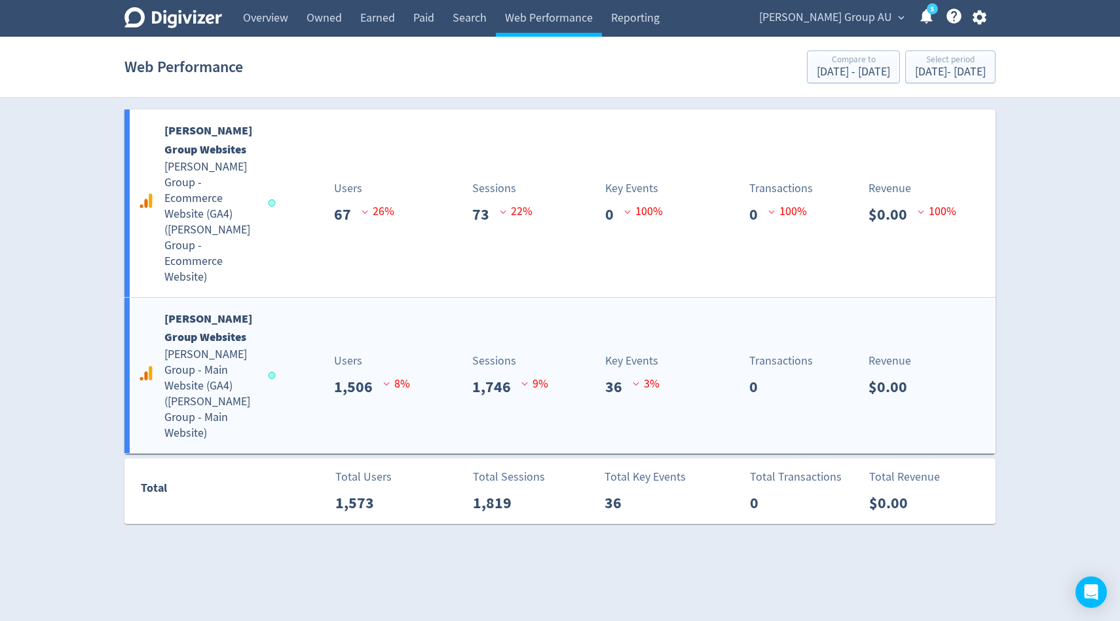
click at [542, 382] on div "Baker Group Websites Baker Group - Main Website (GA4) ( Baker Group - Main Webs…" at bounding box center [559, 375] width 871 height 156
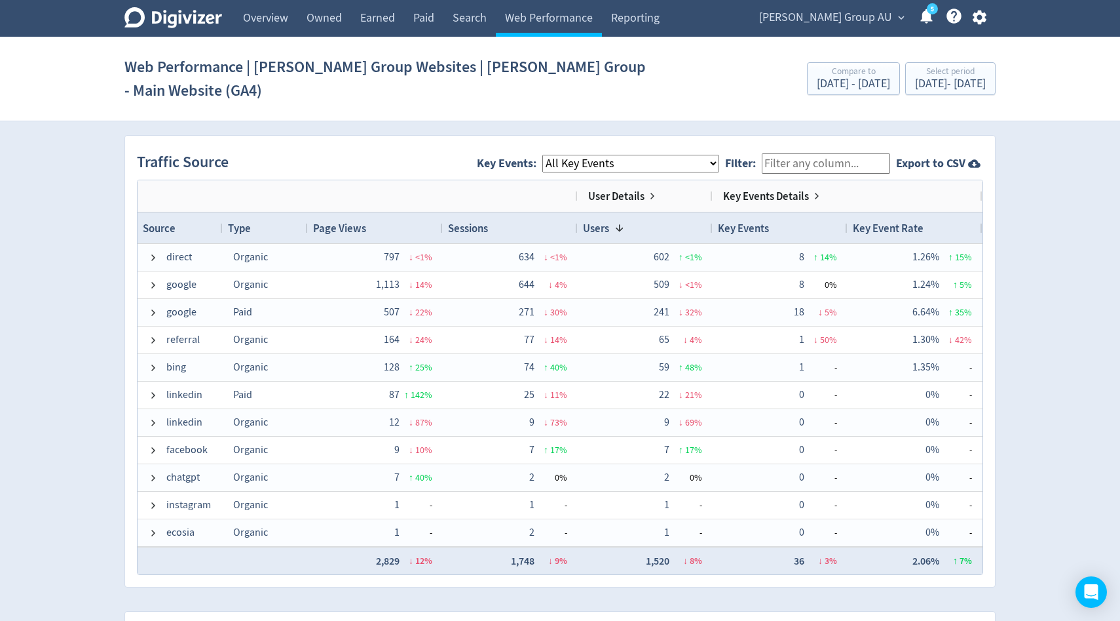
scroll to position [849, 0]
click at [620, 155] on select "All Key Events eCommerce Careers Form Submission Contact Form Submission" at bounding box center [631, 164] width 177 height 18
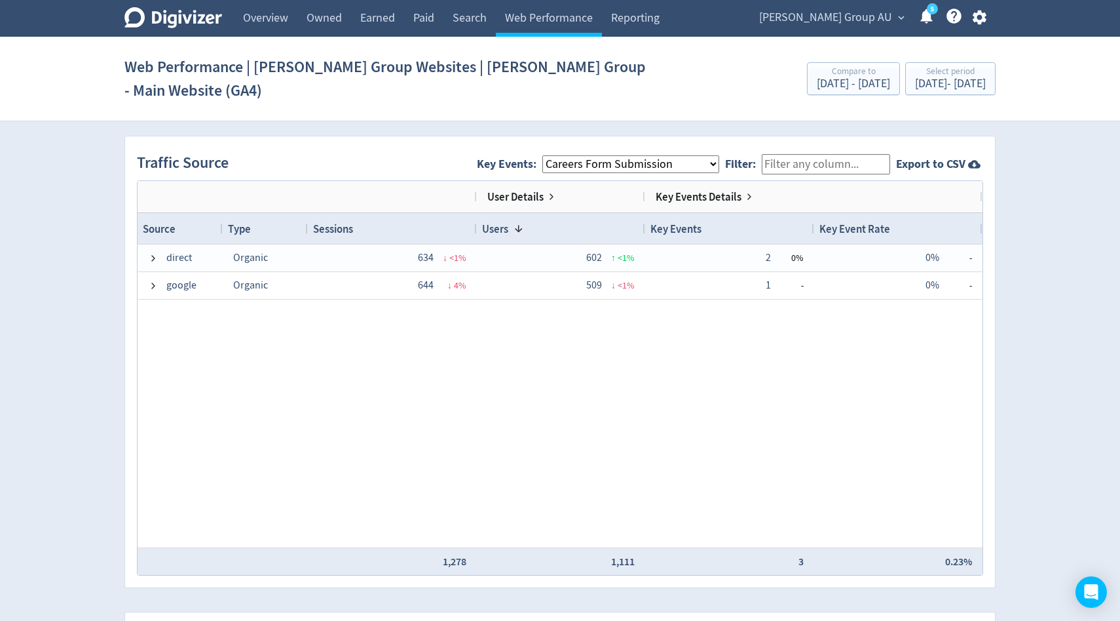
click at [675, 155] on select "All Key Events eCommerce Careers Form Submission Contact Form Submission" at bounding box center [631, 164] width 177 height 18
select select "Contact Form Submission"
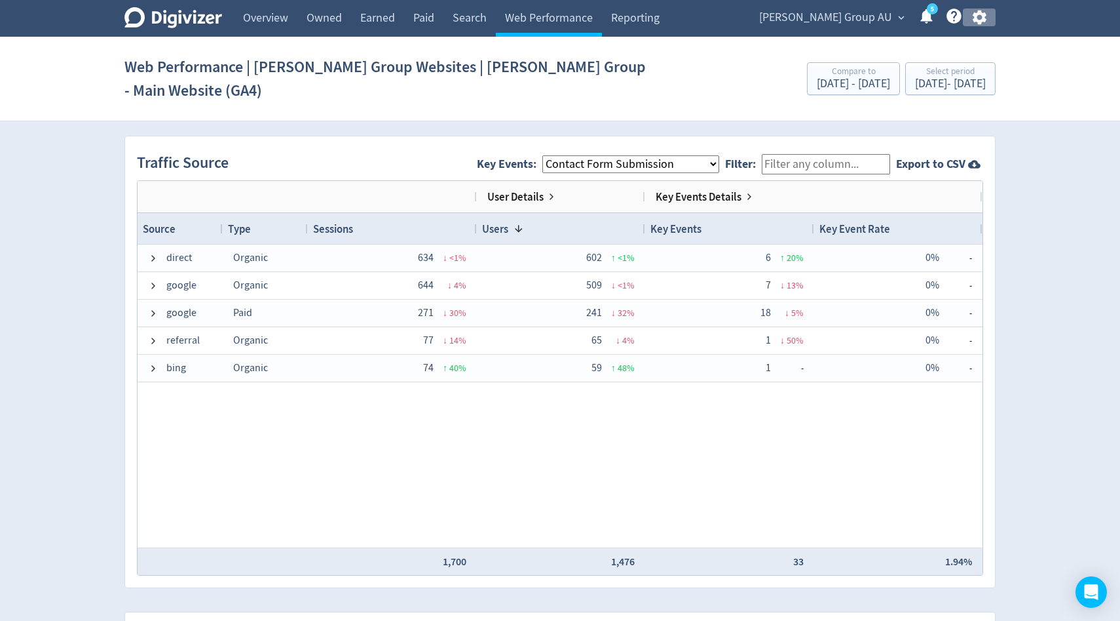
click at [974, 14] on icon "button" at bounding box center [979, 17] width 14 height 14
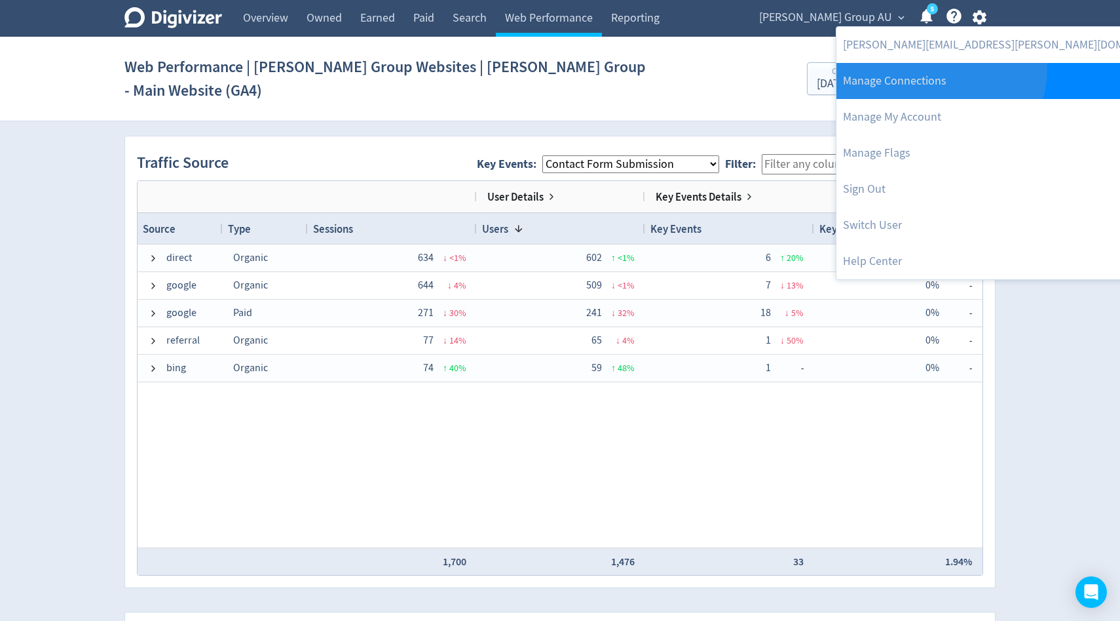
click at [940, 69] on link "Manage Connections" at bounding box center [1012, 81] width 350 height 36
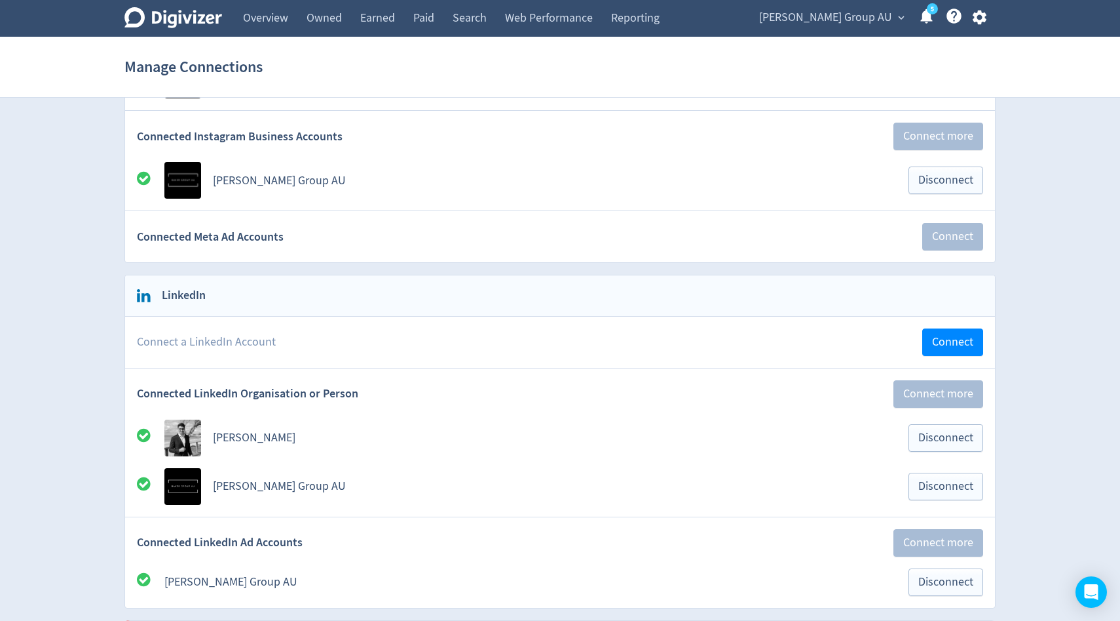
scroll to position [246, 0]
click at [541, 9] on link "Web Performance" at bounding box center [549, 18] width 106 height 37
